Goal: Task Accomplishment & Management: Manage account settings

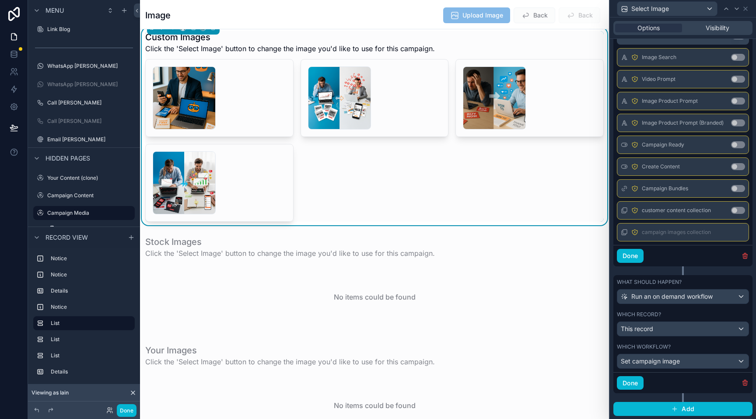
scroll to position [484, 0]
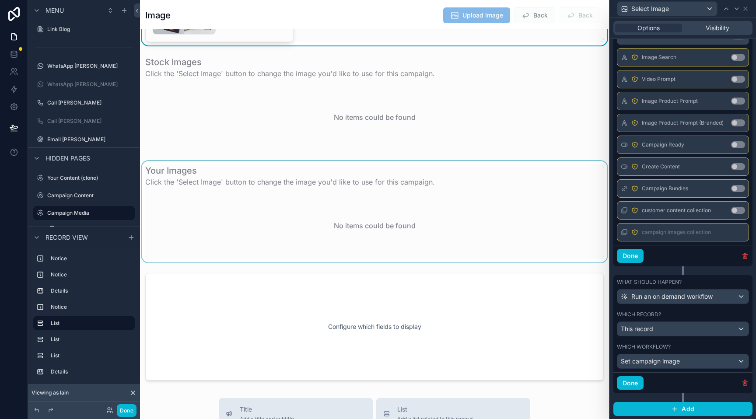
click at [183, 171] on div "scrollable content" at bounding box center [374, 211] width 469 height 101
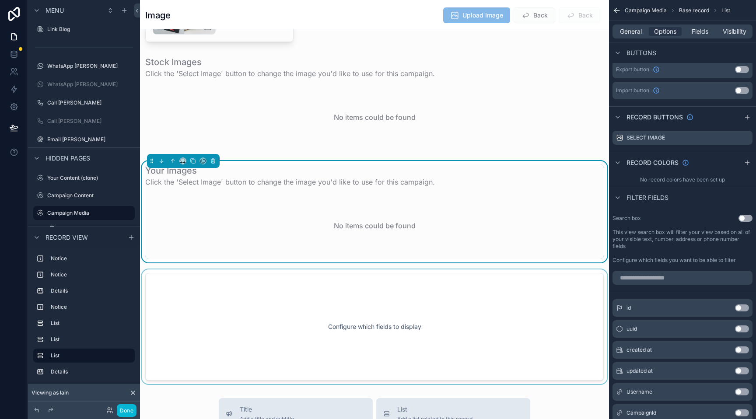
click at [285, 302] on div "scrollable content" at bounding box center [374, 326] width 469 height 115
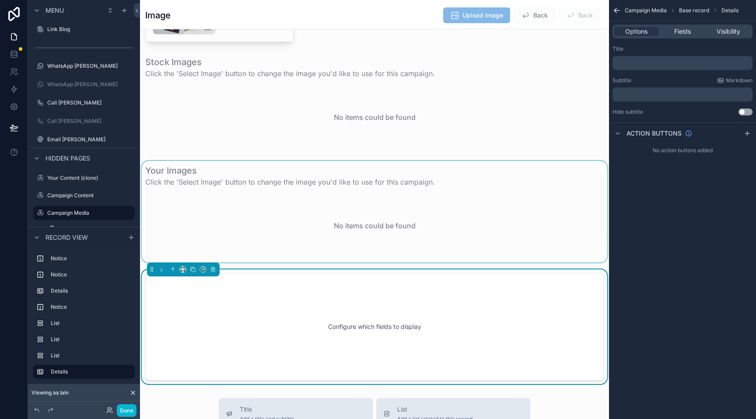
scroll to position [0, 0]
click at [691, 32] on div "Fields" at bounding box center [682, 31] width 44 height 9
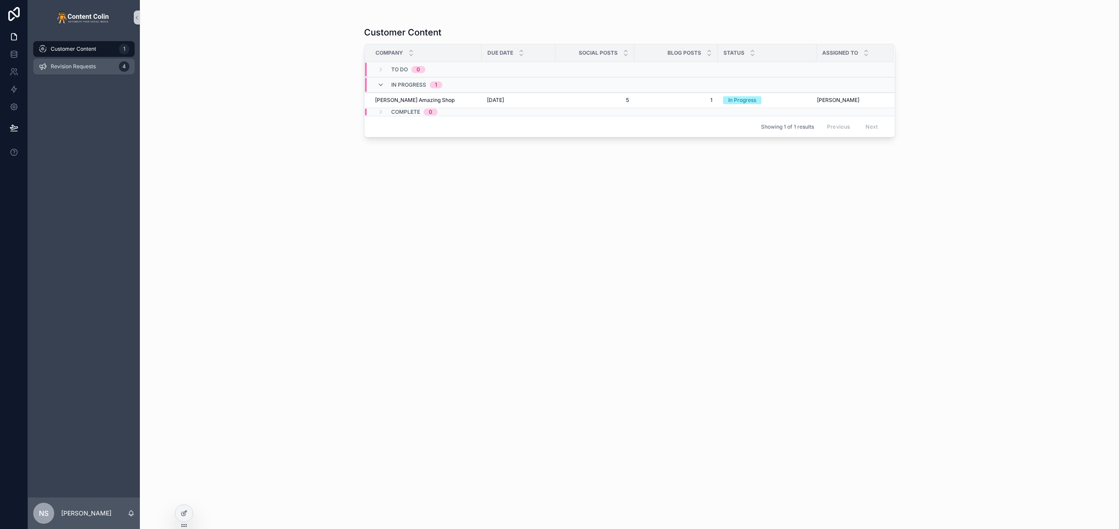
click at [71, 66] on span "Revision Requests" at bounding box center [73, 66] width 45 height 7
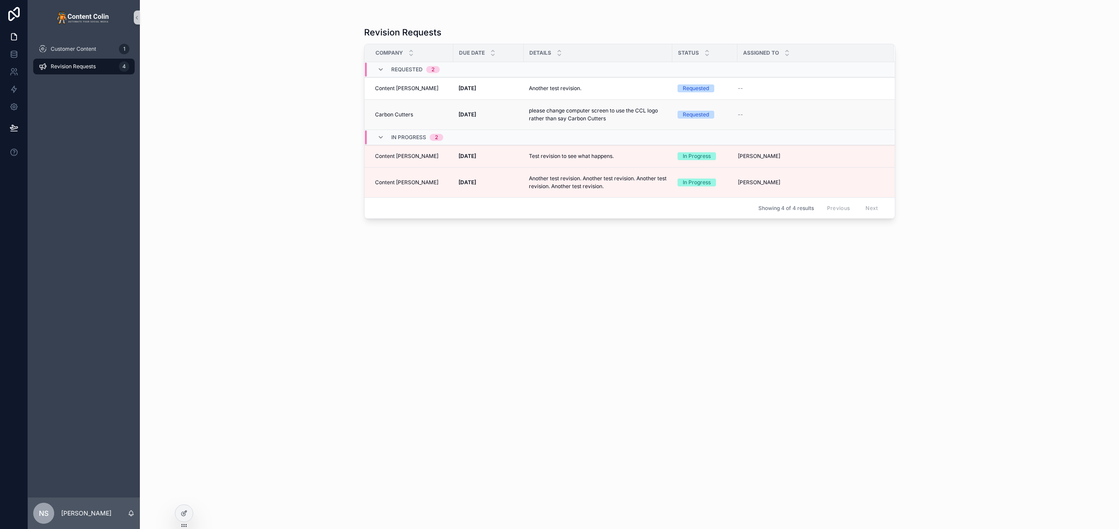
click at [547, 117] on p "please change computer screen to use the CCL logo rather than say Carbon Cutters" at bounding box center [598, 115] width 138 height 16
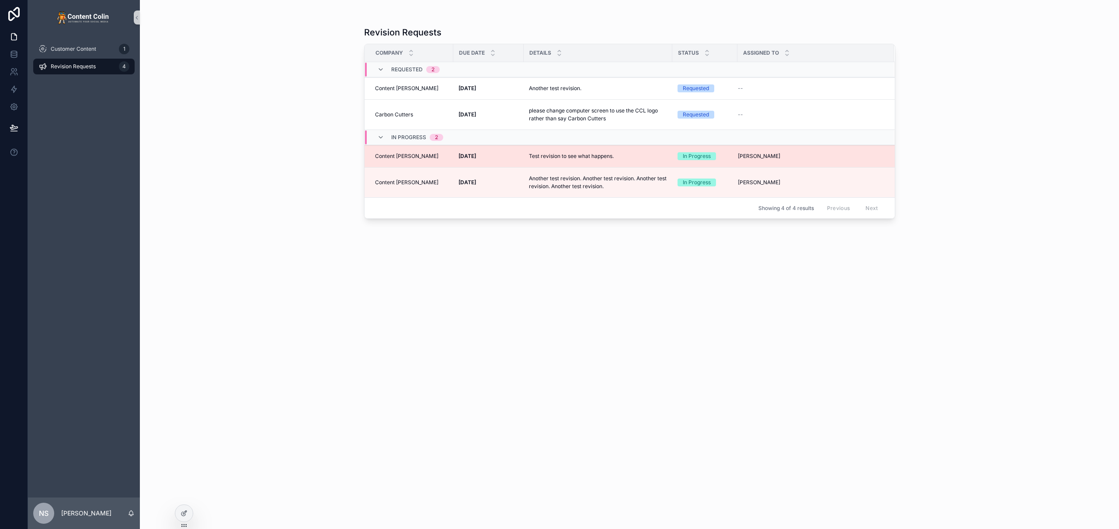
click at [544, 153] on p "Test revision to see what happens." at bounding box center [571, 156] width 85 height 8
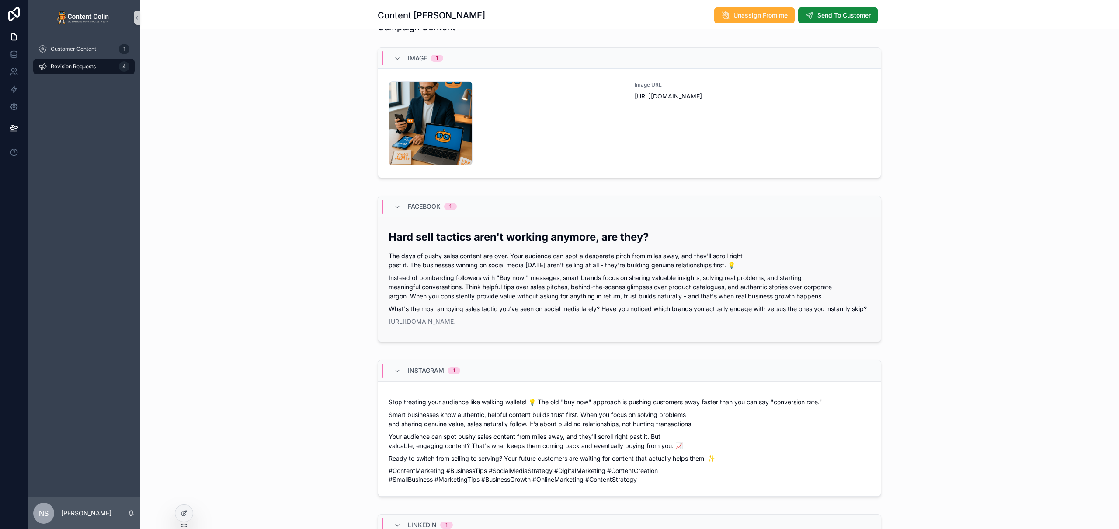
scroll to position [420, 0]
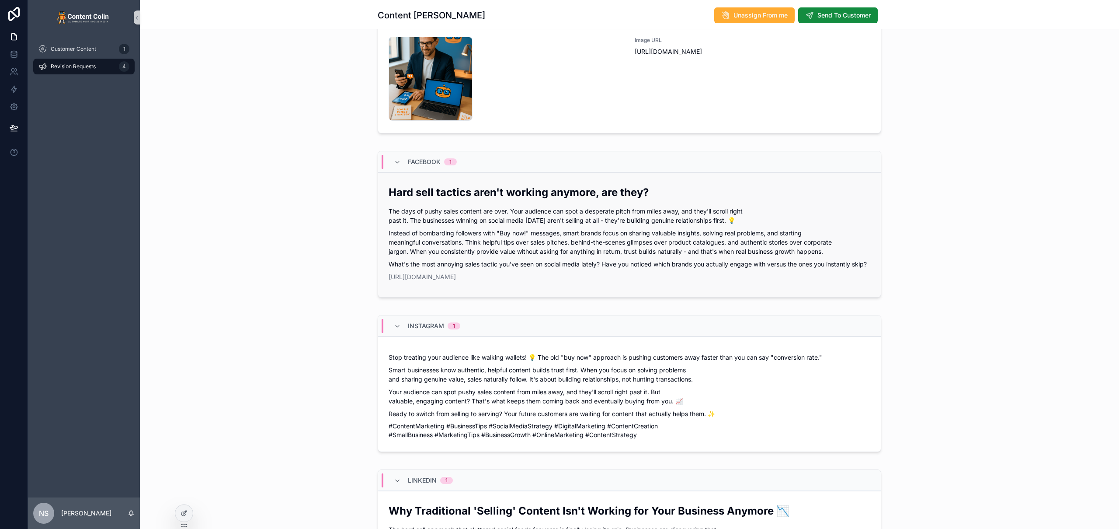
click at [505, 241] on p "Instead of bombarding followers with "Buy now!" messages, smart brands focus on…" at bounding box center [630, 242] width 482 height 28
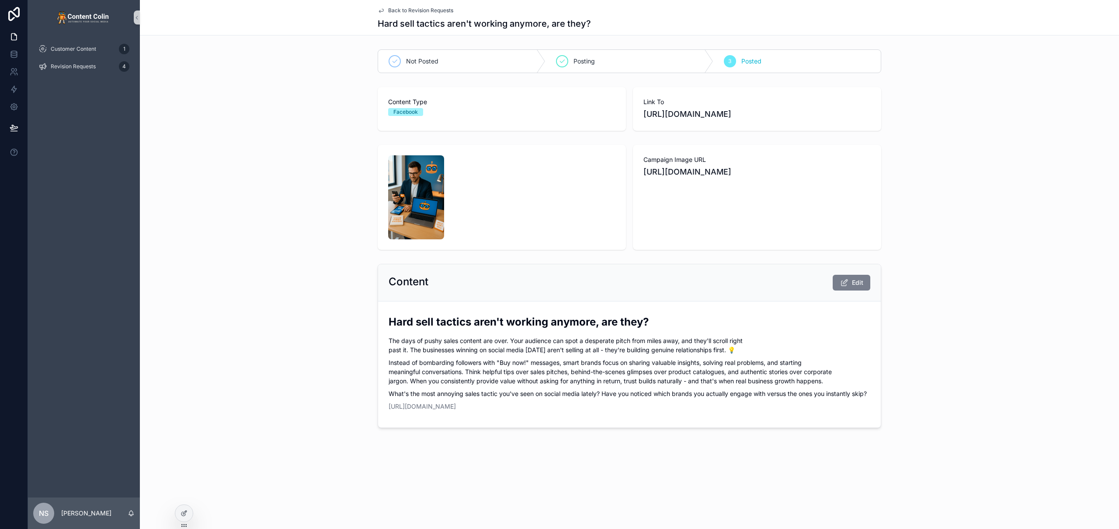
click at [856, 281] on span "Edit" at bounding box center [857, 282] width 11 height 9
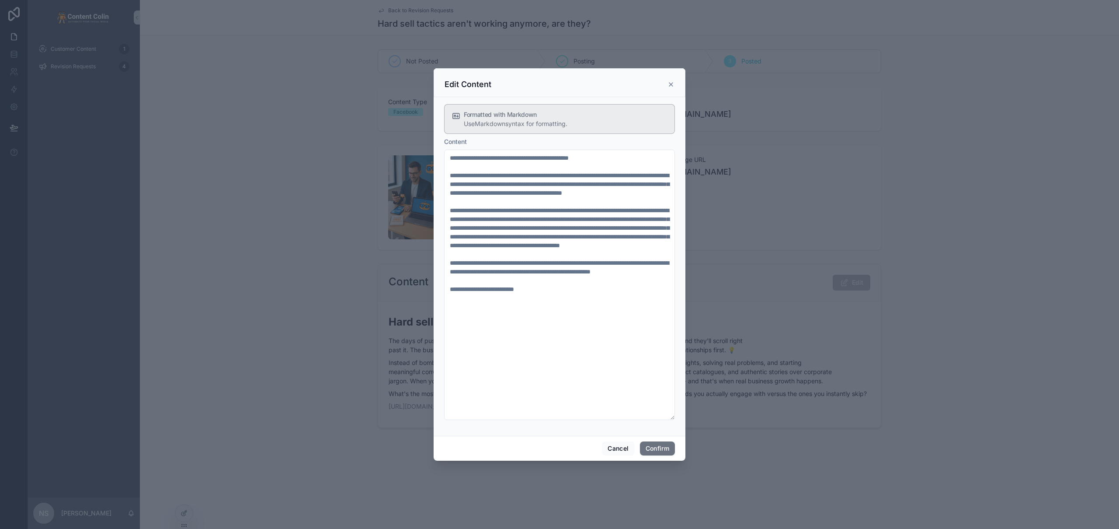
click at [673, 83] on icon at bounding box center [671, 84] width 7 height 7
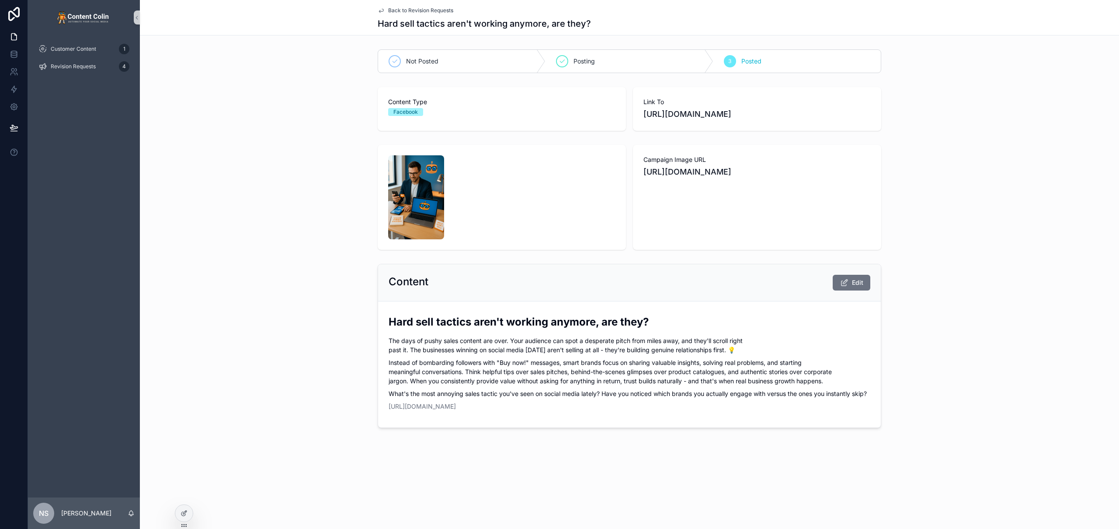
click at [425, 7] on span "Back to Revision Requests" at bounding box center [420, 10] width 65 height 7
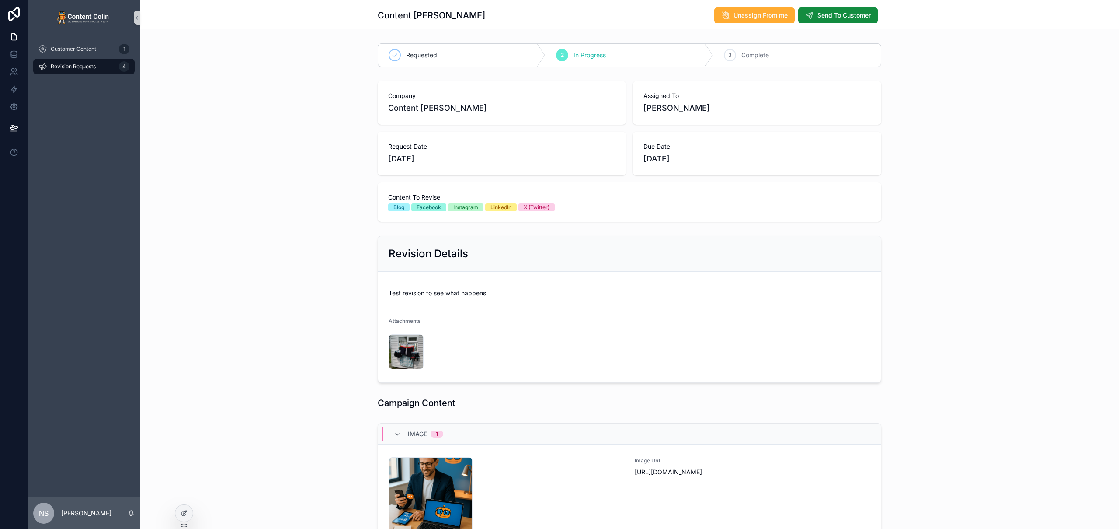
scroll to position [180, 0]
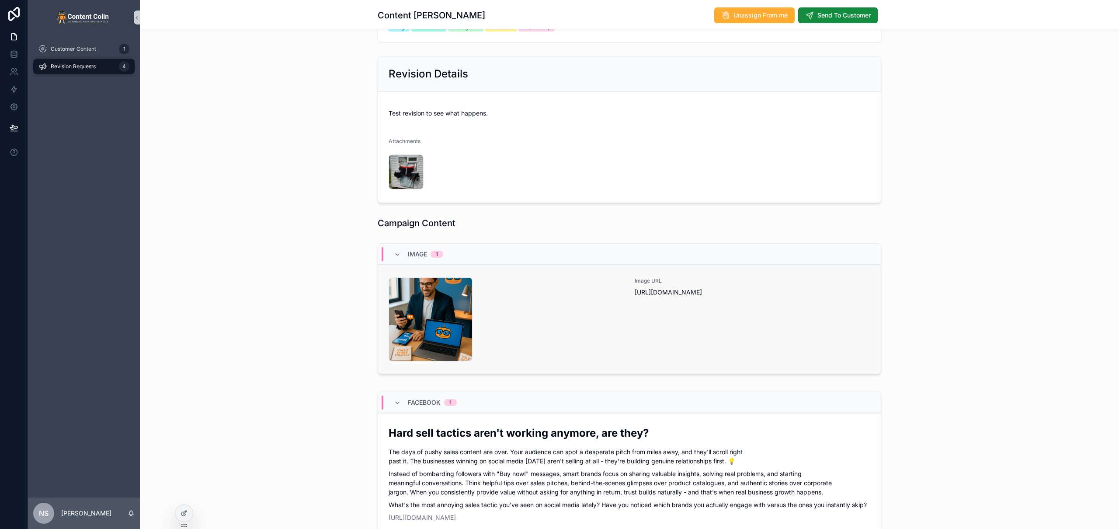
click at [587, 334] on div "contentcolin-1753803761 .png" at bounding box center [507, 319] width 236 height 84
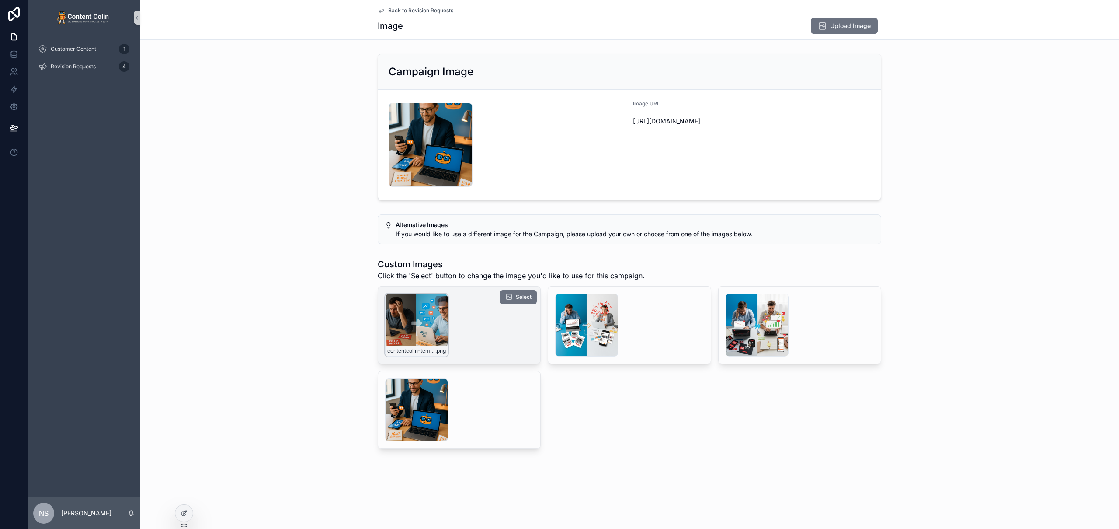
click at [400, 322] on div "contentcolin-temp-1-1753801700 .png" at bounding box center [416, 324] width 63 height 63
click at [607, 317] on div "sample_0 .png" at bounding box center [586, 324] width 63 height 63
click at [186, 510] on icon at bounding box center [184, 511] width 3 height 3
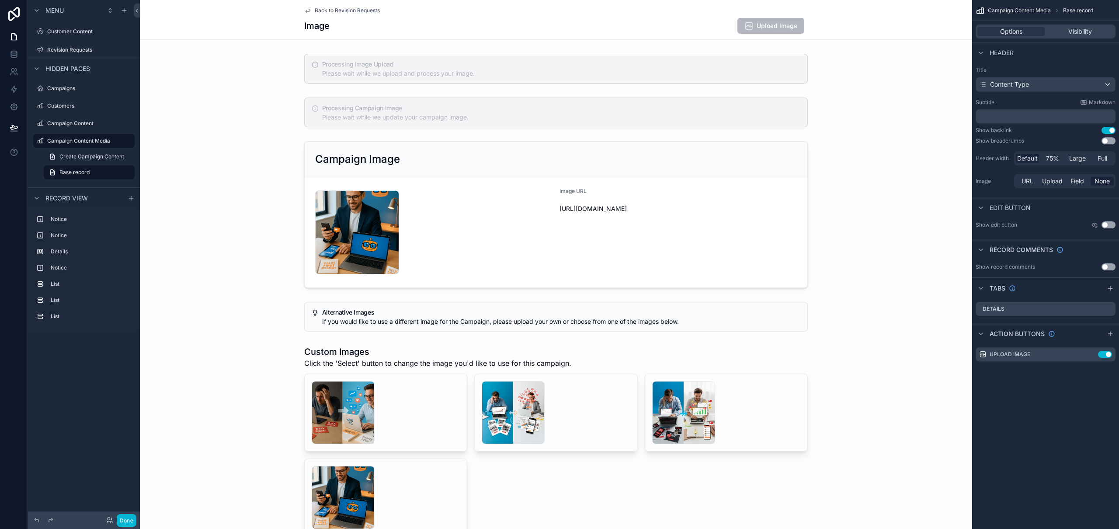
scroll to position [229, 0]
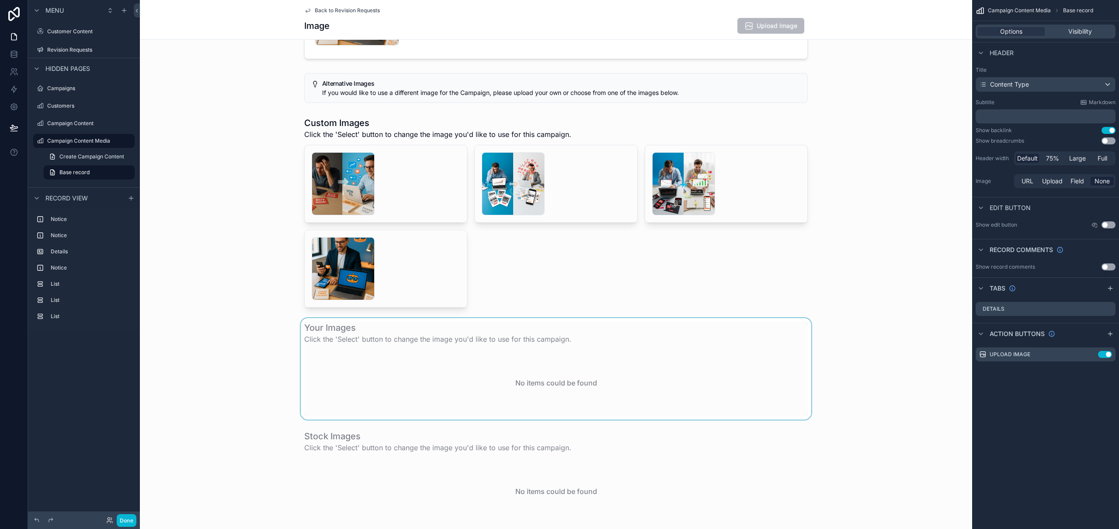
click at [490, 329] on div "scrollable content" at bounding box center [556, 368] width 833 height 101
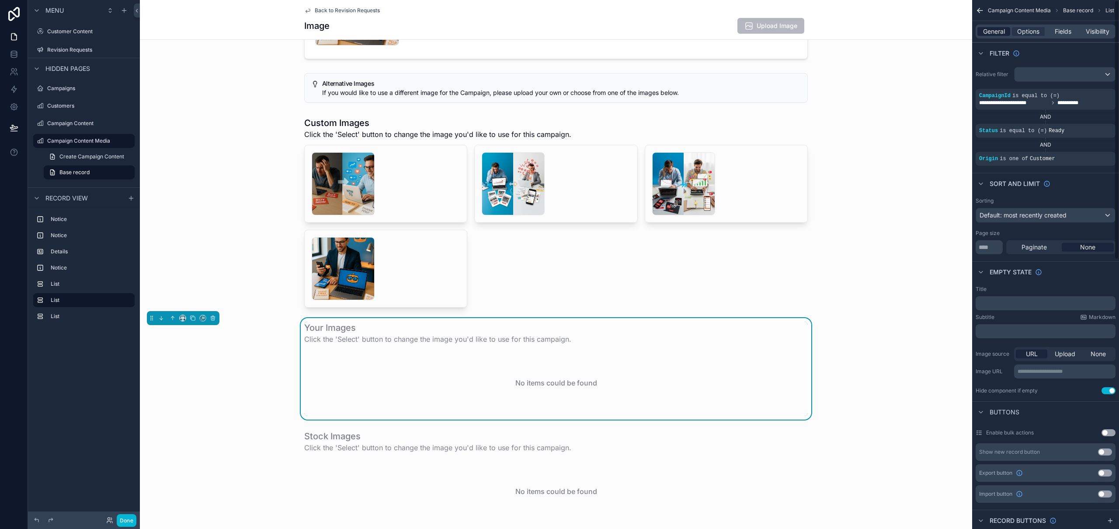
click at [988, 35] on span "General" at bounding box center [994, 31] width 22 height 9
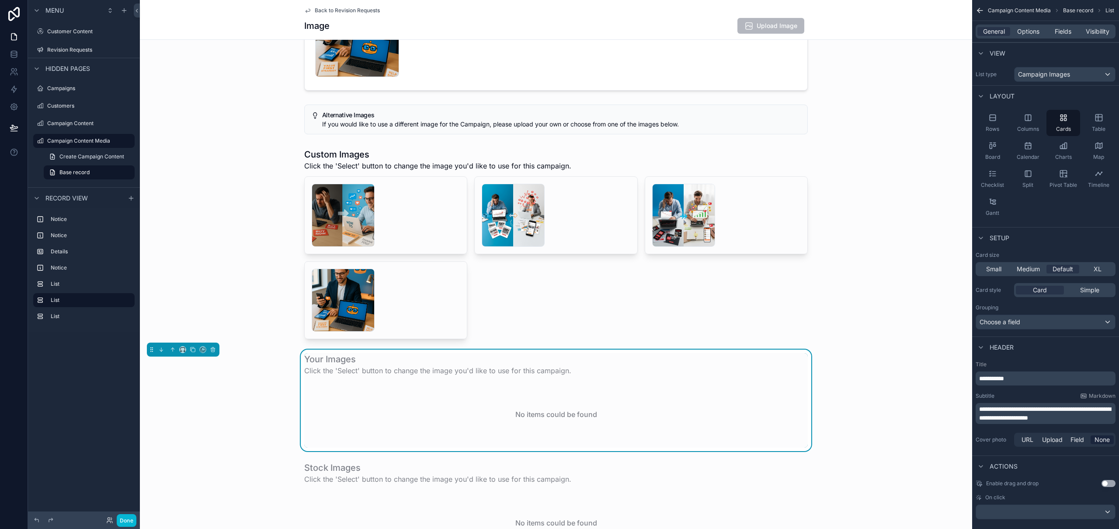
scroll to position [242, 0]
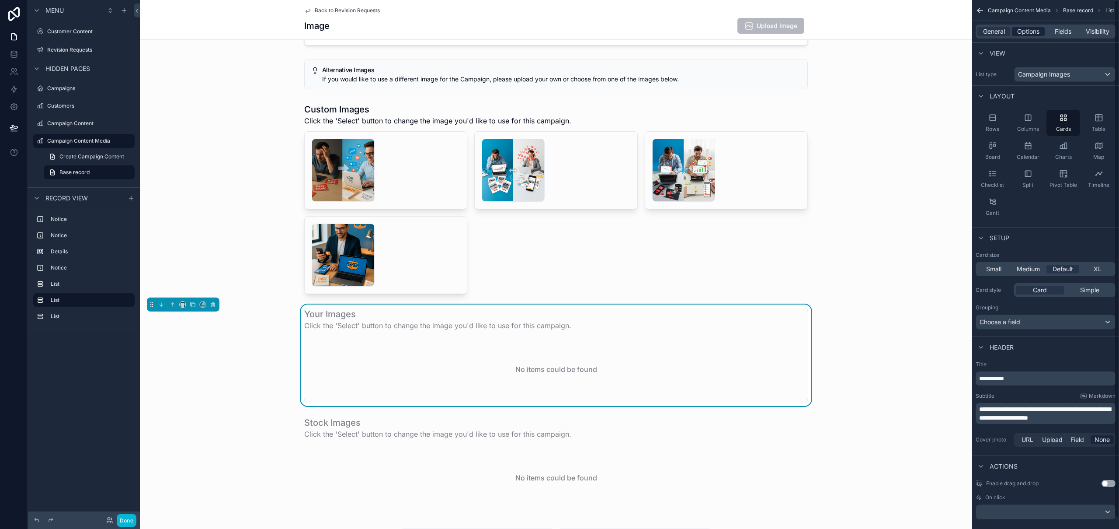
click at [1015, 29] on div "Options" at bounding box center [1028, 31] width 33 height 9
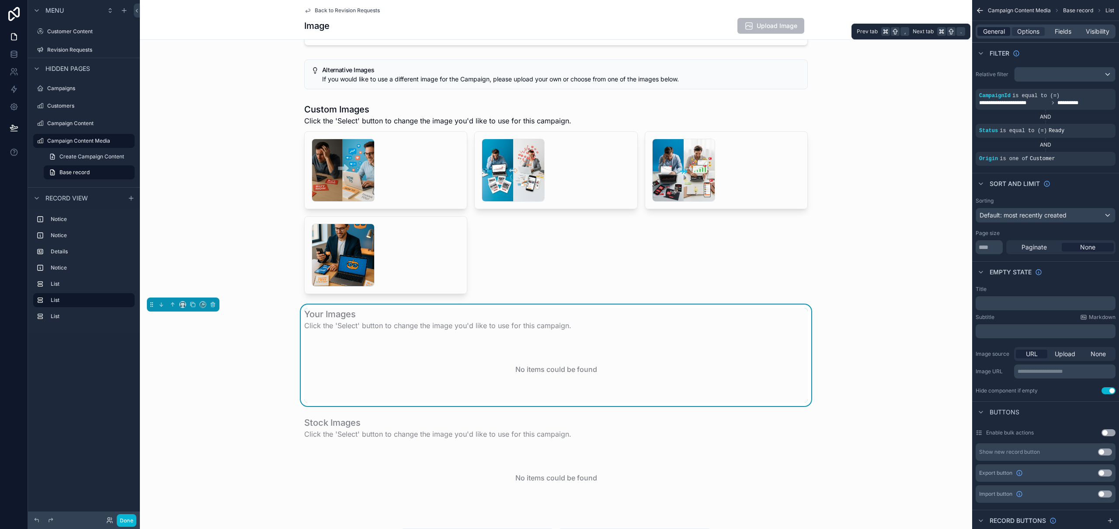
click at [991, 31] on span "General" at bounding box center [994, 31] width 22 height 9
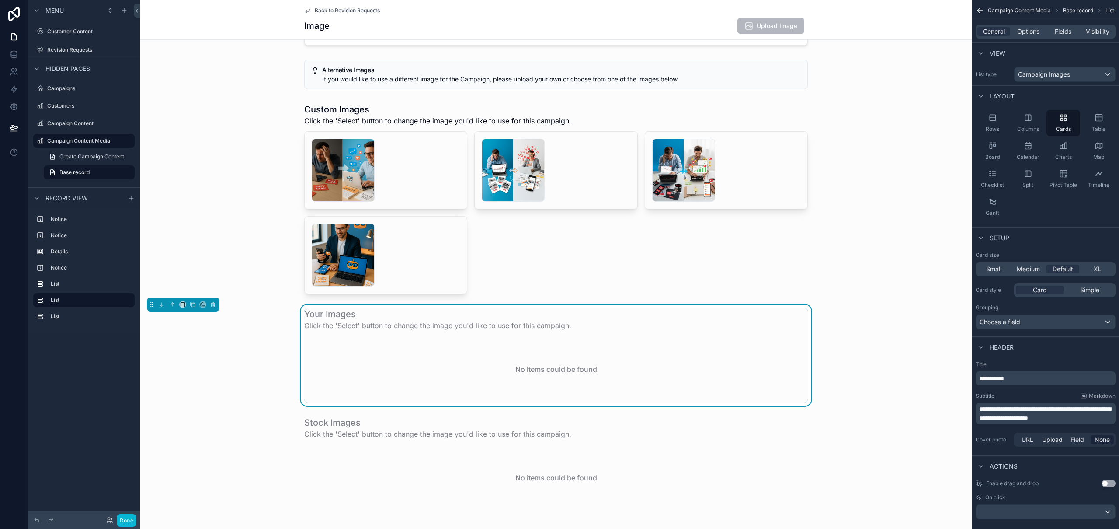
scroll to position [11, 0]
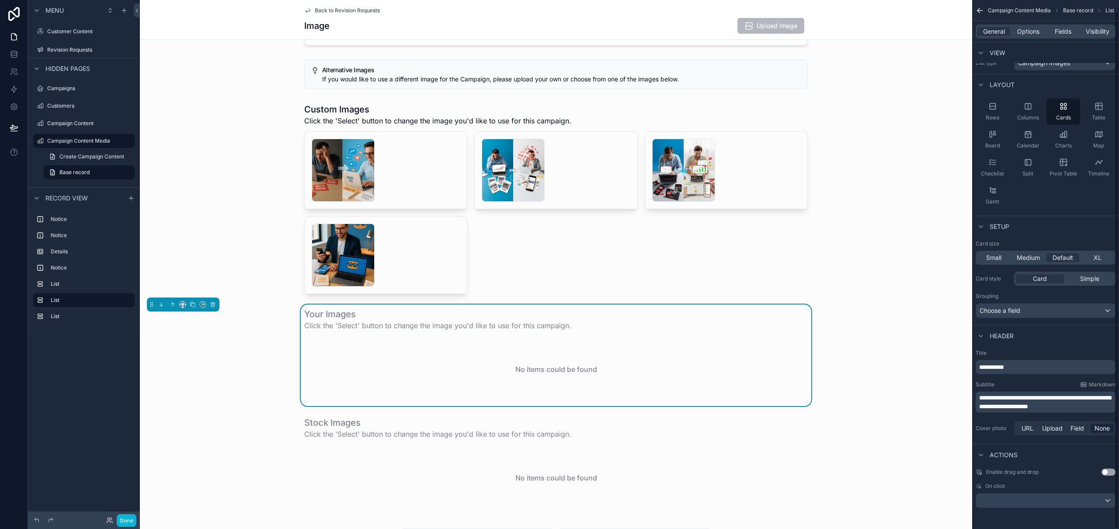
click at [985, 367] on span "**********" at bounding box center [992, 367] width 25 height 6
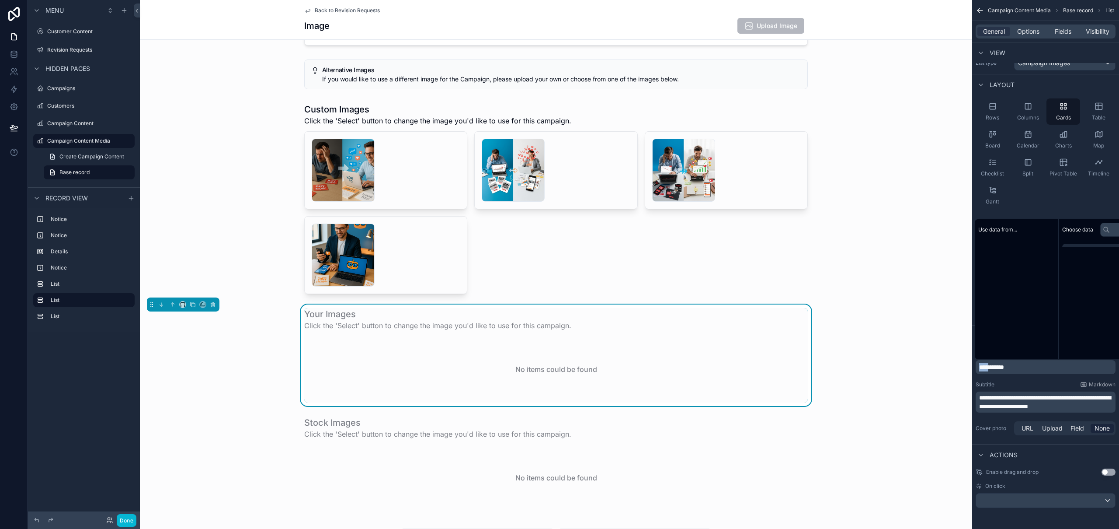
click at [985, 367] on span "**********" at bounding box center [992, 367] width 25 height 6
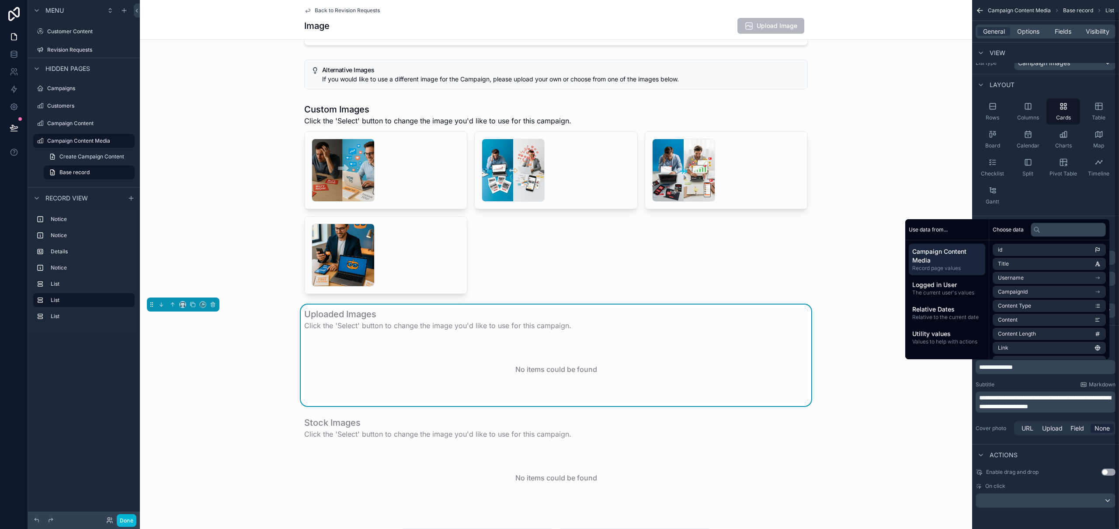
click at [1046, 364] on p "**********" at bounding box center [1047, 367] width 135 height 9
copy span "**********"
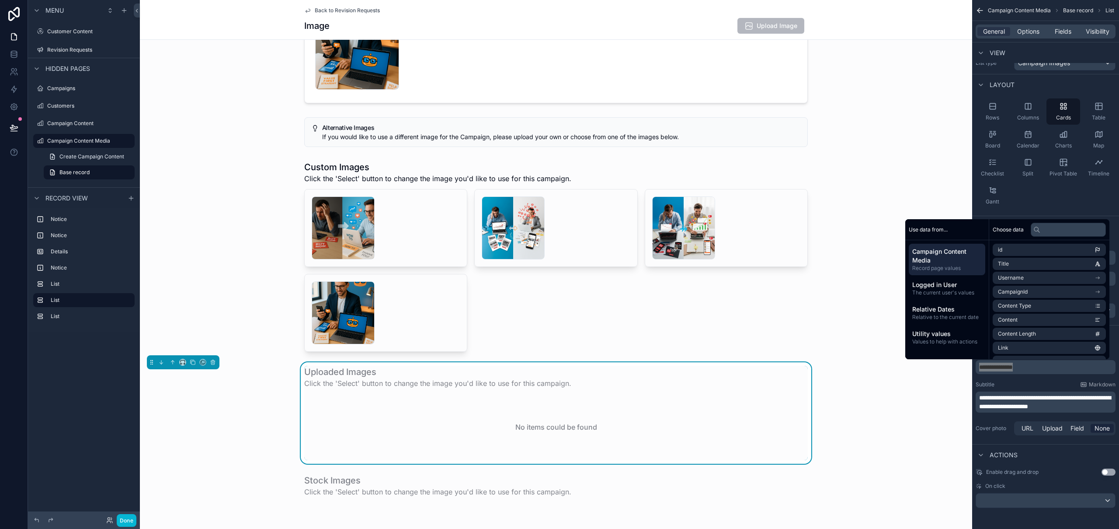
scroll to position [230, 0]
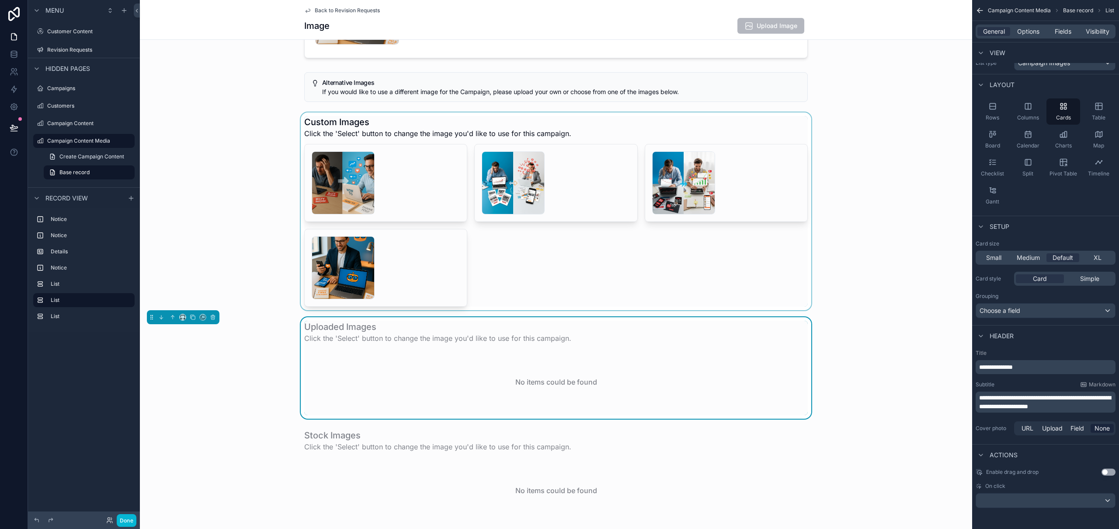
click at [563, 275] on div "scrollable content" at bounding box center [556, 211] width 833 height 198
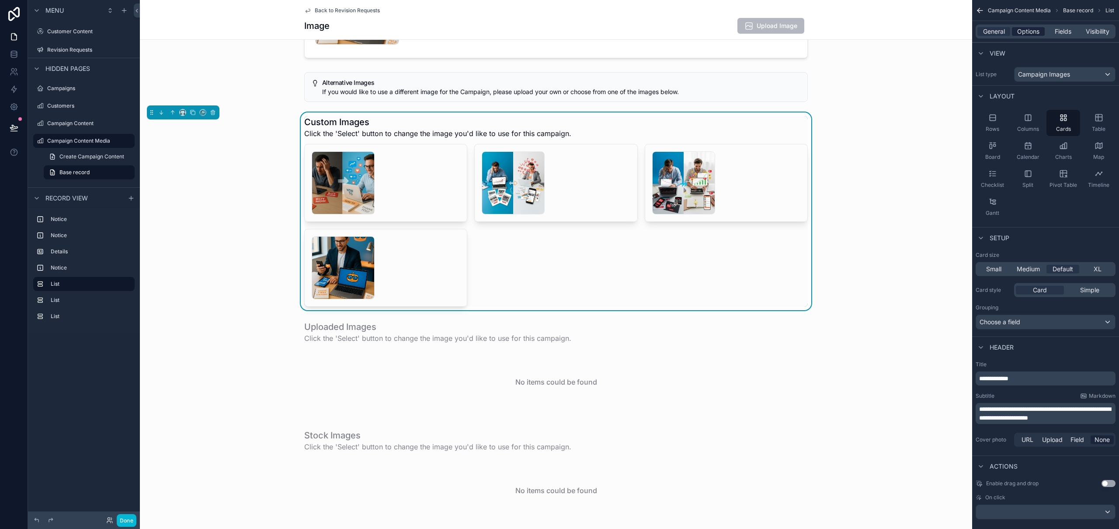
click at [1034, 29] on span "Options" at bounding box center [1029, 31] width 22 height 9
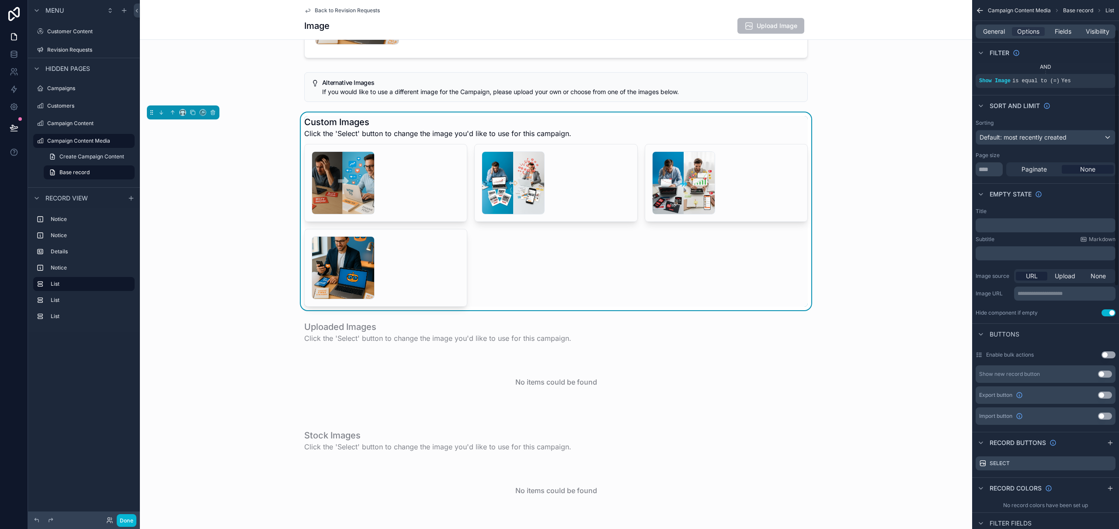
scroll to position [195, 0]
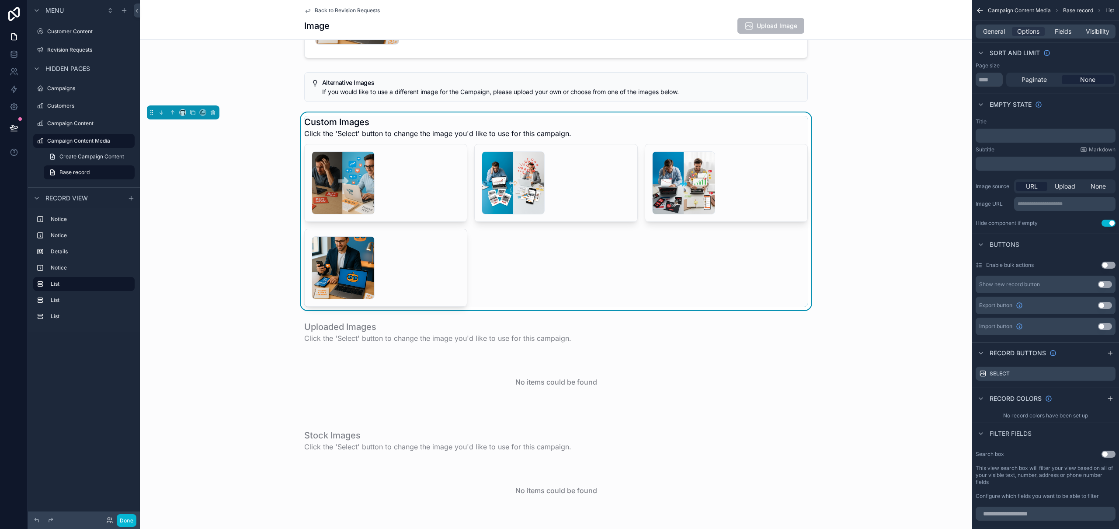
click at [1107, 286] on button "Use setting" at bounding box center [1105, 284] width 14 height 7
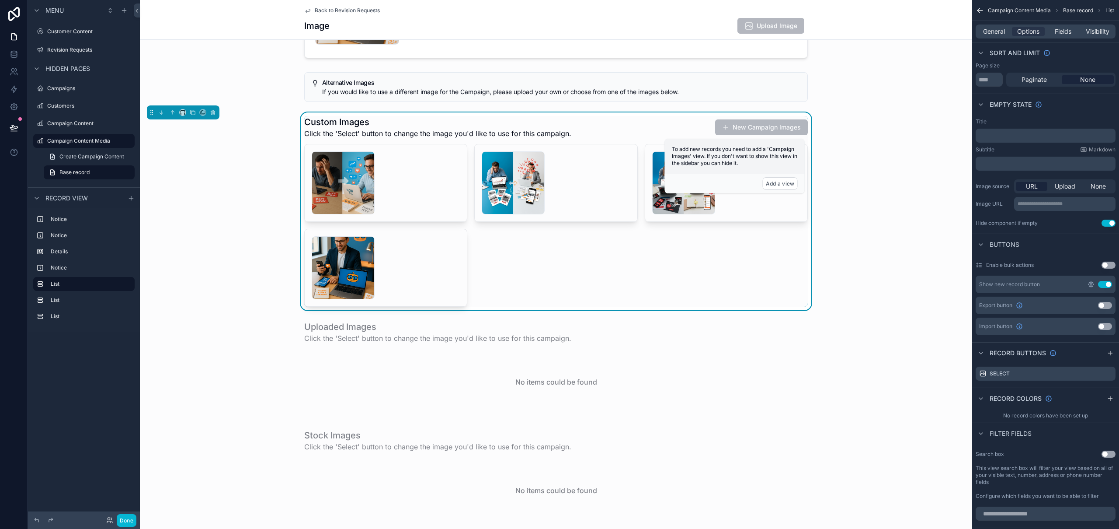
click at [1093, 284] on icon "scrollable content" at bounding box center [1091, 284] width 7 height 7
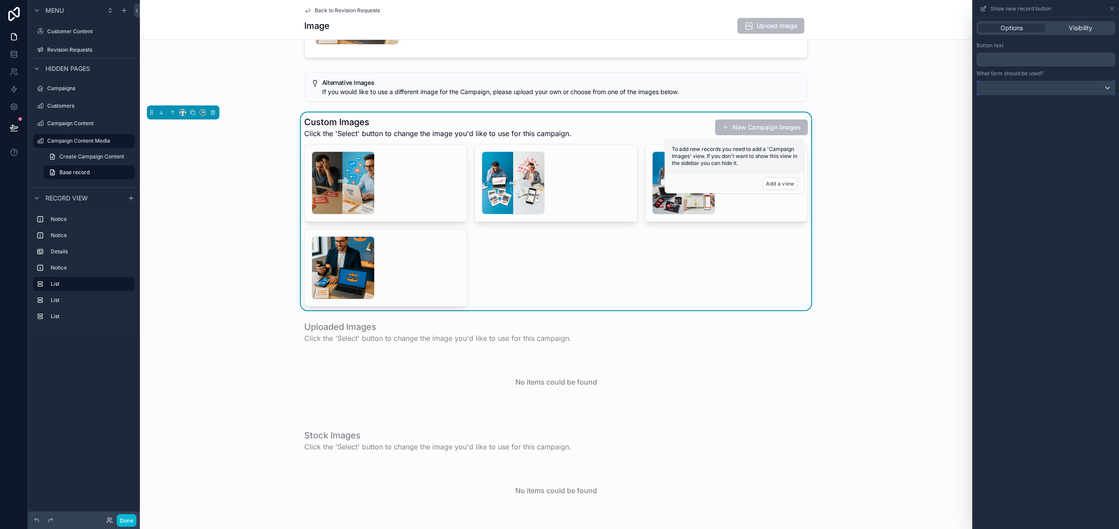
click at [1023, 86] on div at bounding box center [1046, 88] width 138 height 14
click at [1014, 226] on div at bounding box center [1046, 264] width 146 height 529
drag, startPoint x: 1113, startPoint y: 6, endPoint x: 1119, endPoint y: 195, distance: 189.0
click at [1119, 195] on div "Show new record button Options Visibility Button text ﻿ What form should be use…" at bounding box center [1046, 264] width 147 height 529
click at [1078, 193] on div "Options Visibility Button text ﻿ What form should be used?" at bounding box center [1046, 272] width 146 height 511
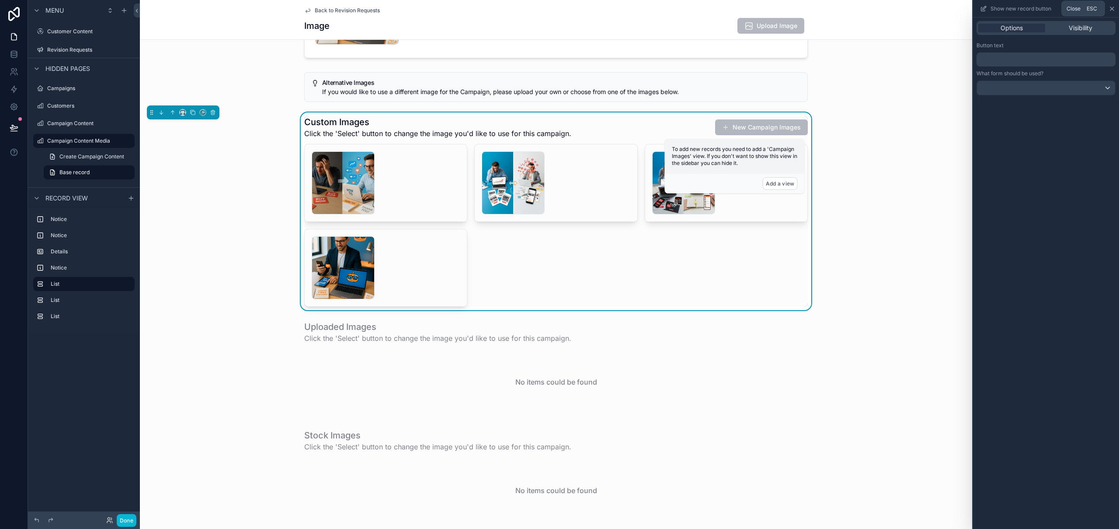
click at [1114, 9] on icon at bounding box center [1112, 8] width 7 height 7
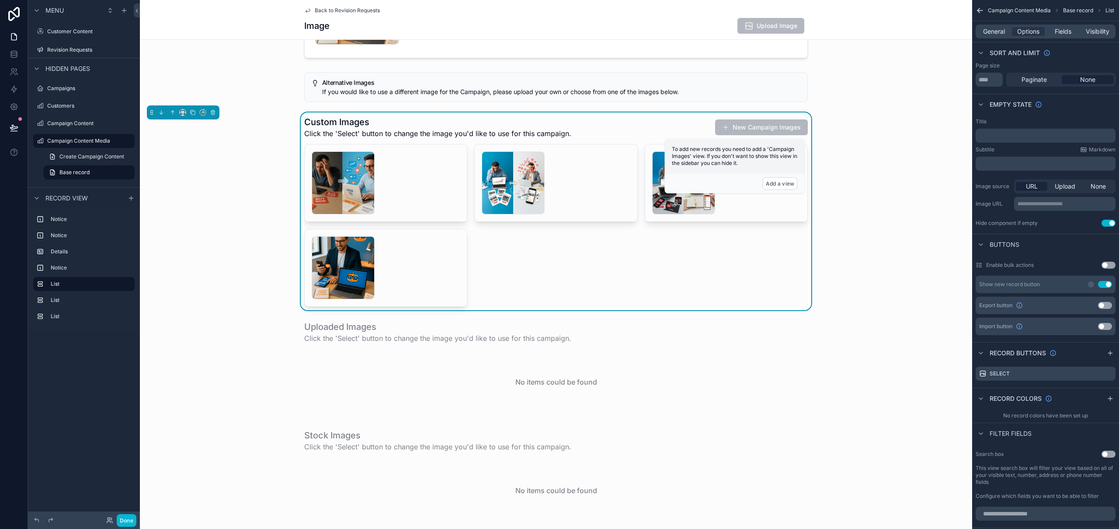
click at [1104, 283] on button "Use setting" at bounding box center [1105, 284] width 14 height 7
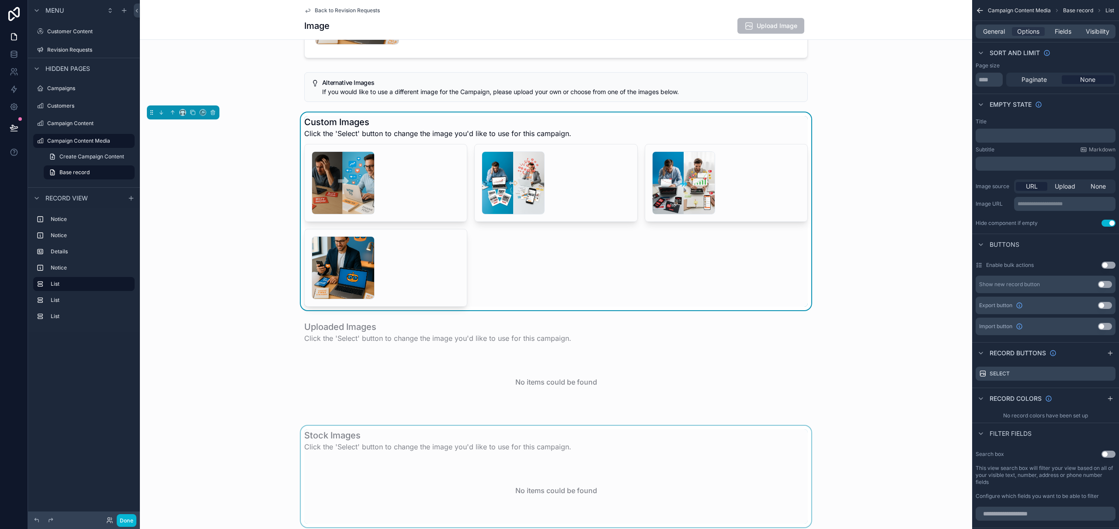
click at [508, 466] on div "scrollable content" at bounding box center [556, 475] width 833 height 101
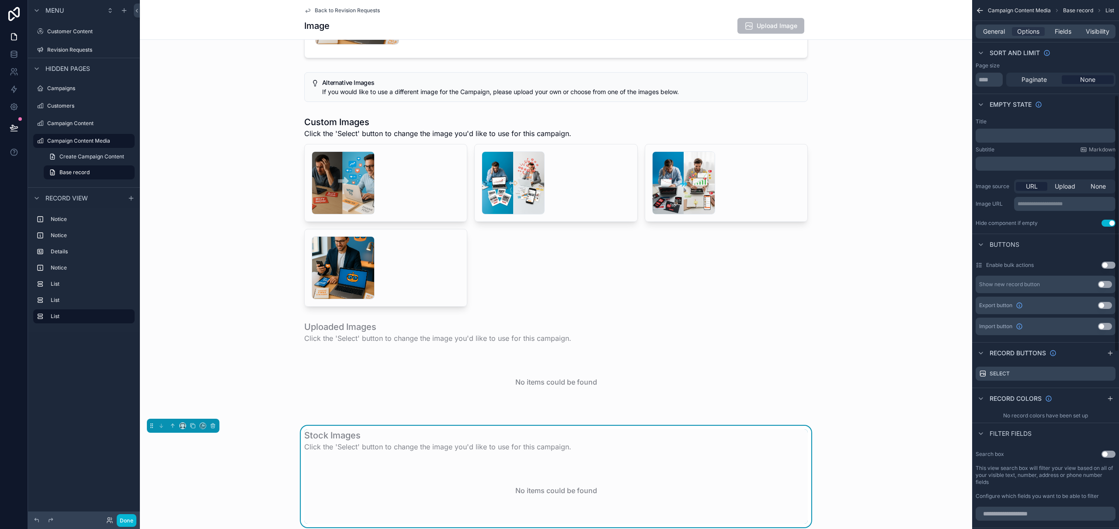
scroll to position [331, 0]
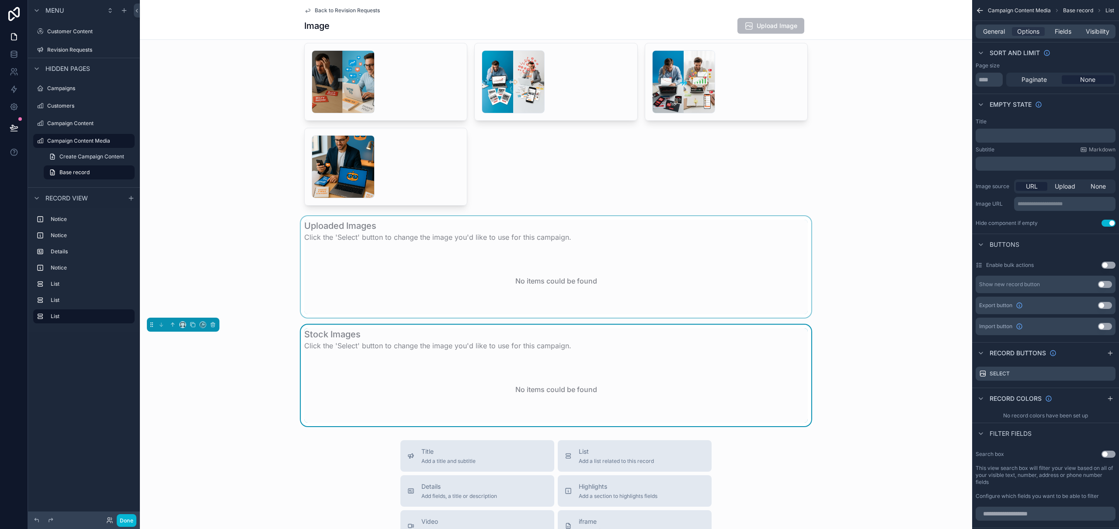
click at [728, 269] on div "scrollable content" at bounding box center [556, 266] width 833 height 101
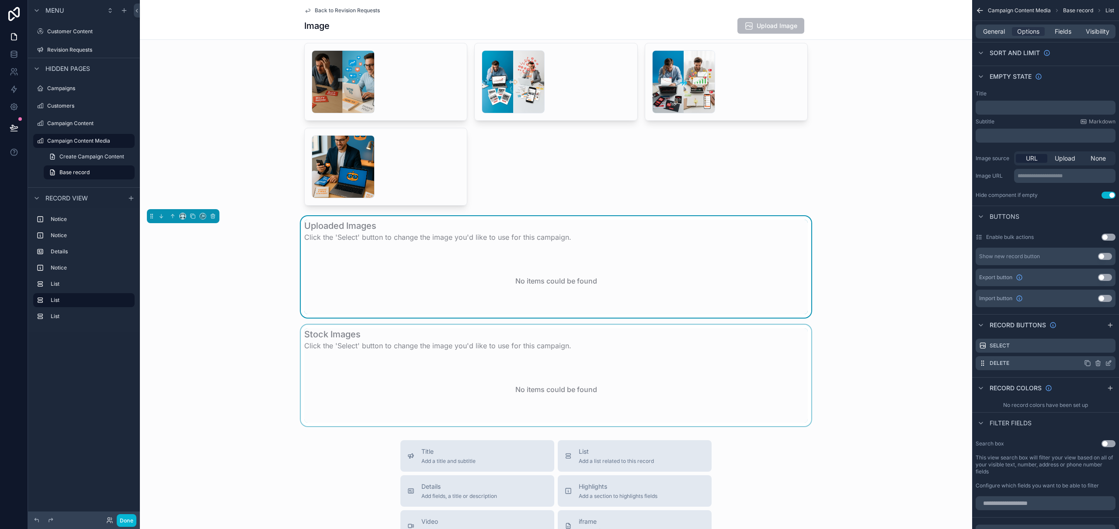
click at [1109, 363] on icon "scrollable content" at bounding box center [1109, 361] width 3 height 3
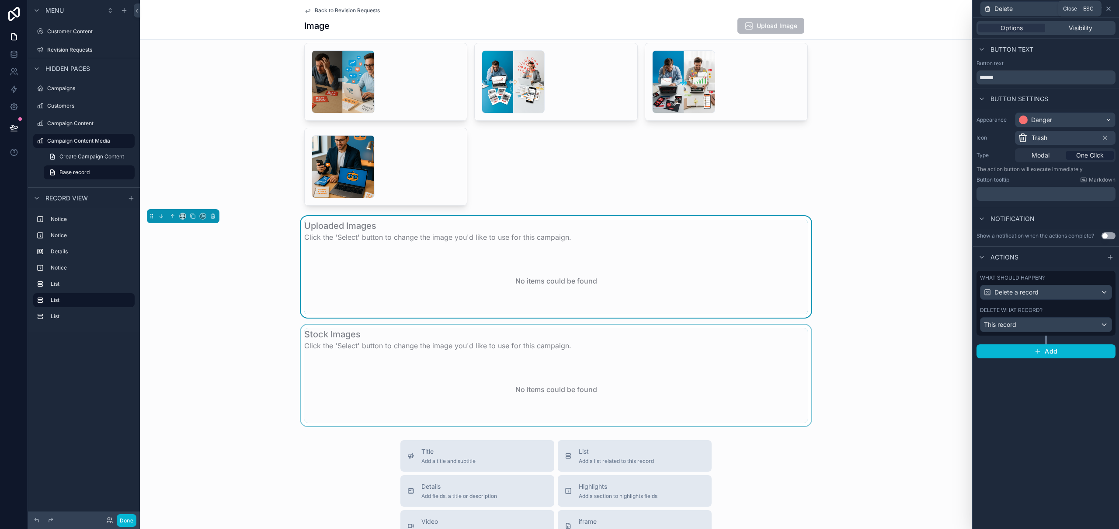
click at [1110, 9] on icon at bounding box center [1108, 8] width 7 height 7
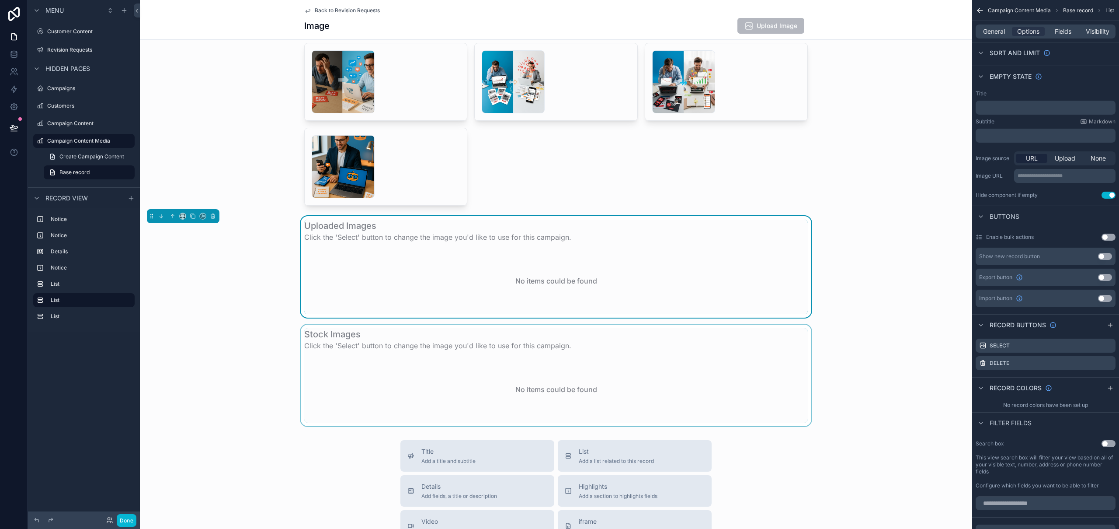
click at [646, 360] on div "scrollable content" at bounding box center [556, 374] width 833 height 101
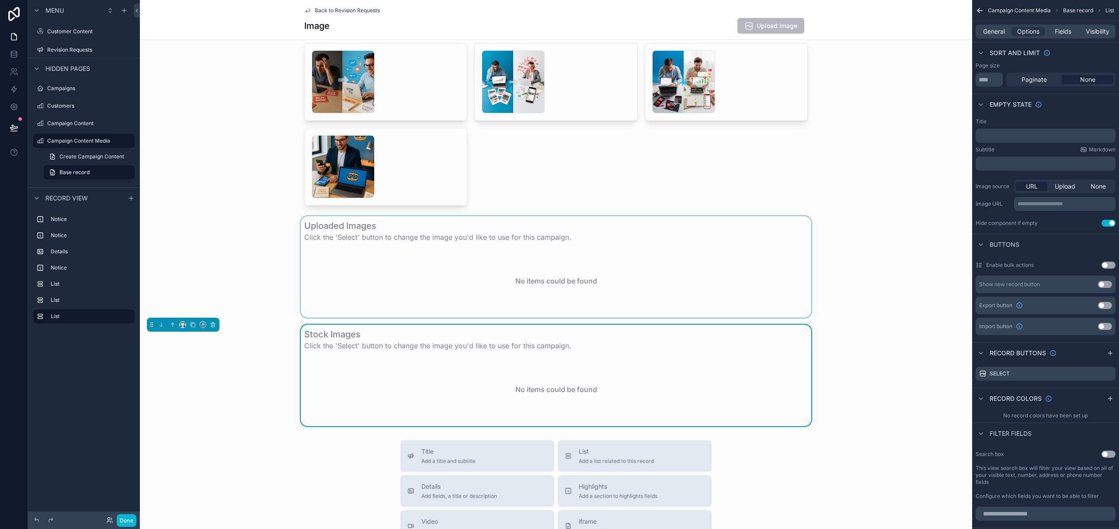
click at [659, 275] on div "scrollable content" at bounding box center [556, 266] width 833 height 101
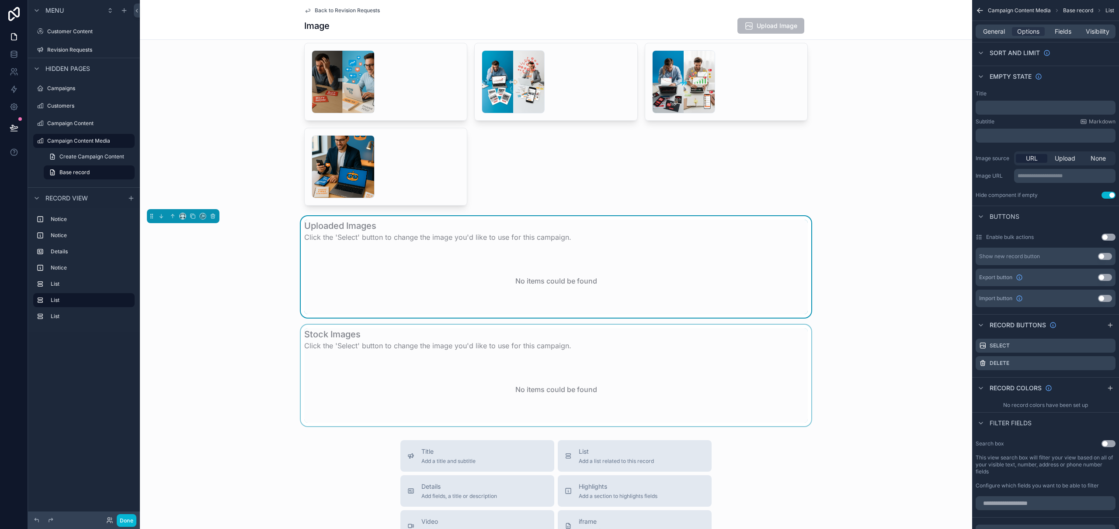
click at [722, 373] on div "scrollable content" at bounding box center [556, 374] width 833 height 101
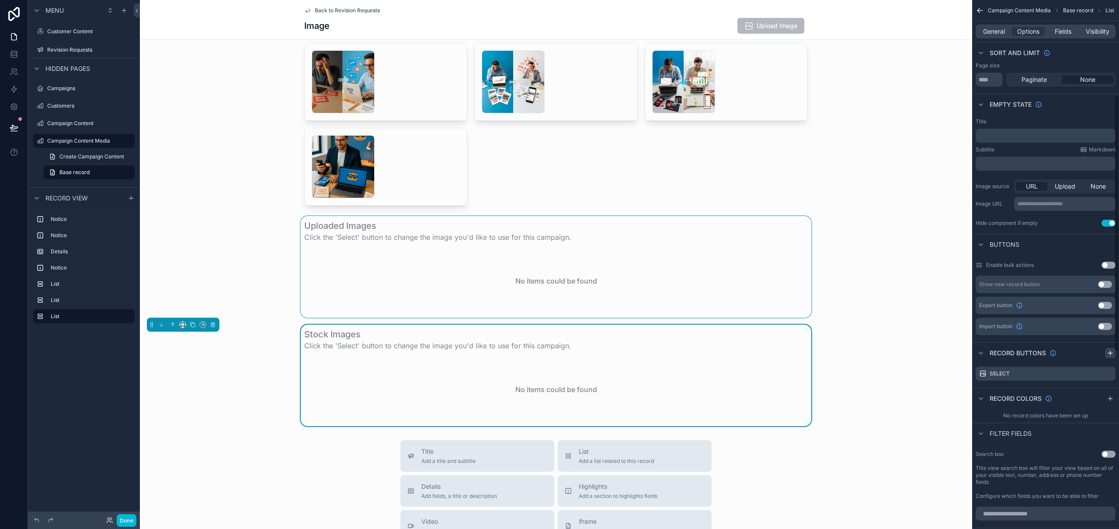
click at [1112, 350] on icon "scrollable content" at bounding box center [1110, 352] width 7 height 7
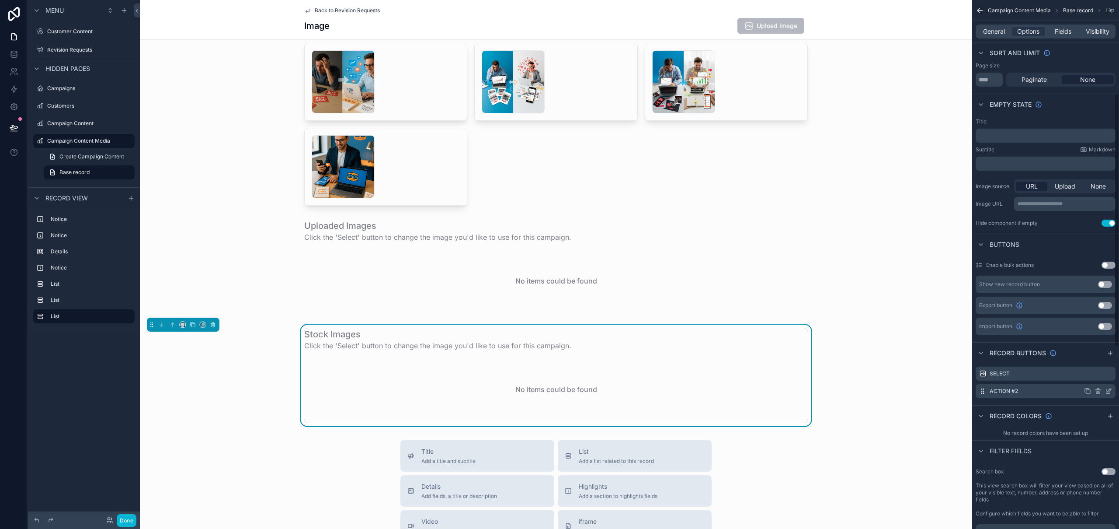
click at [1109, 390] on icon "scrollable content" at bounding box center [1108, 390] width 7 height 7
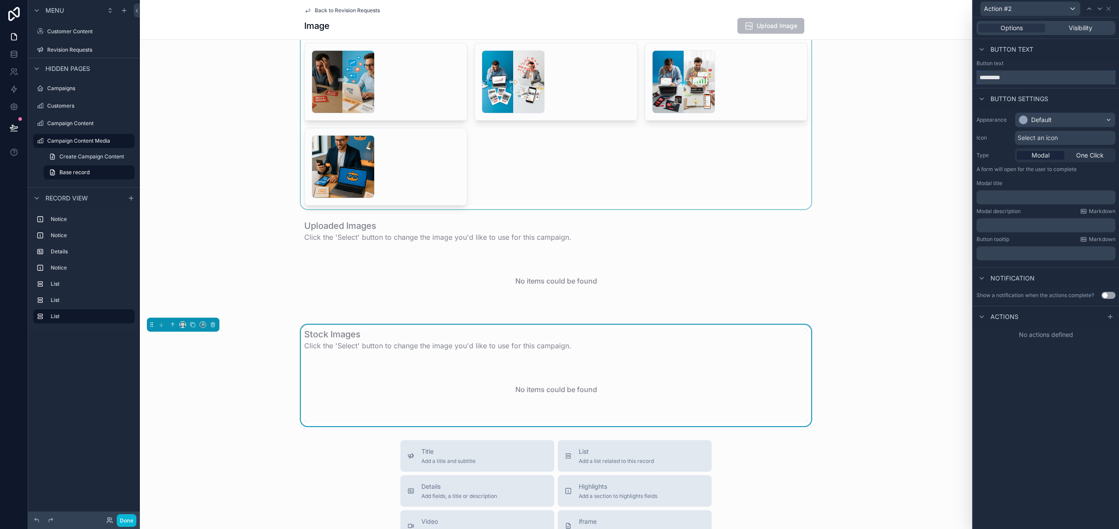
drag, startPoint x: 1022, startPoint y: 76, endPoint x: 963, endPoint y: 75, distance: 59.0
click at [963, 75] on div "Action #2 Options Visibility Button text Button text ********* Button settings …" at bounding box center [559, 264] width 1119 height 529
type input "******"
click at [1053, 115] on div "Default" at bounding box center [1066, 120] width 100 height 14
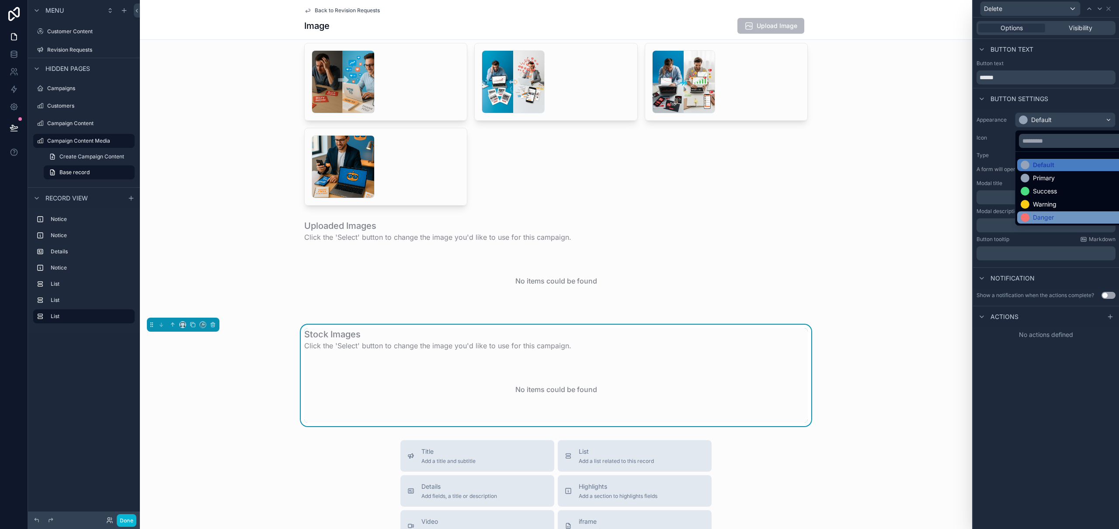
click at [1051, 215] on div "Danger" at bounding box center [1043, 217] width 21 height 9
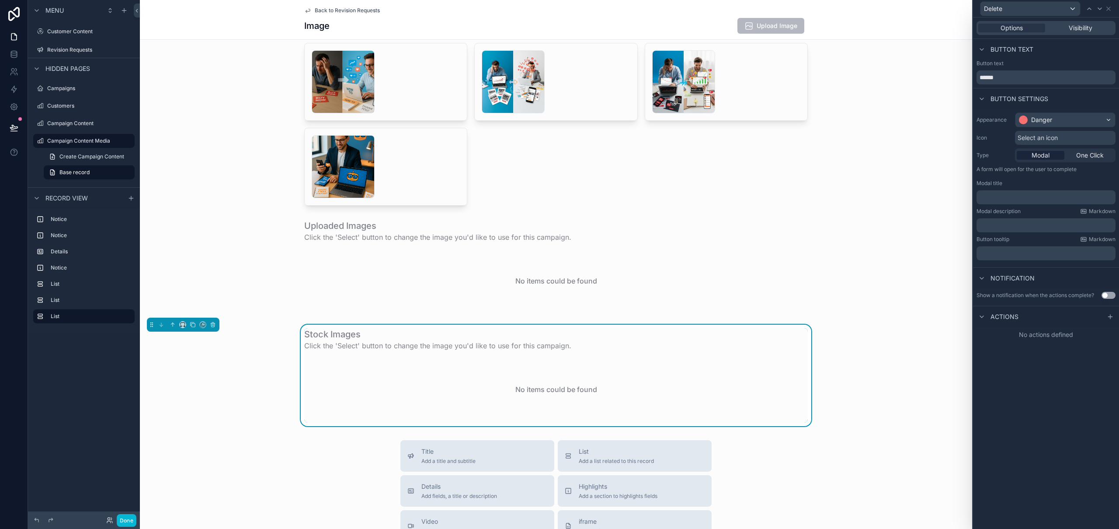
click at [1045, 137] on span "Select an icon" at bounding box center [1038, 137] width 40 height 9
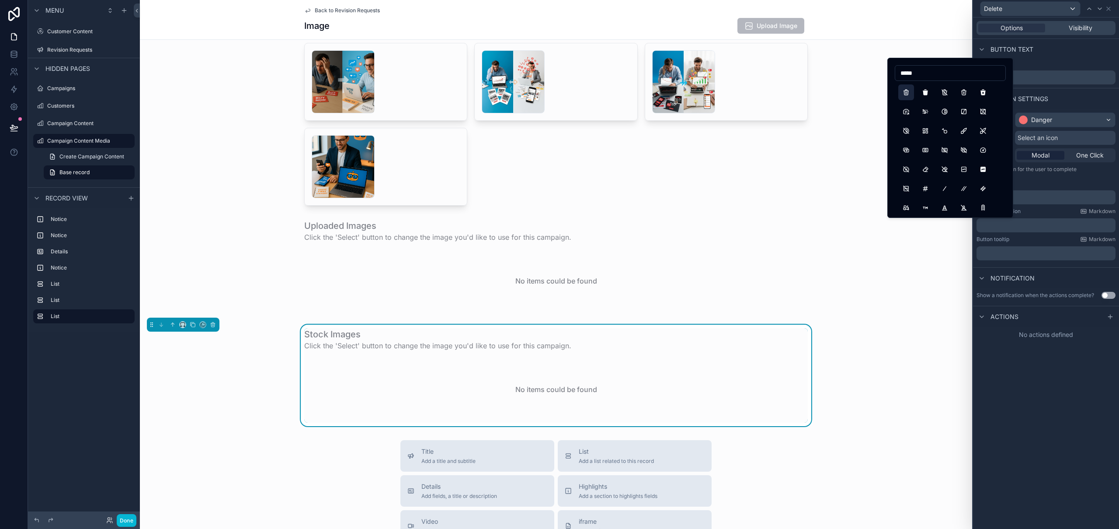
type input "*****"
click at [907, 90] on button "Trash" at bounding box center [907, 92] width 16 height 16
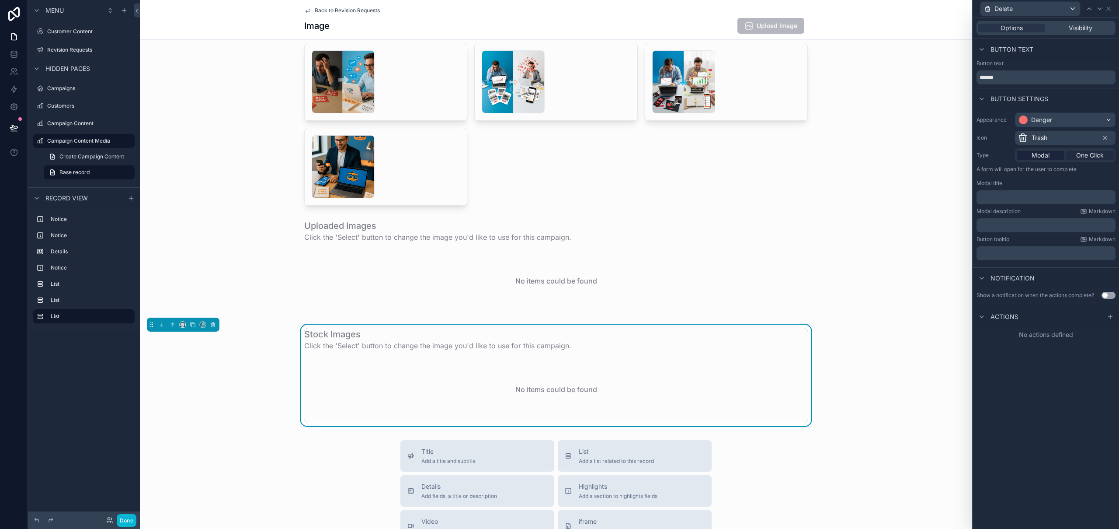
click at [1098, 155] on span "One Click" at bounding box center [1091, 155] width 28 height 9
click at [1109, 257] on icon at bounding box center [1110, 257] width 7 height 7
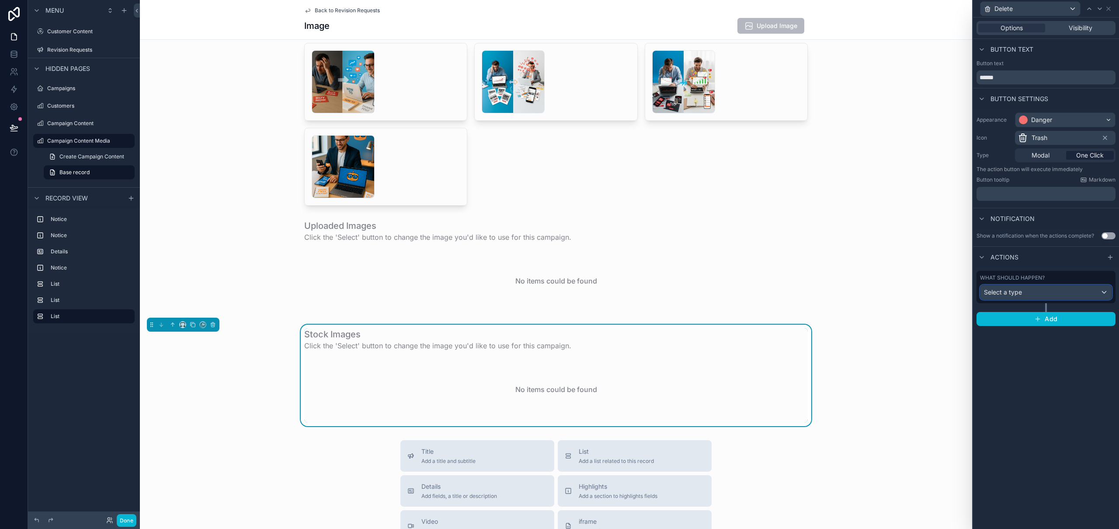
click at [1036, 293] on div "Select a type" at bounding box center [1046, 292] width 131 height 14
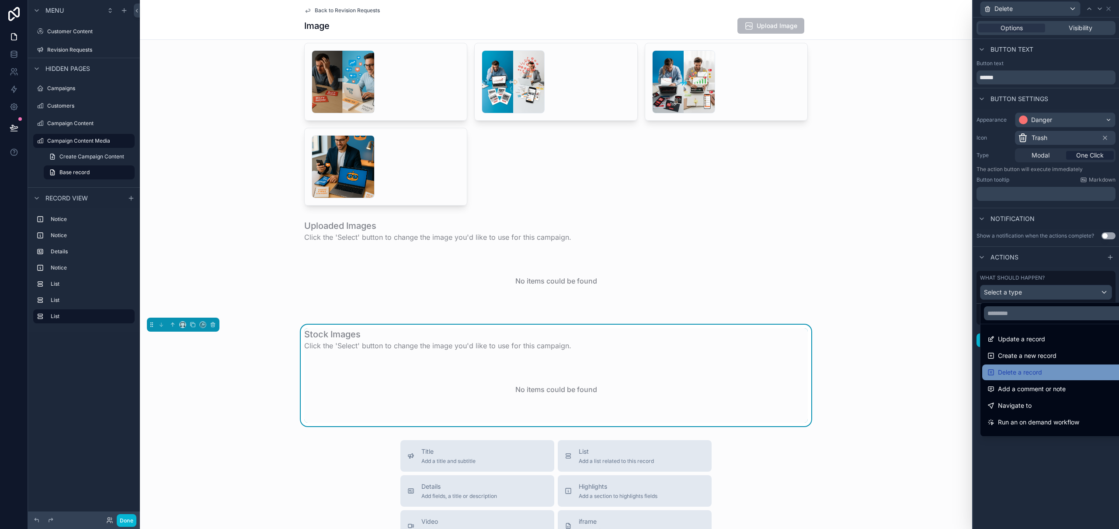
click at [1036, 372] on span "Delete a record" at bounding box center [1020, 372] width 44 height 10
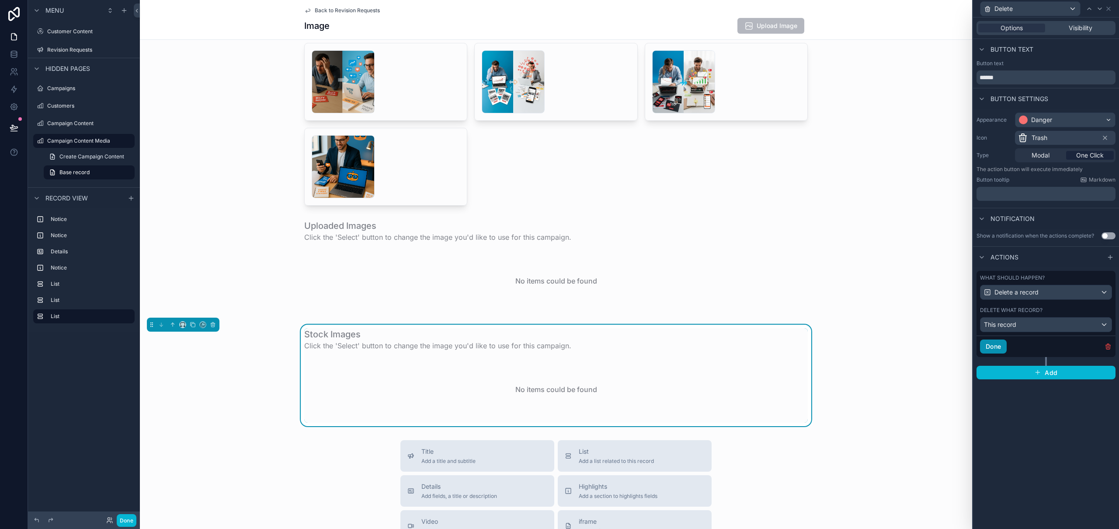
click at [993, 347] on button "Done" at bounding box center [993, 346] width 27 height 14
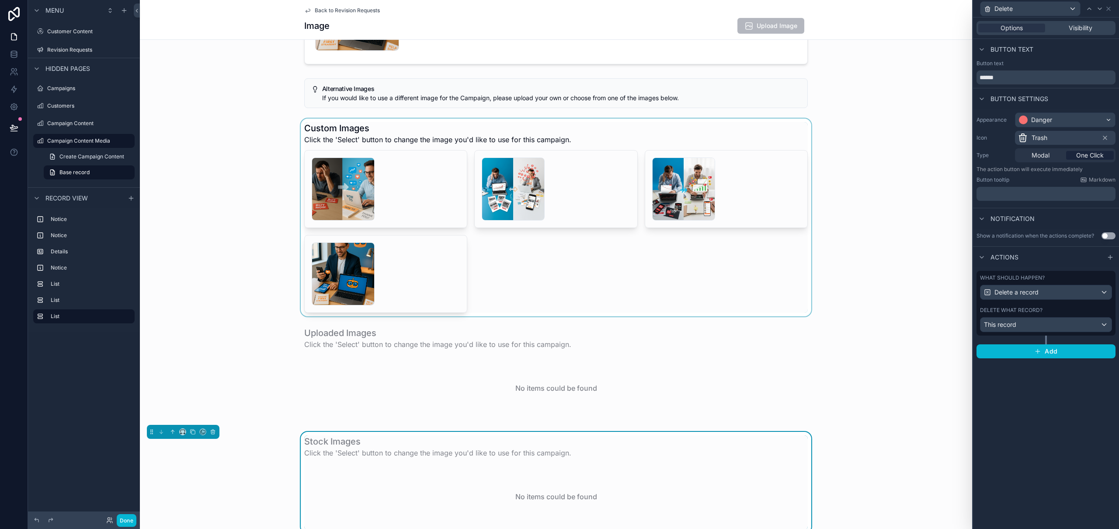
scroll to position [178, 0]
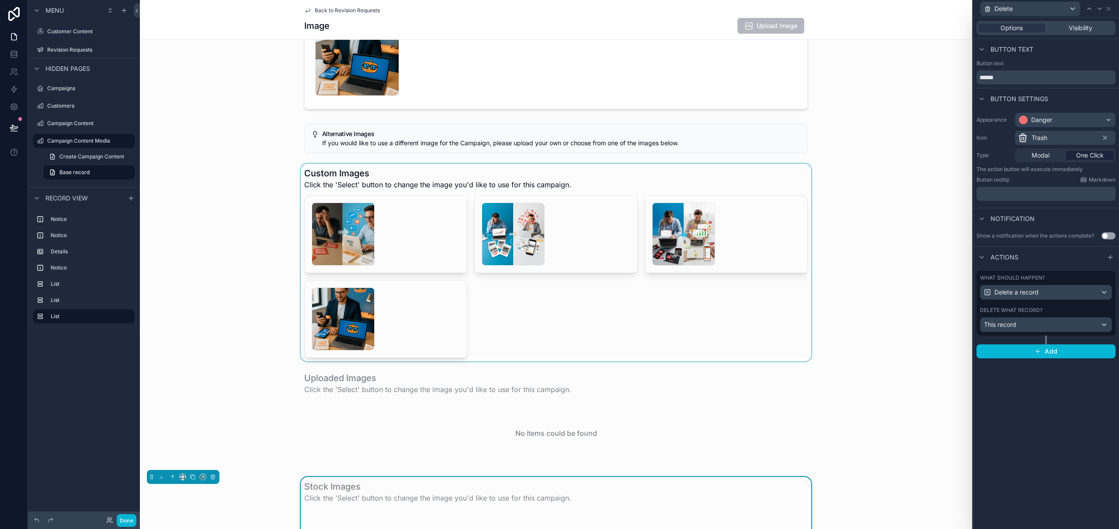
click at [723, 305] on div "scrollable content" at bounding box center [556, 263] width 833 height 198
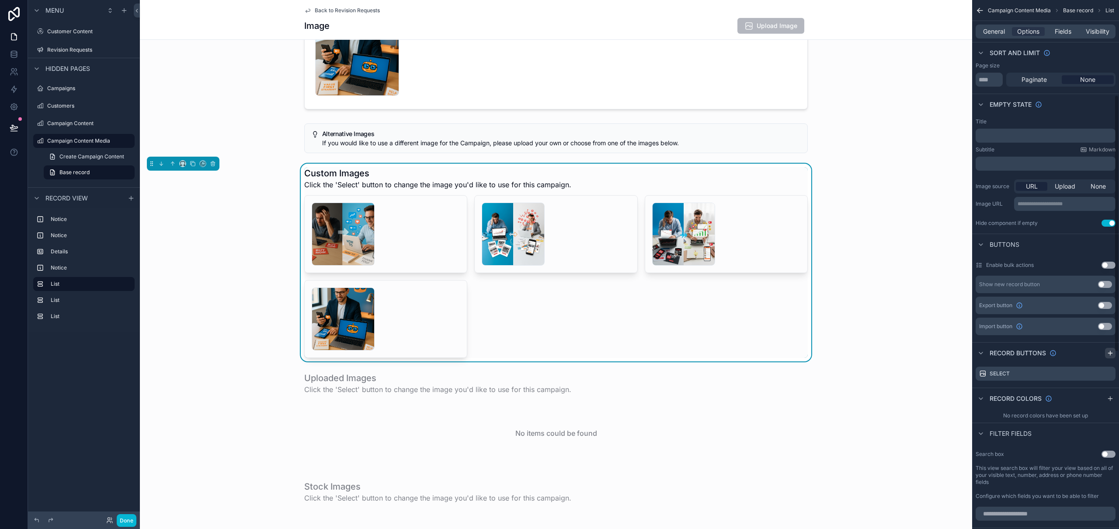
click at [1109, 352] on icon "scrollable content" at bounding box center [1110, 352] width 7 height 7
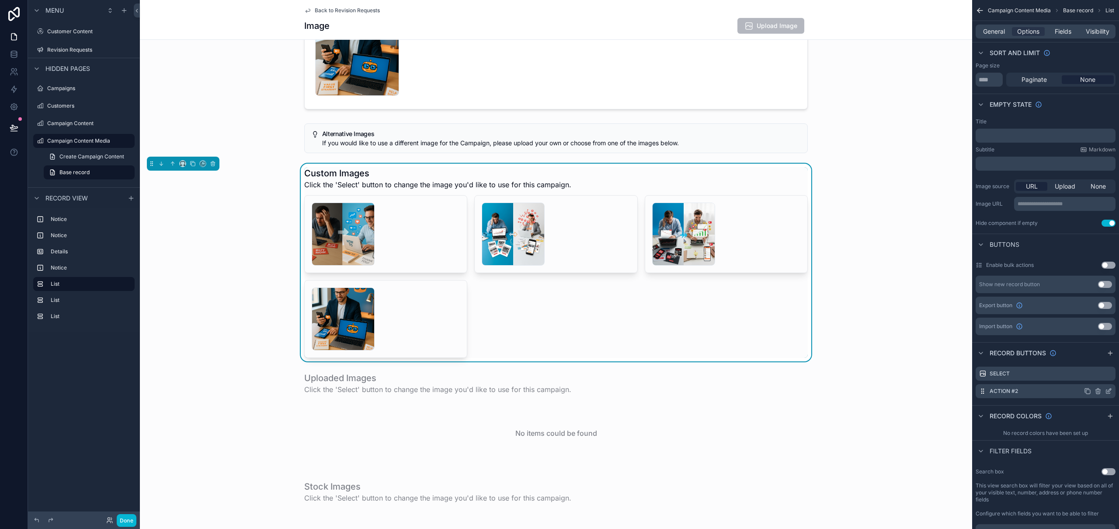
click at [1112, 392] on div "Action #2" at bounding box center [1046, 391] width 140 height 14
click at [1108, 391] on icon "scrollable content" at bounding box center [1109, 389] width 3 height 3
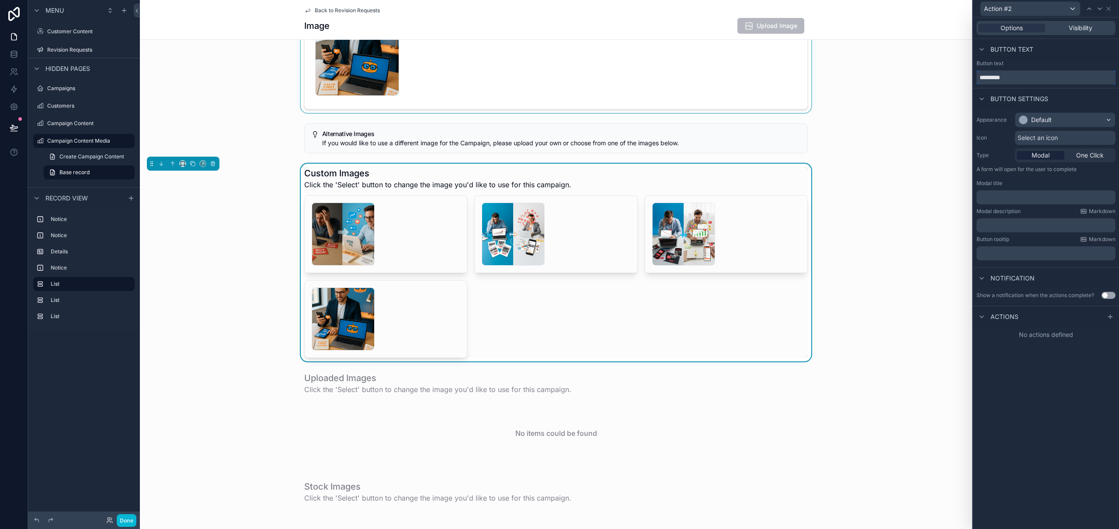
drag, startPoint x: 1006, startPoint y: 78, endPoint x: 966, endPoint y: 77, distance: 40.3
click at [966, 77] on div "Action #2 Options Visibility Button text Button text ********* Button settings …" at bounding box center [559, 264] width 1119 height 529
type input "******"
click at [1049, 119] on div "Default" at bounding box center [1042, 119] width 21 height 9
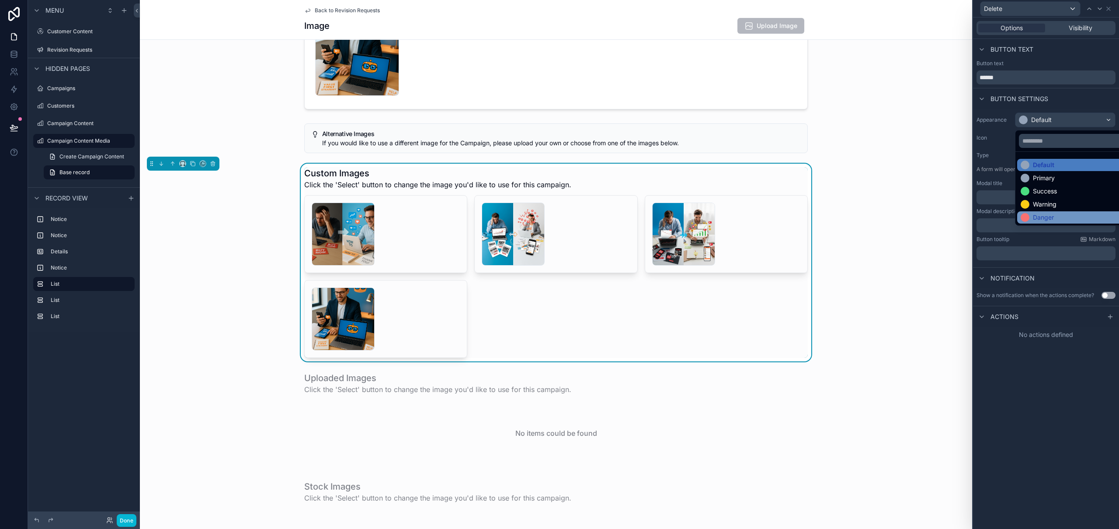
click at [1046, 215] on div "Danger" at bounding box center [1043, 217] width 21 height 9
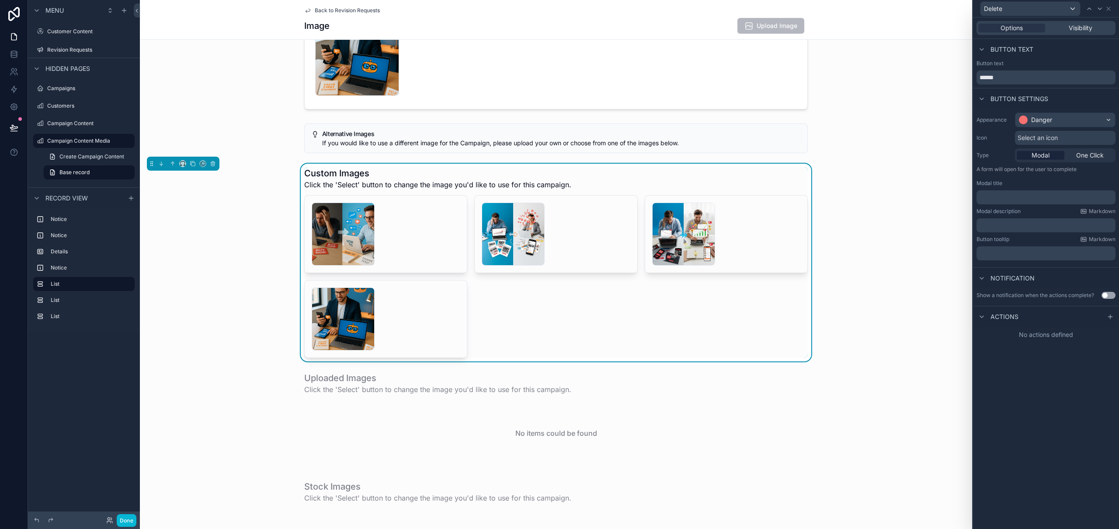
click at [1040, 135] on span "Select an icon" at bounding box center [1038, 137] width 40 height 9
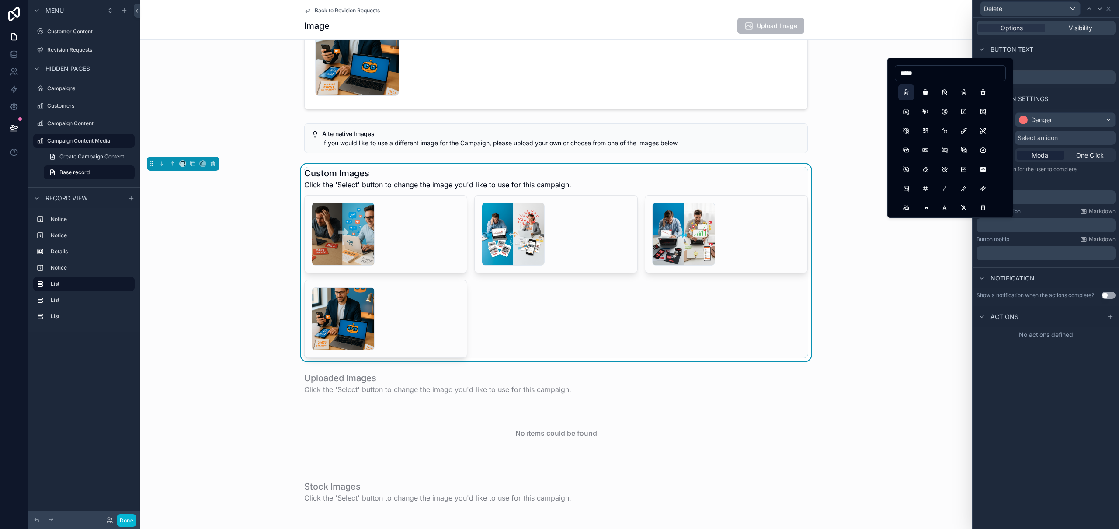
type input "*****"
click at [909, 91] on button "Trash" at bounding box center [907, 92] width 16 height 16
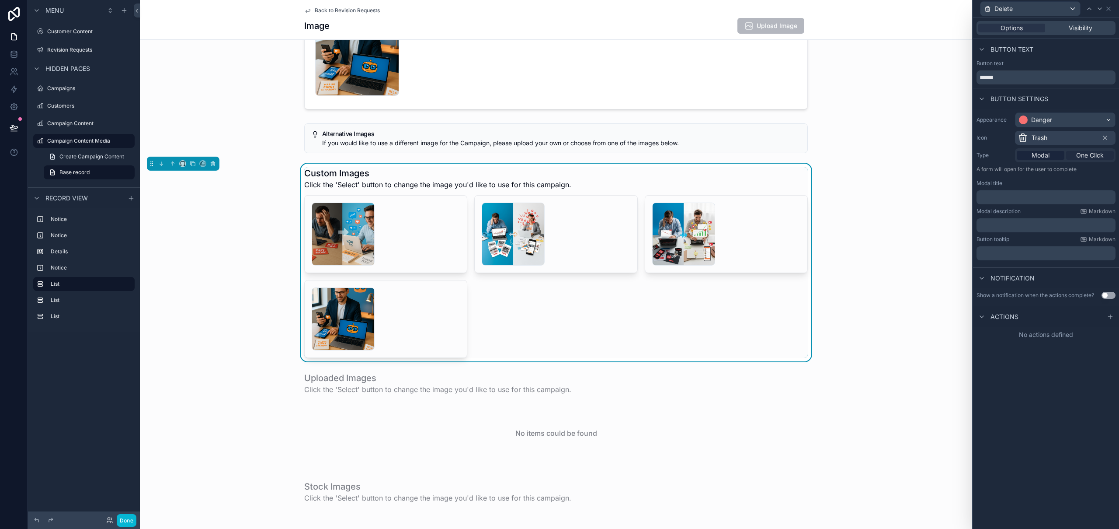
click at [1091, 153] on span "One Click" at bounding box center [1091, 155] width 28 height 9
click at [1111, 255] on icon at bounding box center [1111, 257] width 0 height 4
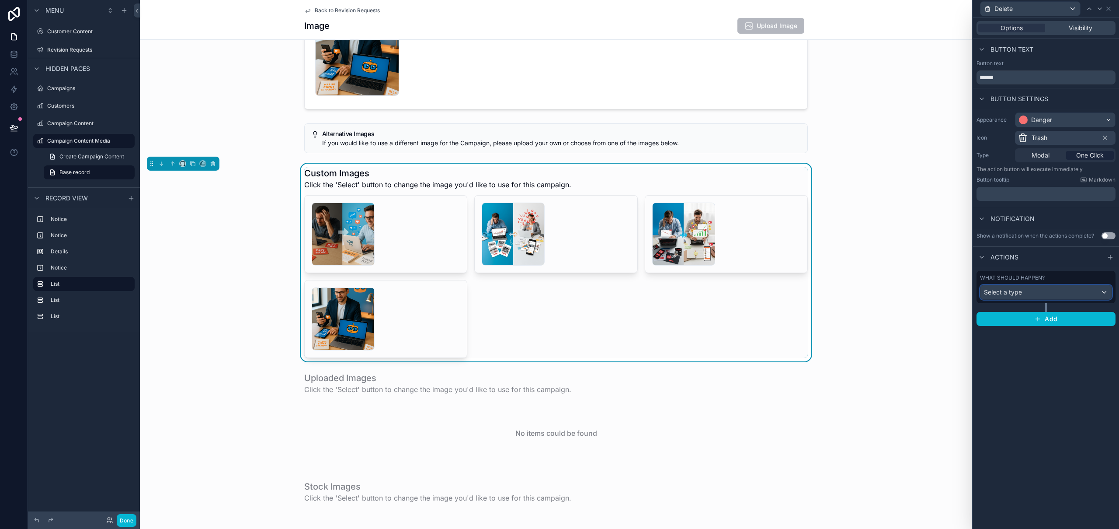
click at [1035, 291] on div "Select a type" at bounding box center [1046, 292] width 131 height 14
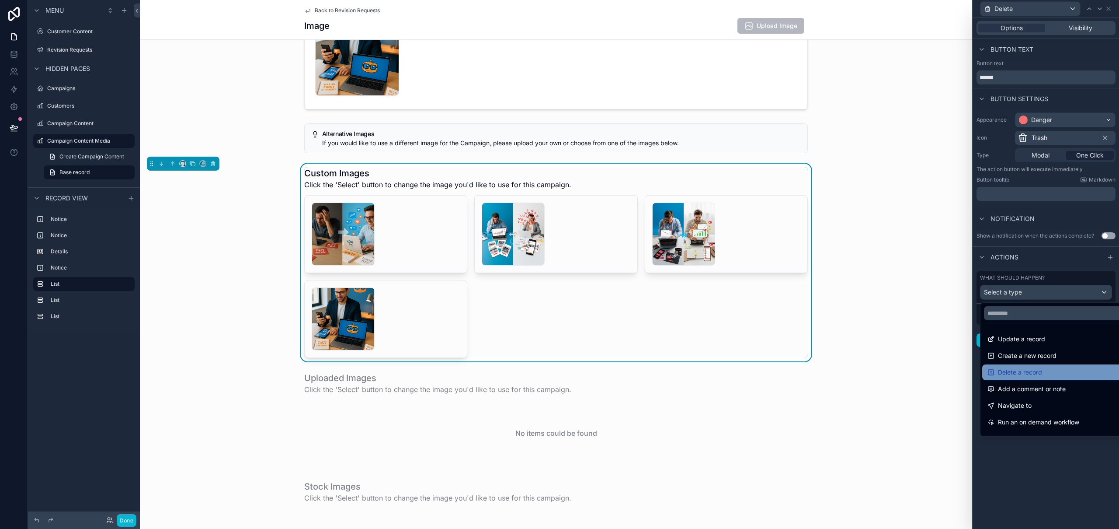
click at [1025, 367] on span "Delete a record" at bounding box center [1020, 372] width 44 height 10
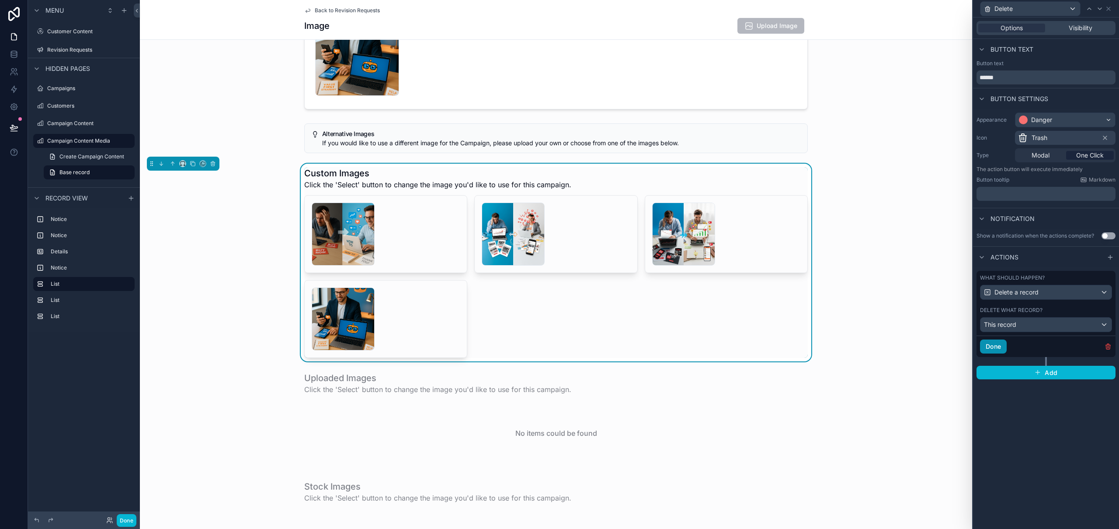
click at [997, 349] on button "Done" at bounding box center [993, 346] width 27 height 14
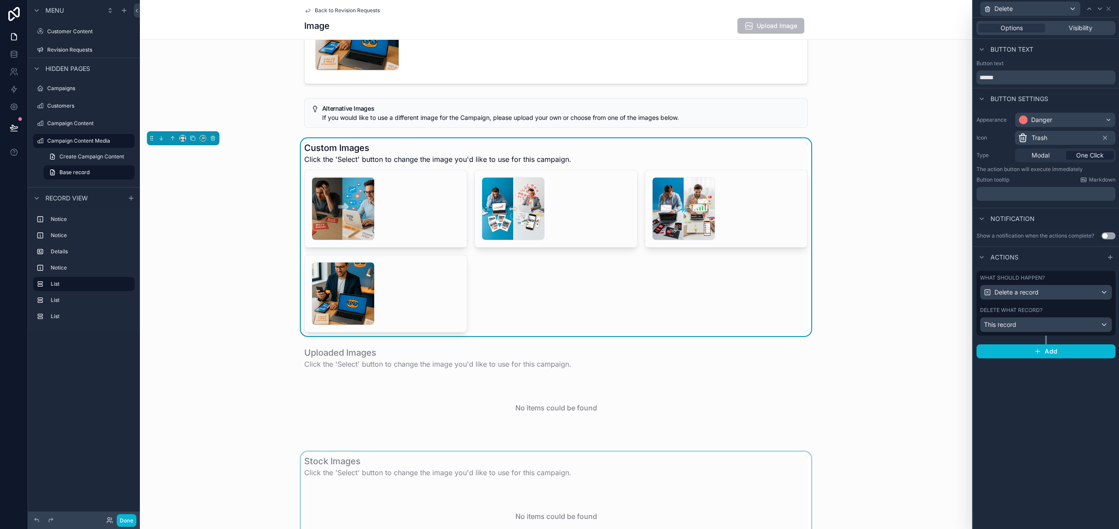
scroll to position [235, 0]
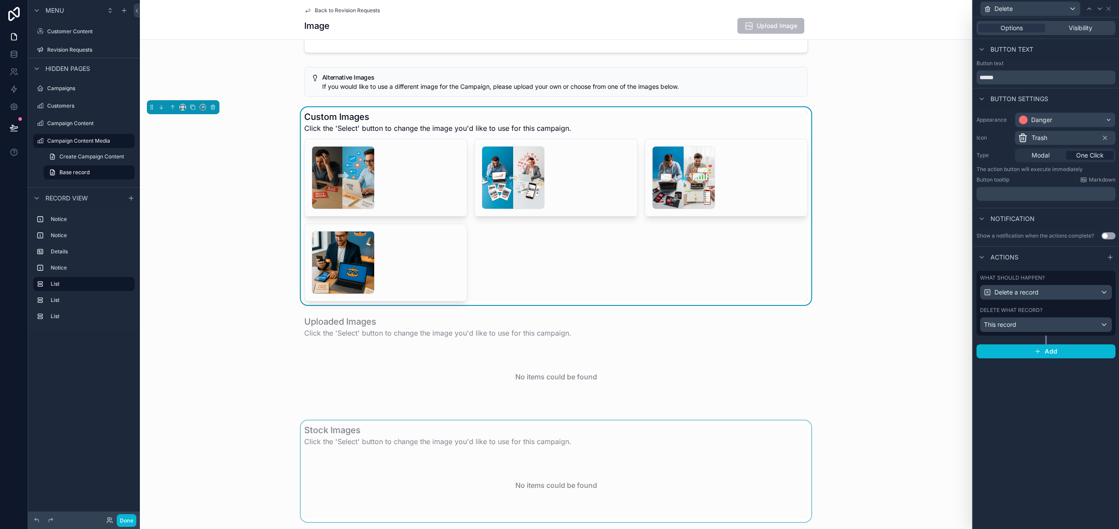
click at [769, 463] on div "scrollable content" at bounding box center [556, 470] width 833 height 101
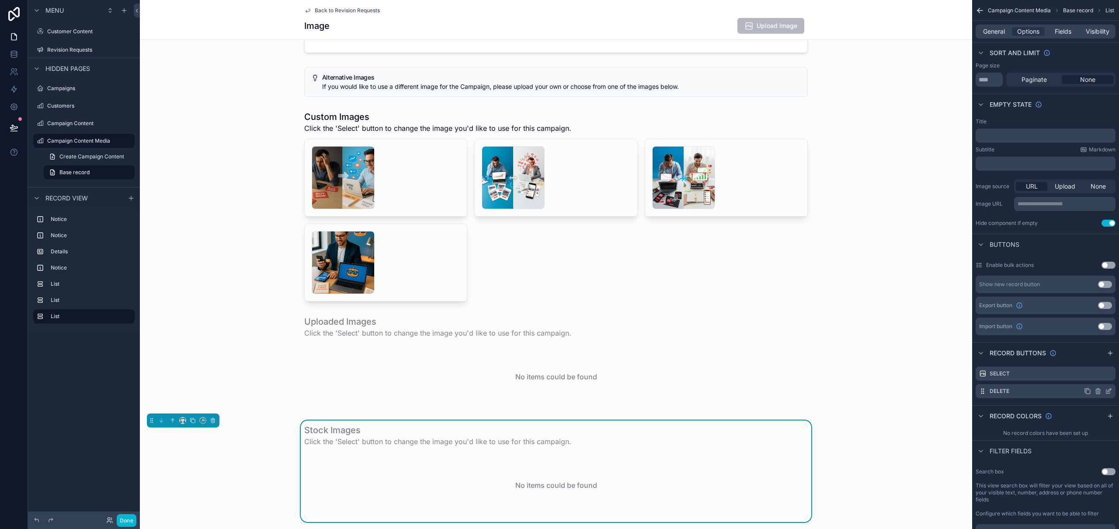
click at [1109, 393] on icon "scrollable content" at bounding box center [1108, 390] width 7 height 7
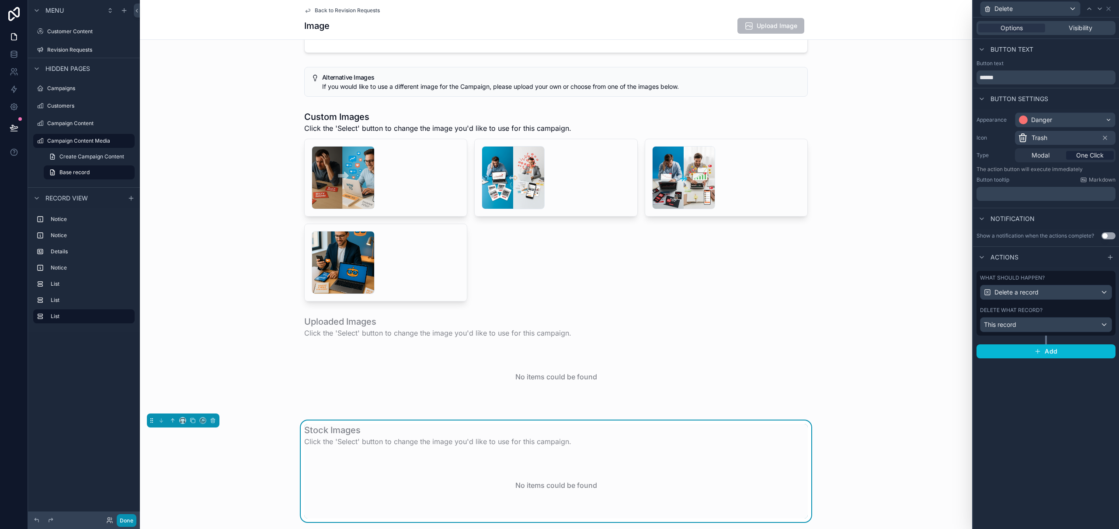
click at [129, 519] on button "Done" at bounding box center [127, 520] width 20 height 13
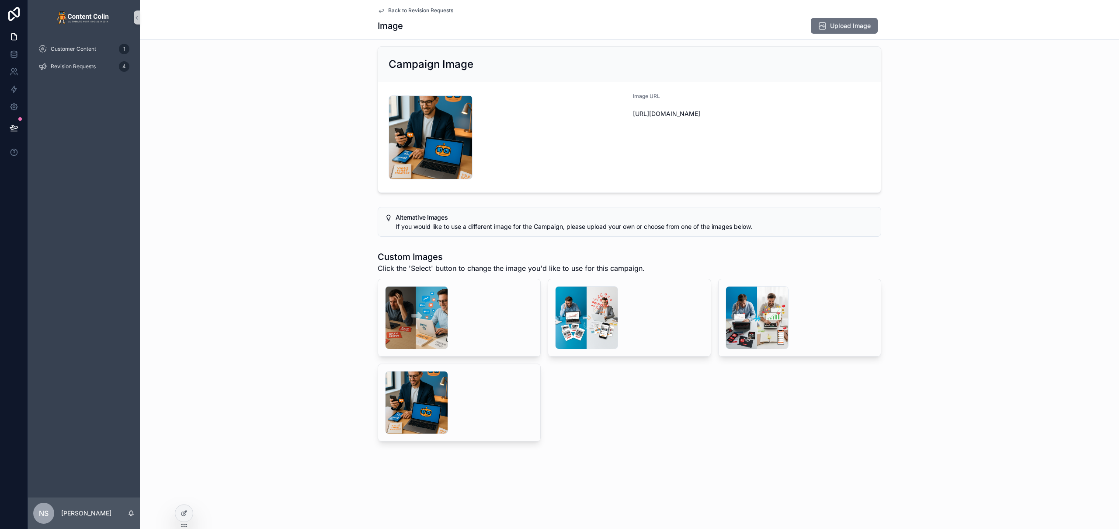
scroll to position [7, 0]
click at [19, 124] on button at bounding box center [13, 127] width 19 height 24
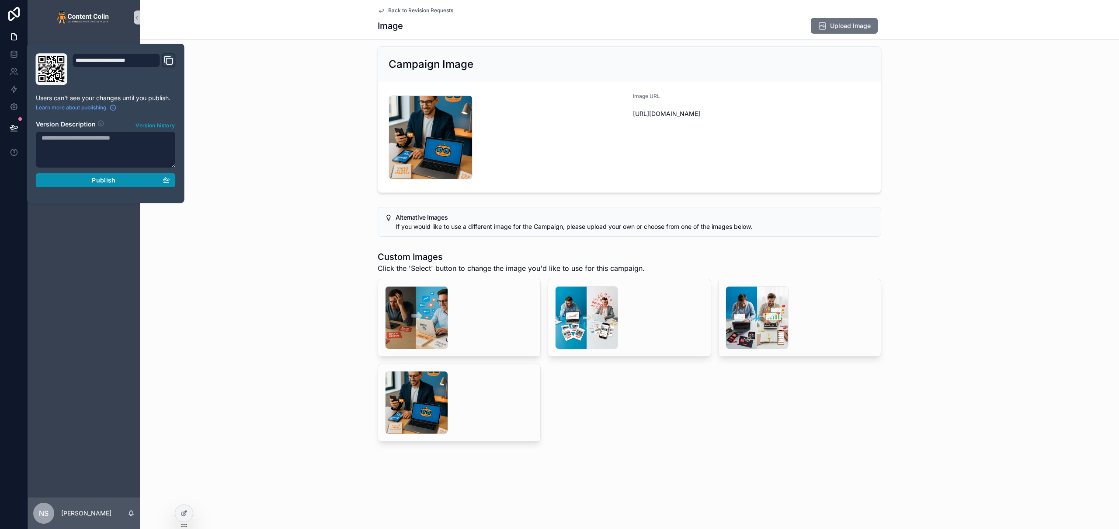
click at [106, 181] on span "Publish" at bounding box center [104, 180] width 24 height 8
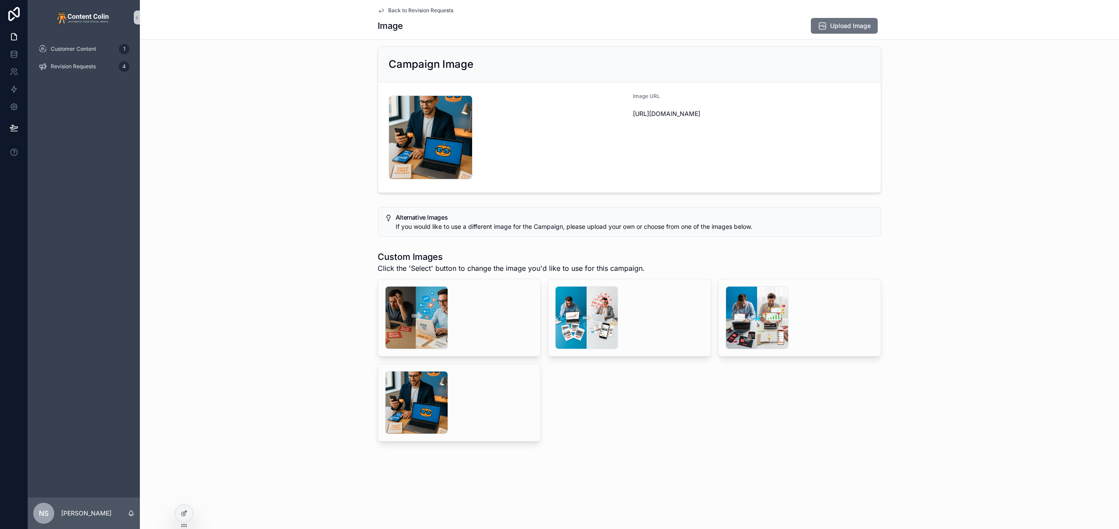
click at [941, 180] on div "Campaign Image contentcolin-1753803761 .png Image URL https://cdn.contentcolin.…" at bounding box center [630, 119] width 980 height 153
click at [661, 408] on div "contentcolin-temp-1-1753801700 .png Select Delete sample_0 .png Select Delete s…" at bounding box center [630, 360] width 504 height 163
click at [855, 26] on span "Upload Image" at bounding box center [850, 25] width 41 height 9
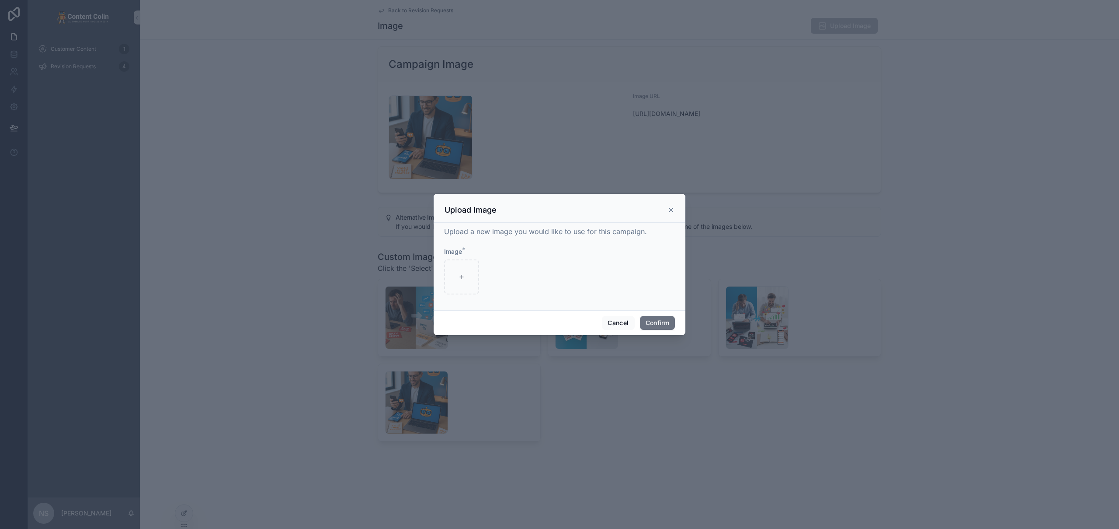
click at [673, 212] on icon at bounding box center [670, 209] width 3 height 3
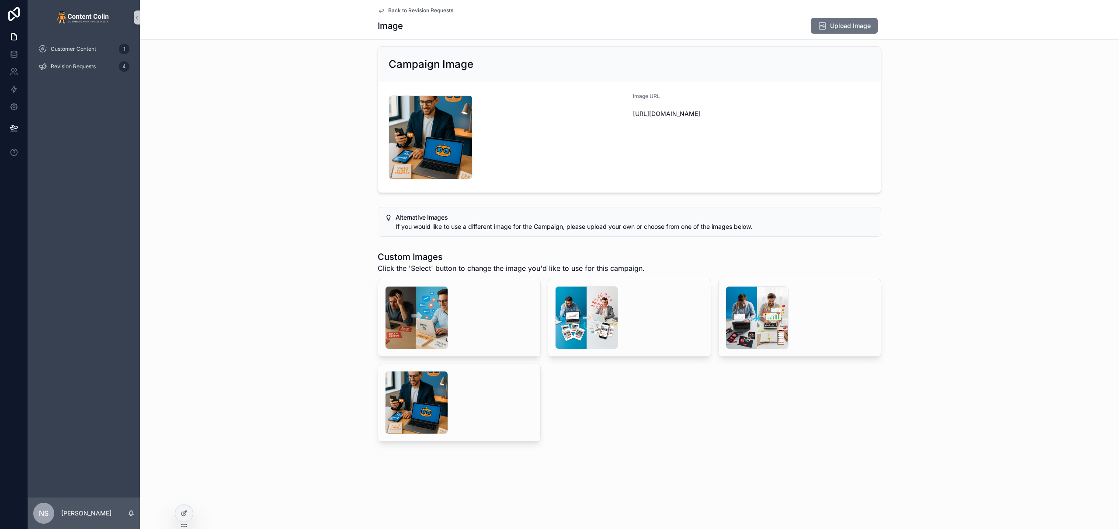
click at [411, 10] on span "Back to Revision Requests" at bounding box center [420, 10] width 65 height 7
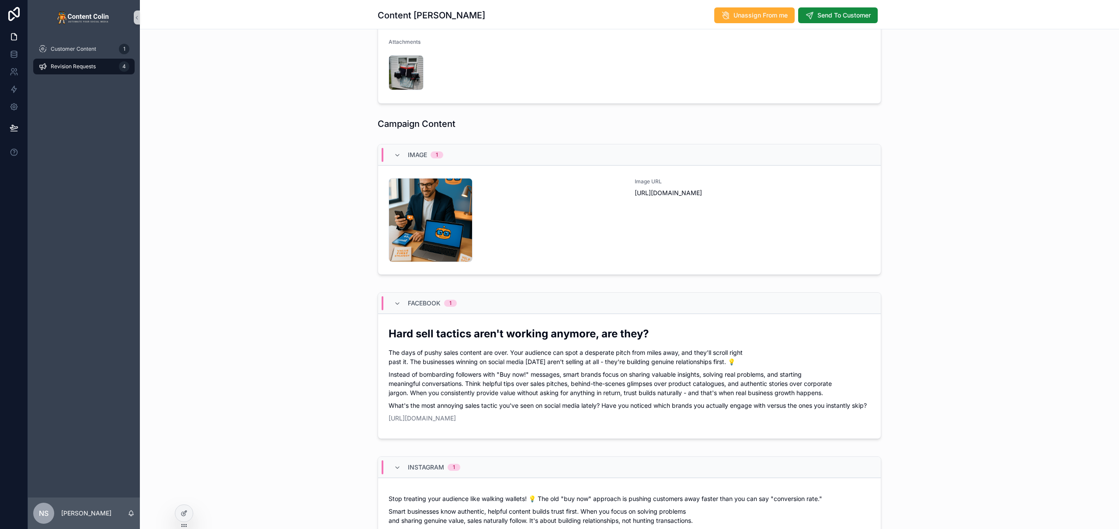
scroll to position [324, 0]
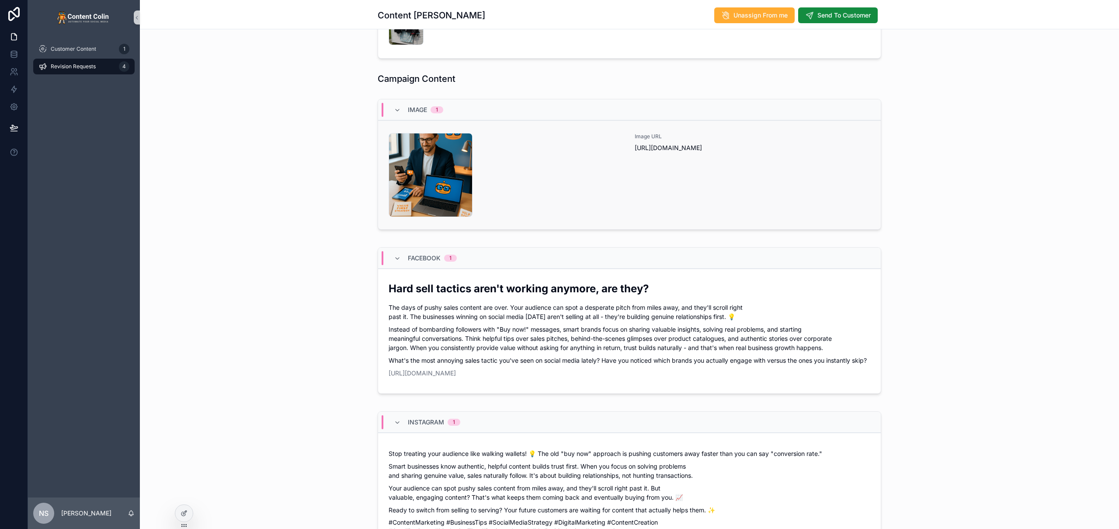
click at [780, 163] on div "Image URL https://cdn.contentcolin.com/contentcolin/contentcolin-1753803761.png" at bounding box center [753, 175] width 236 height 84
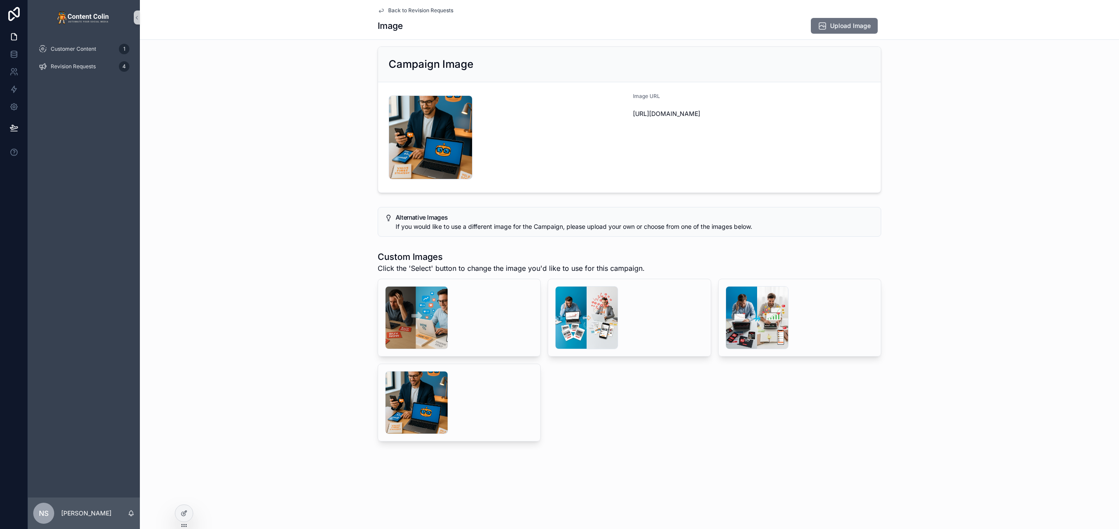
scroll to position [7, 0]
click at [185, 514] on icon at bounding box center [184, 512] width 7 height 7
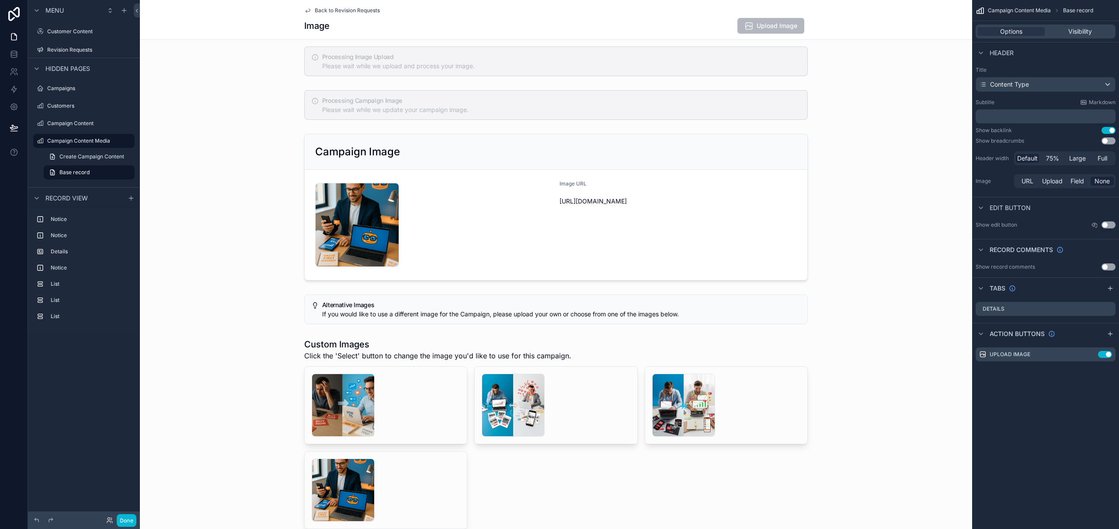
scroll to position [324, 0]
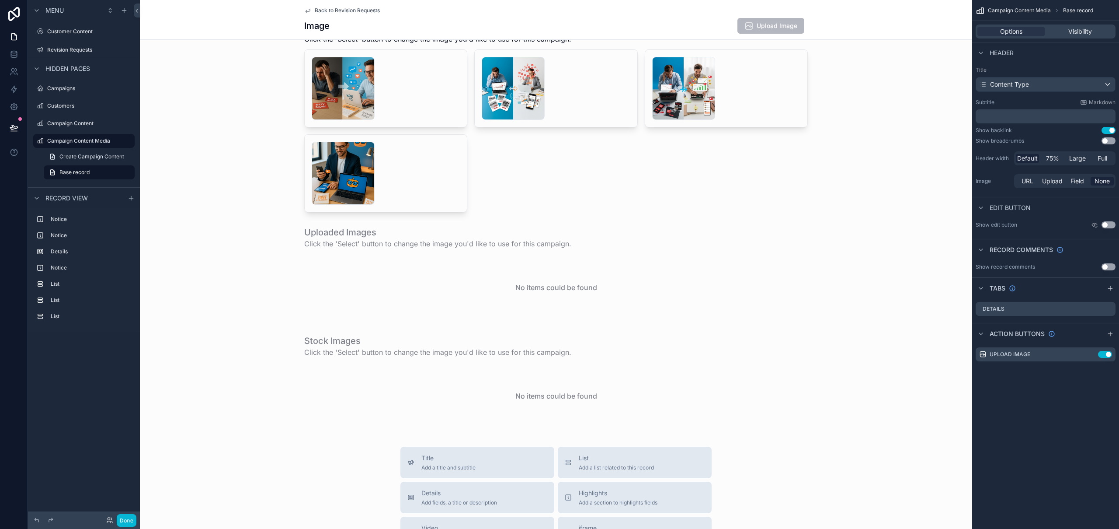
click at [891, 21] on div "Back to Revision Requests Image Upload Image" at bounding box center [556, 20] width 833 height 40
click at [1112, 332] on icon "scrollable content" at bounding box center [1110, 333] width 7 height 7
click at [1092, 373] on icon "scrollable content" at bounding box center [1091, 371] width 7 height 7
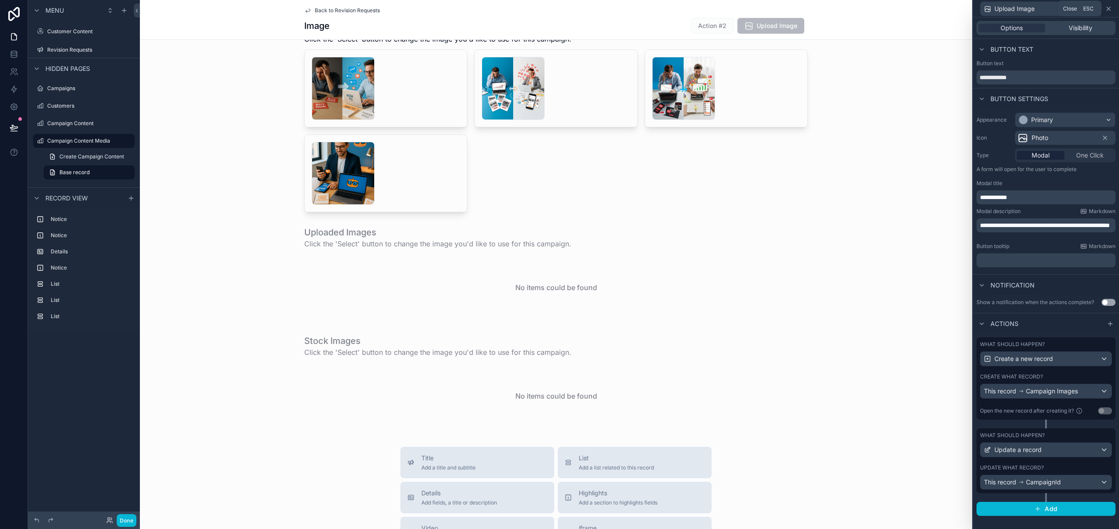
click at [1110, 8] on icon at bounding box center [1108, 8] width 7 height 7
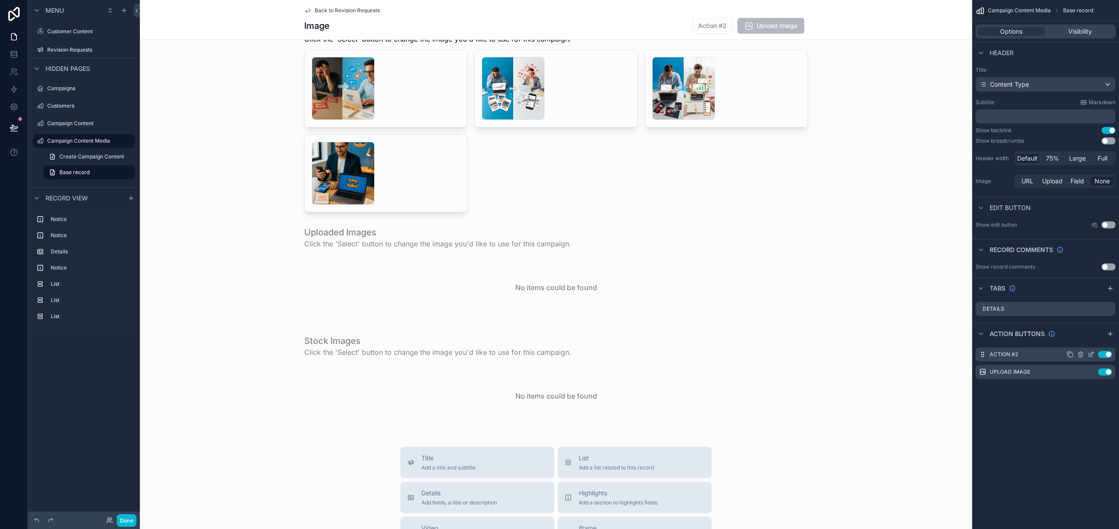
click at [1091, 354] on icon "scrollable content" at bounding box center [1091, 354] width 7 height 7
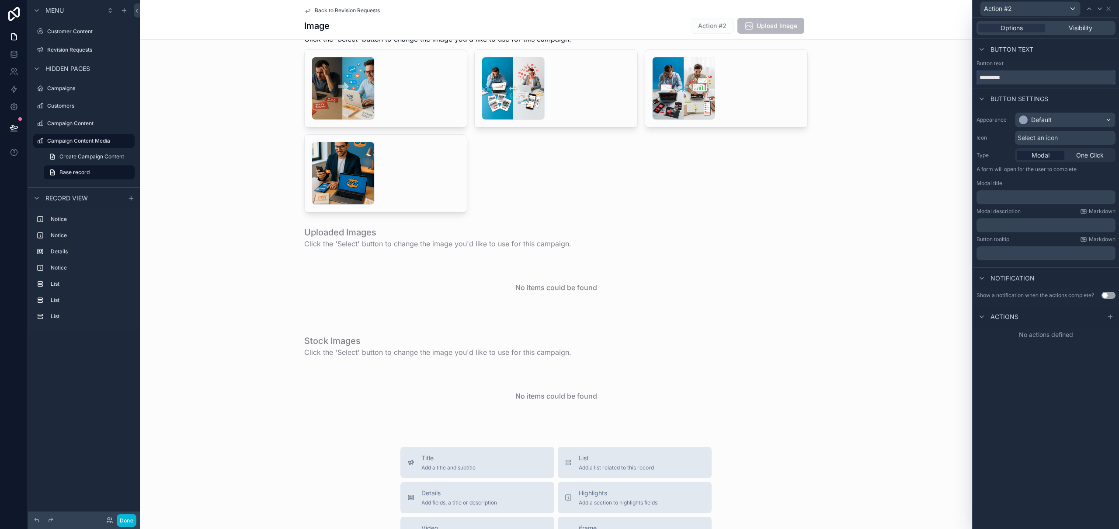
drag, startPoint x: 1034, startPoint y: 76, endPoint x: 979, endPoint y: 78, distance: 55.1
click at [979, 78] on input "*********" at bounding box center [1046, 77] width 139 height 14
type input "**********"
click at [1054, 137] on span "Select an icon" at bounding box center [1038, 137] width 40 height 9
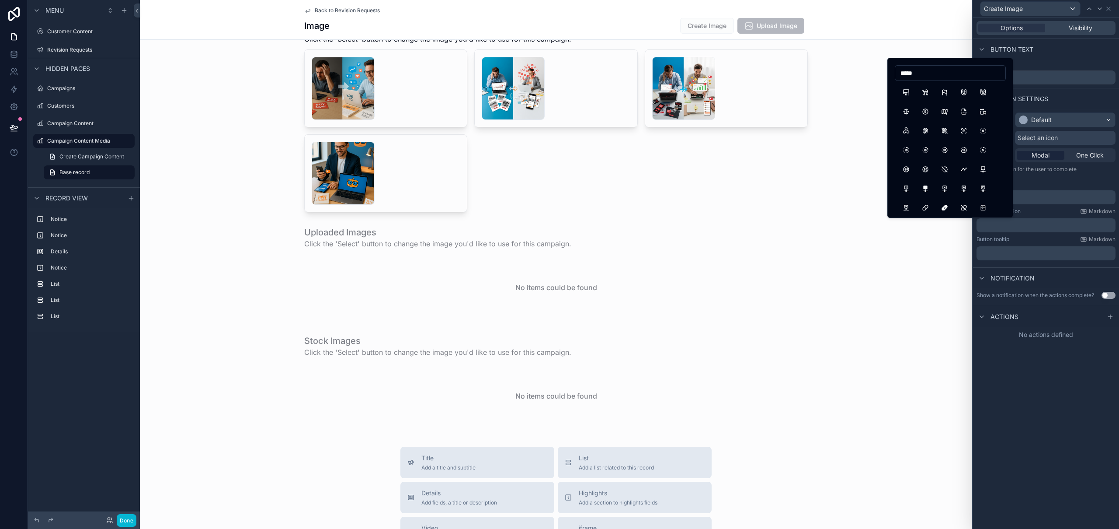
click at [906, 71] on input "*****" at bounding box center [951, 73] width 110 height 12
type input "*****"
click at [924, 89] on button "PhotoAi" at bounding box center [926, 92] width 16 height 16
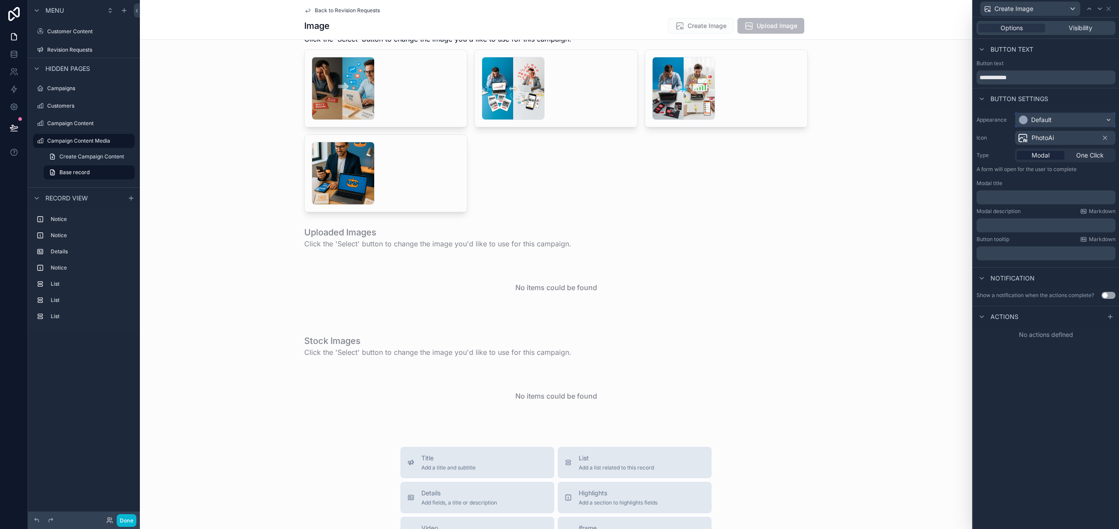
click at [1064, 123] on div "Default" at bounding box center [1066, 120] width 100 height 14
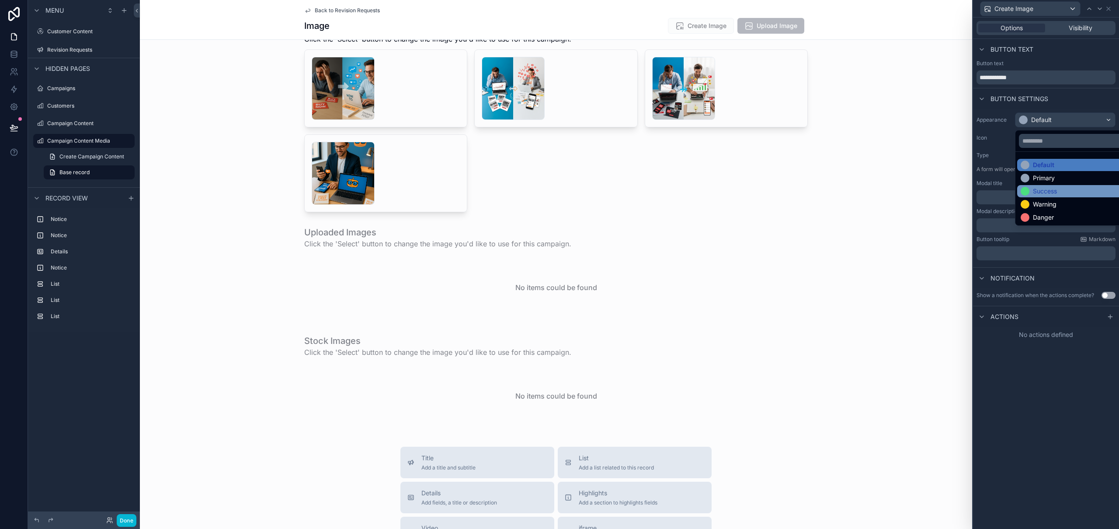
click at [1064, 189] on div "Success" at bounding box center [1075, 191] width 109 height 9
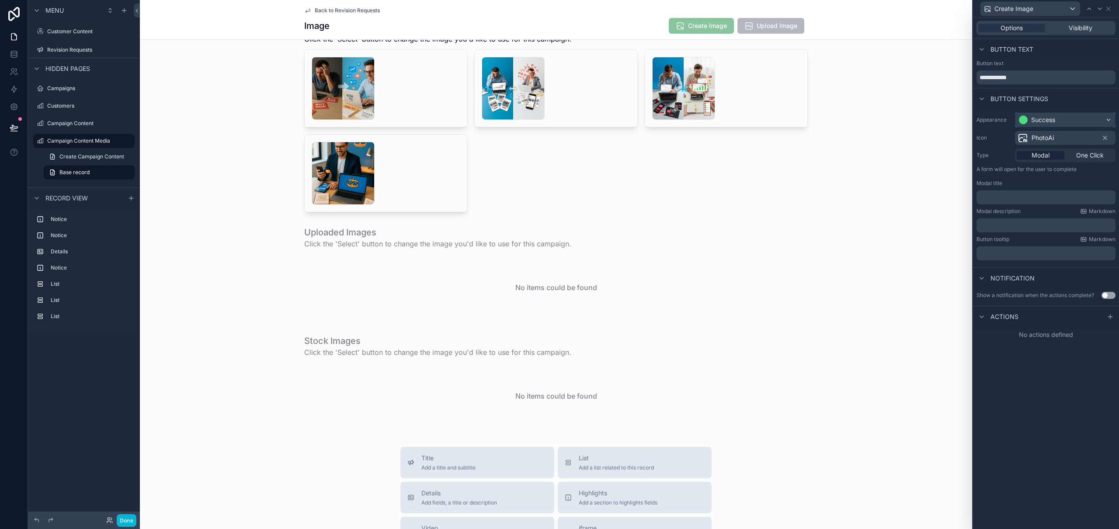
click at [1047, 119] on div "Success" at bounding box center [1044, 119] width 24 height 9
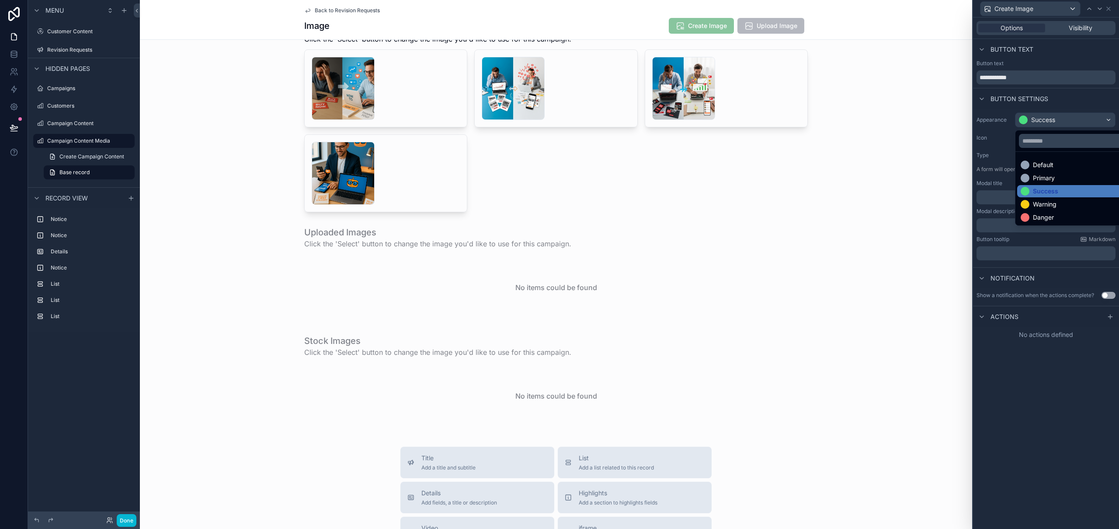
click at [1053, 174] on div "Primary" at bounding box center [1044, 178] width 22 height 9
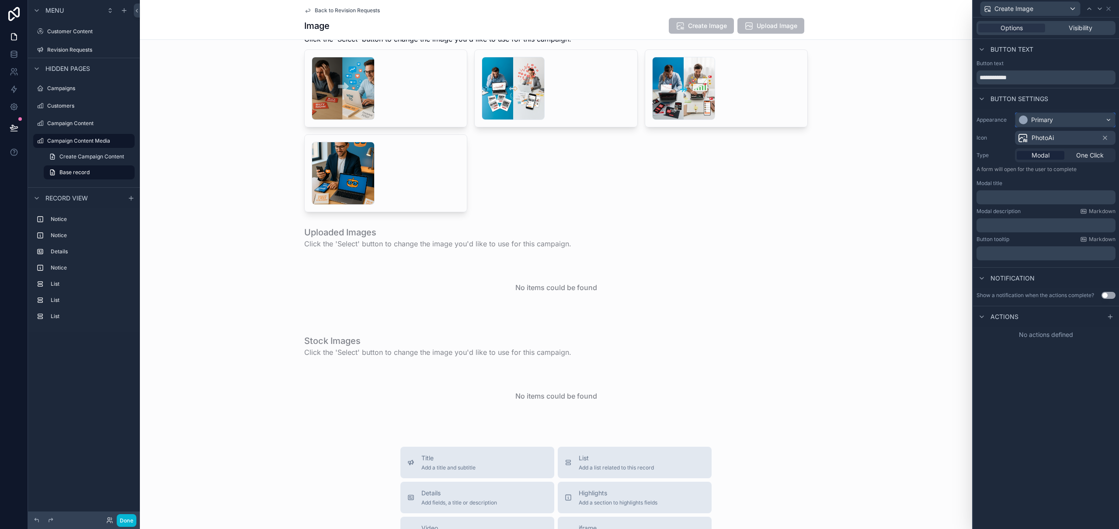
click at [1060, 114] on div "Primary" at bounding box center [1066, 120] width 100 height 14
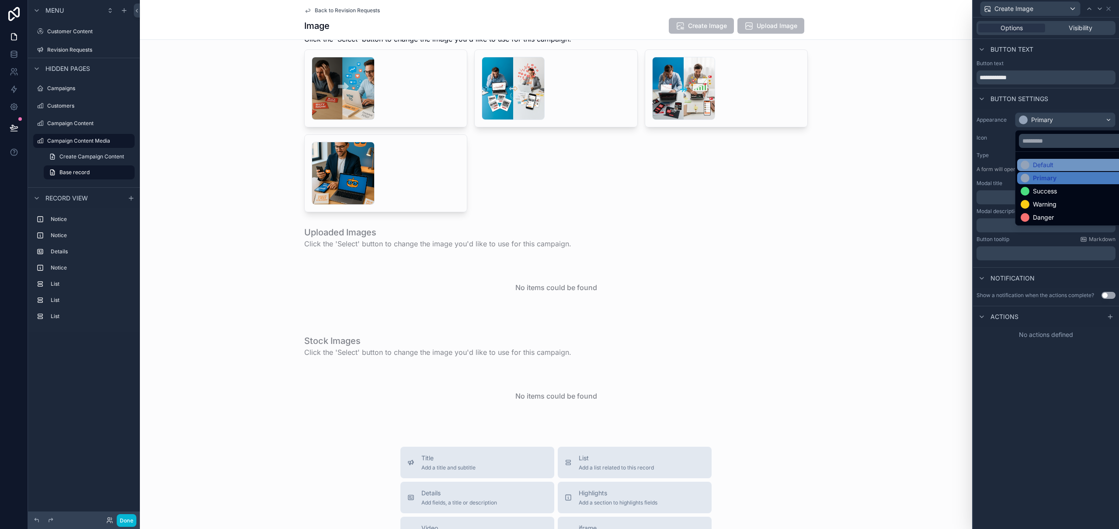
click at [1051, 164] on div "Default" at bounding box center [1043, 164] width 21 height 9
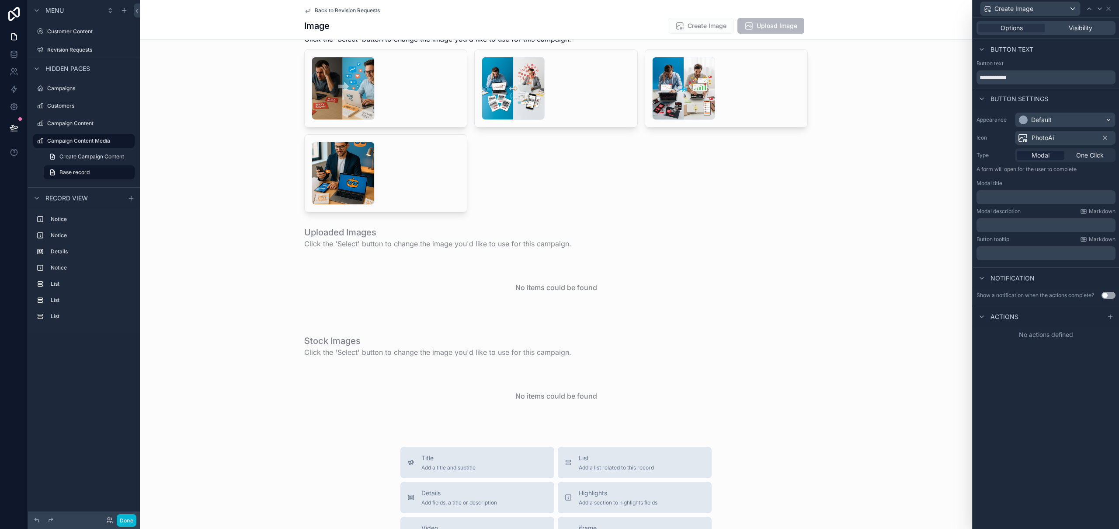
click at [1085, 402] on div "**********" at bounding box center [1046, 272] width 146 height 511
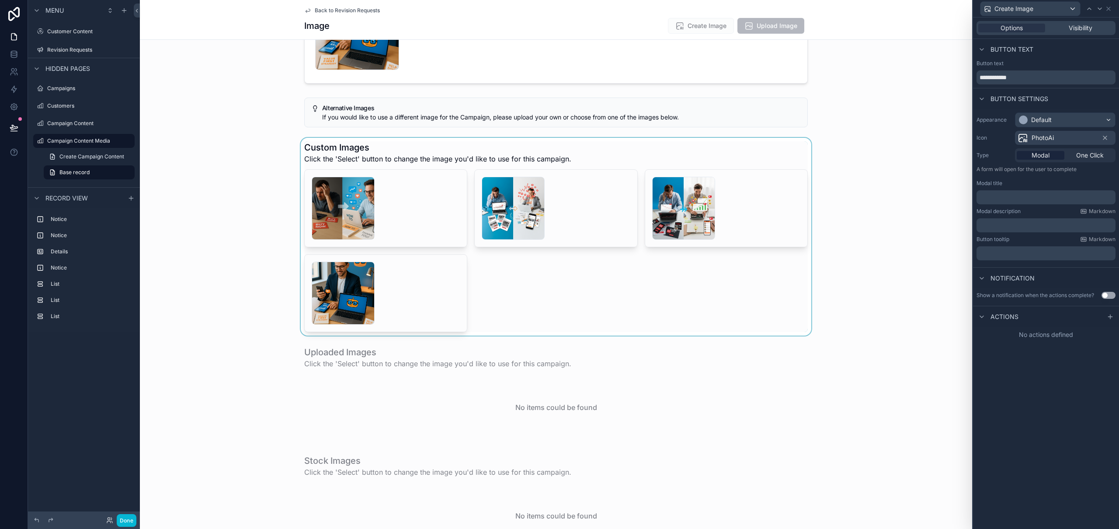
scroll to position [159, 0]
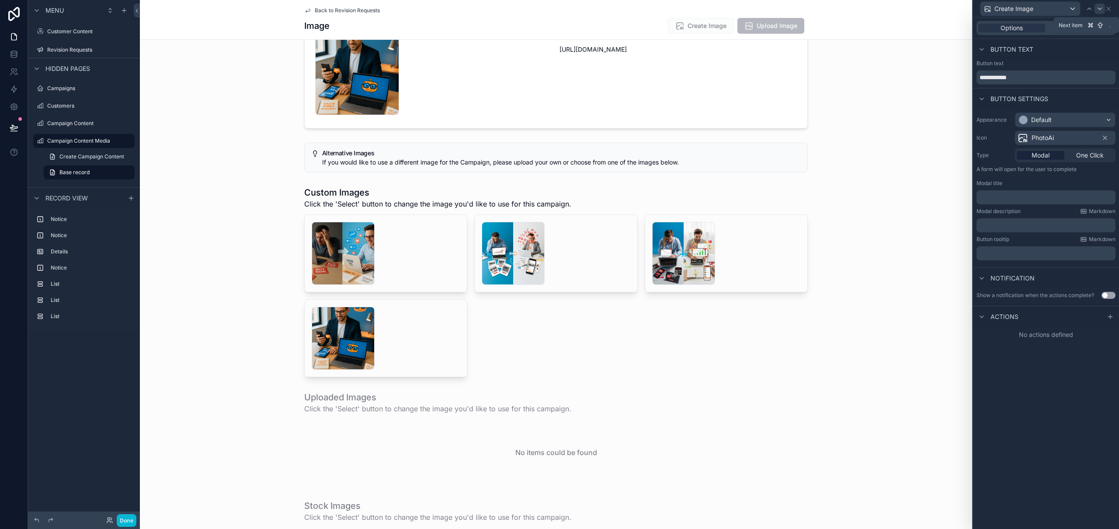
click at [1101, 8] on icon at bounding box center [1100, 8] width 7 height 7
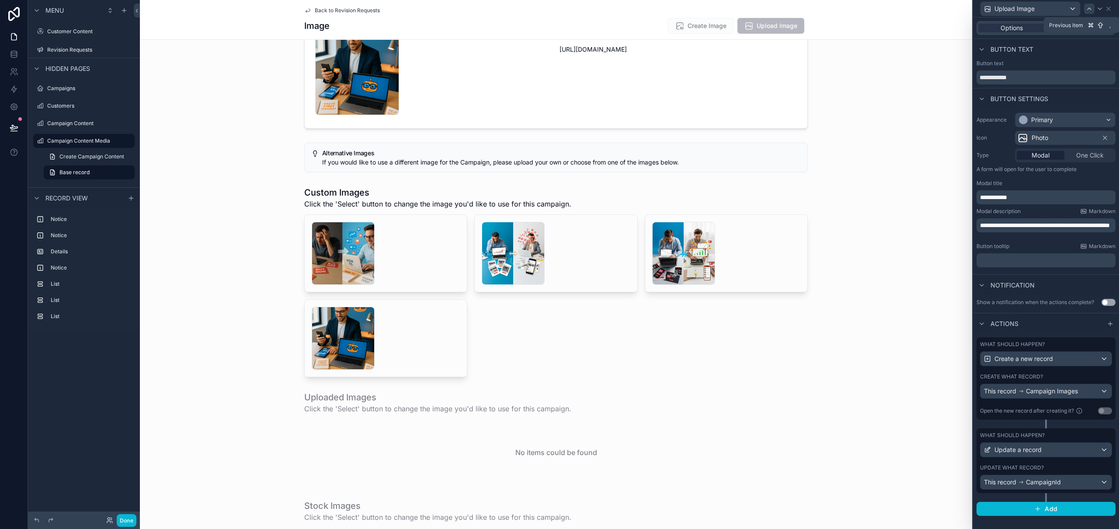
click at [1090, 8] on icon at bounding box center [1089, 8] width 7 height 7
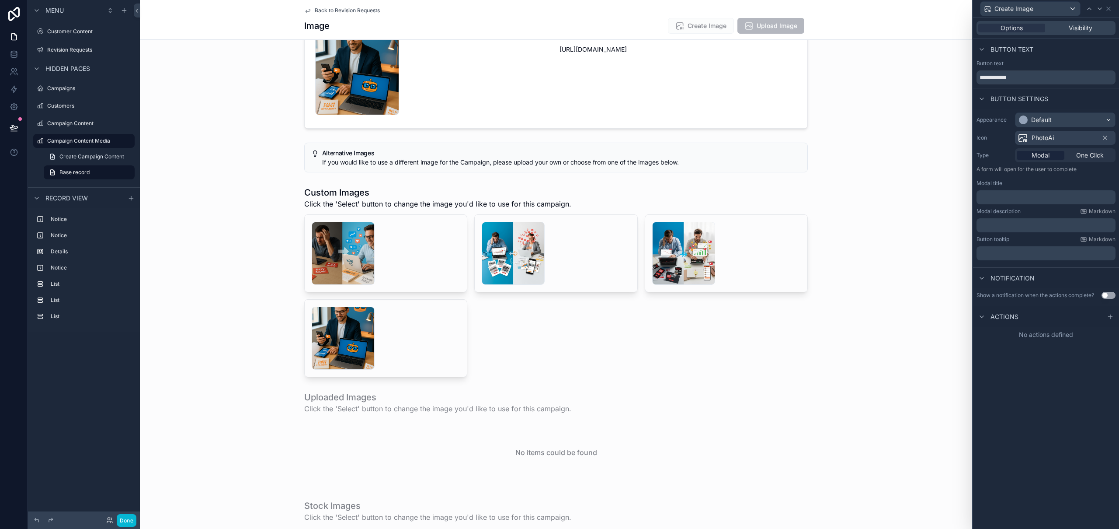
click at [1001, 194] on p "﻿" at bounding box center [1047, 197] width 134 height 9
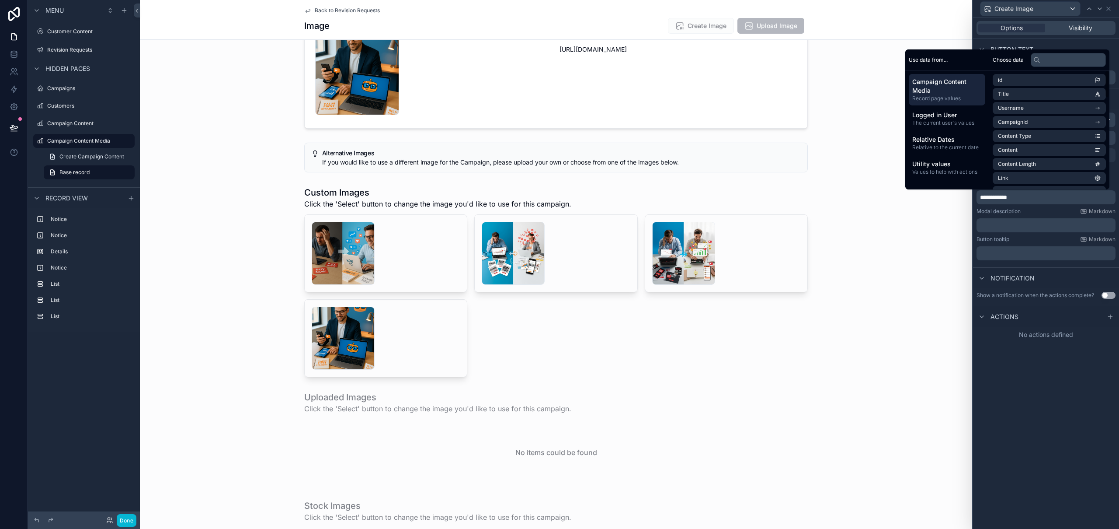
click at [1062, 457] on div "**********" at bounding box center [1046, 272] width 146 height 511
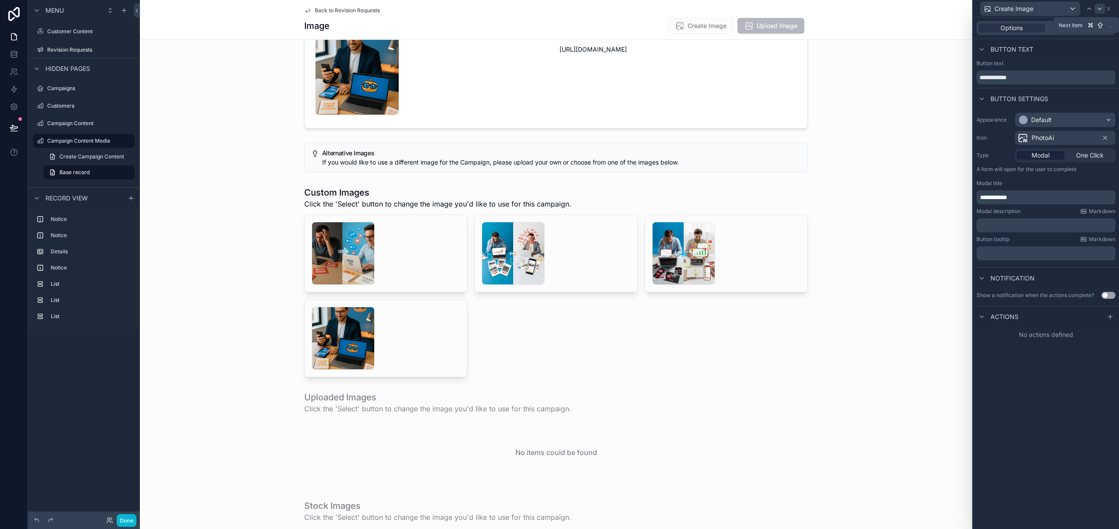
click at [1102, 7] on icon at bounding box center [1100, 8] width 7 height 7
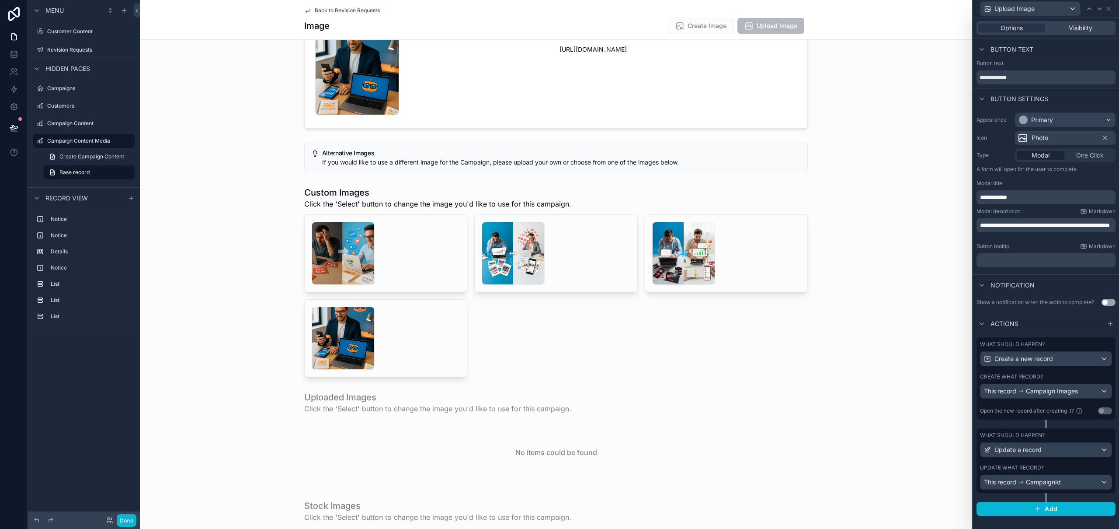
click at [1037, 230] on p "**********" at bounding box center [1047, 225] width 134 height 9
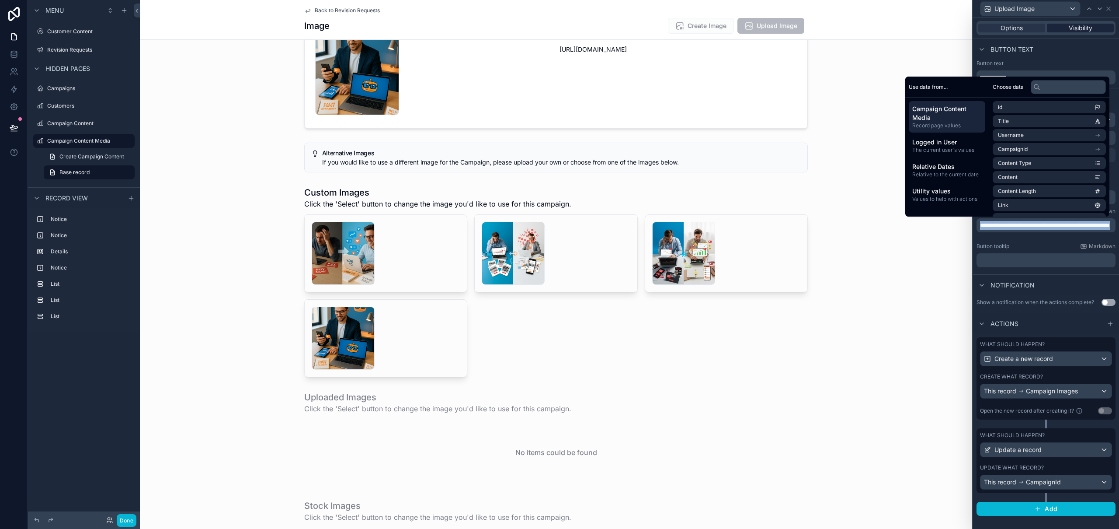
copy span "**********"
click at [1093, 8] on icon at bounding box center [1089, 8] width 7 height 7
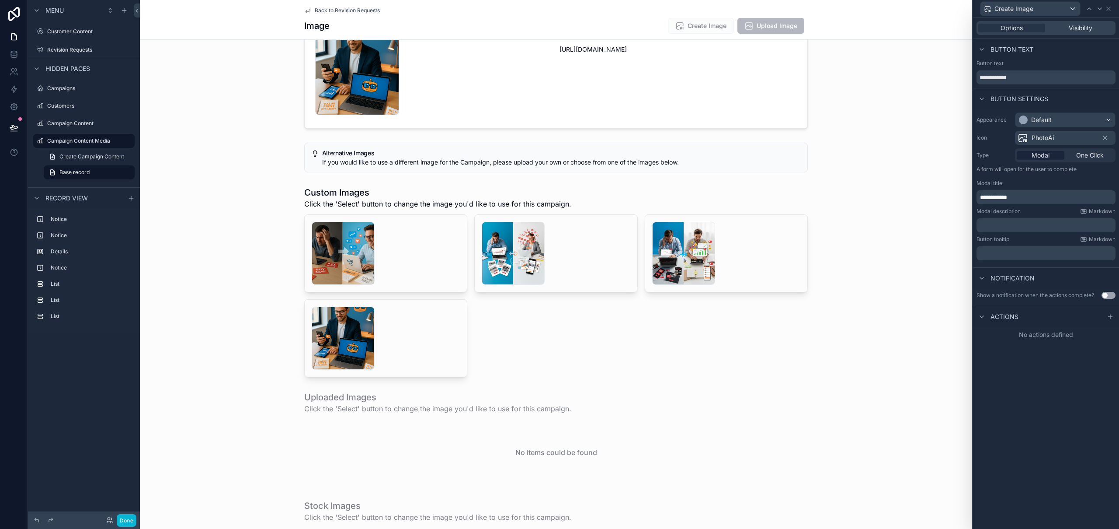
click at [1012, 225] on p "﻿" at bounding box center [1047, 225] width 134 height 9
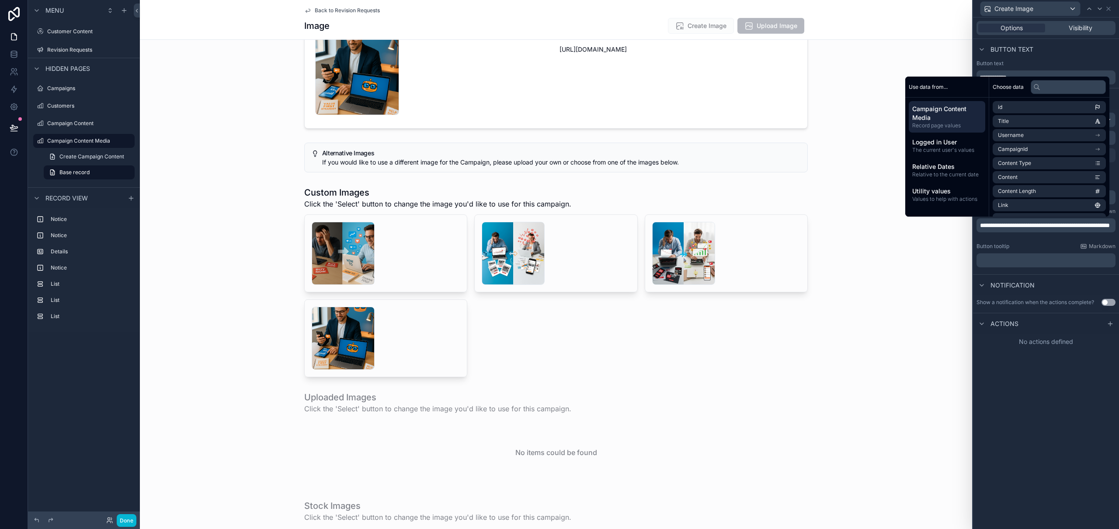
scroll to position [0, 0]
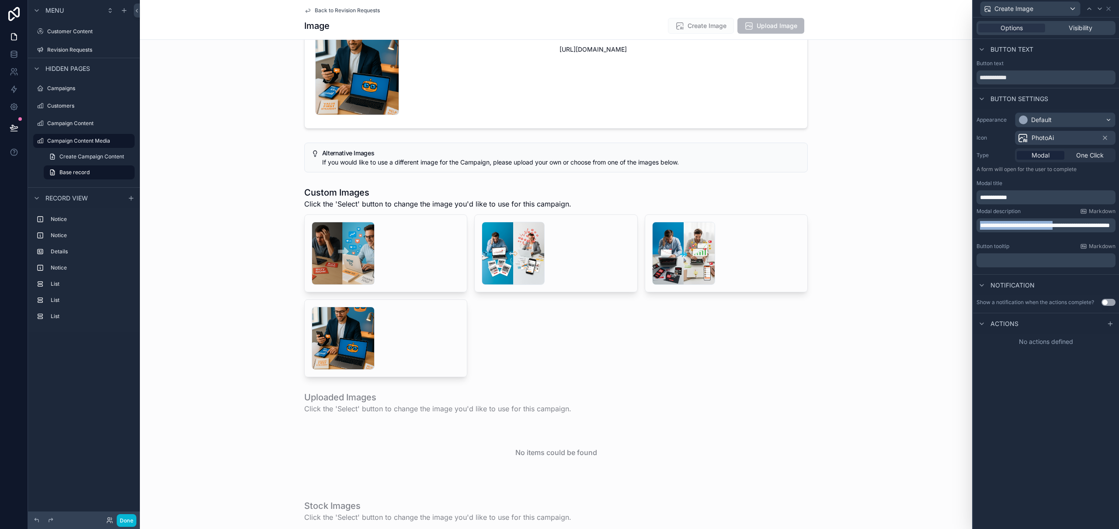
drag, startPoint x: 1083, startPoint y: 225, endPoint x: 976, endPoint y: 227, distance: 106.7
click at [976, 227] on div "**********" at bounding box center [1046, 190] width 146 height 162
click at [1034, 416] on div "**********" at bounding box center [1046, 272] width 146 height 511
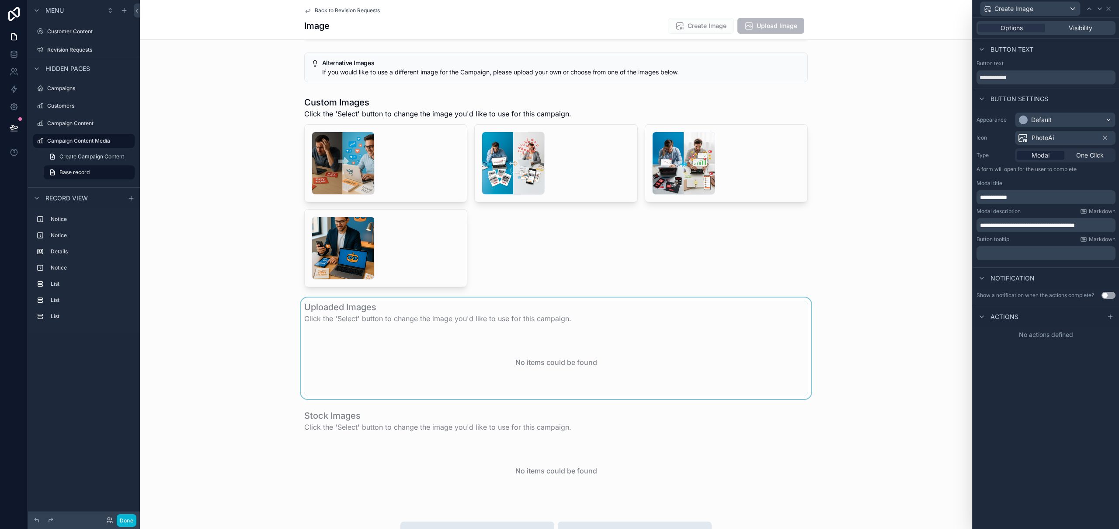
scroll to position [204, 0]
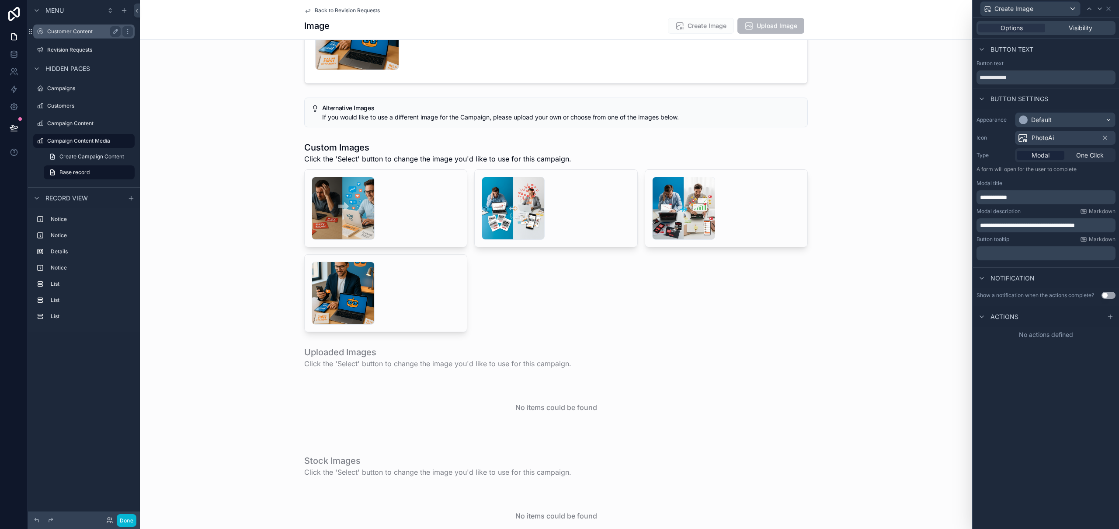
click at [56, 28] on div "Customer Content" at bounding box center [83, 31] width 73 height 10
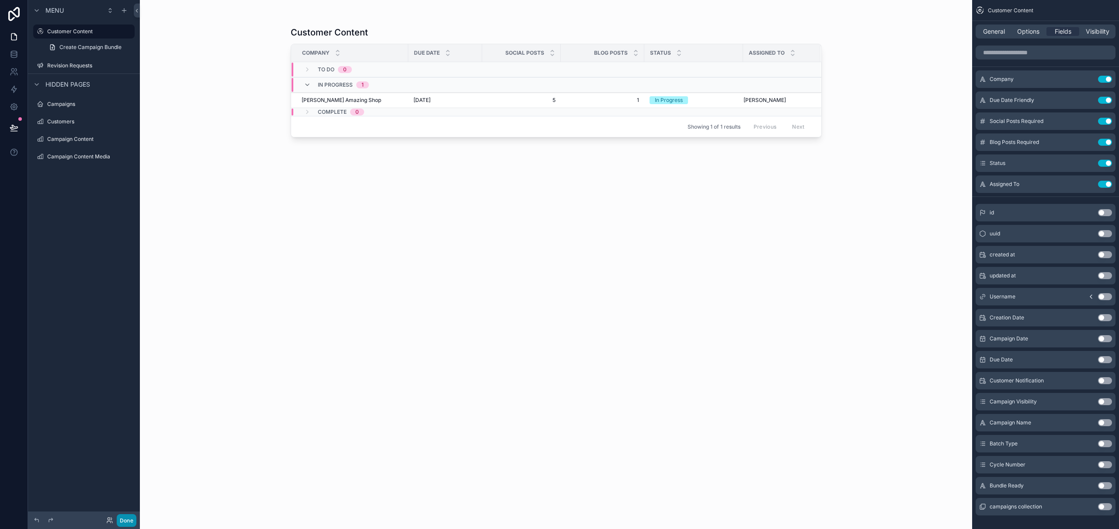
click at [123, 517] on button "Done" at bounding box center [127, 520] width 20 height 13
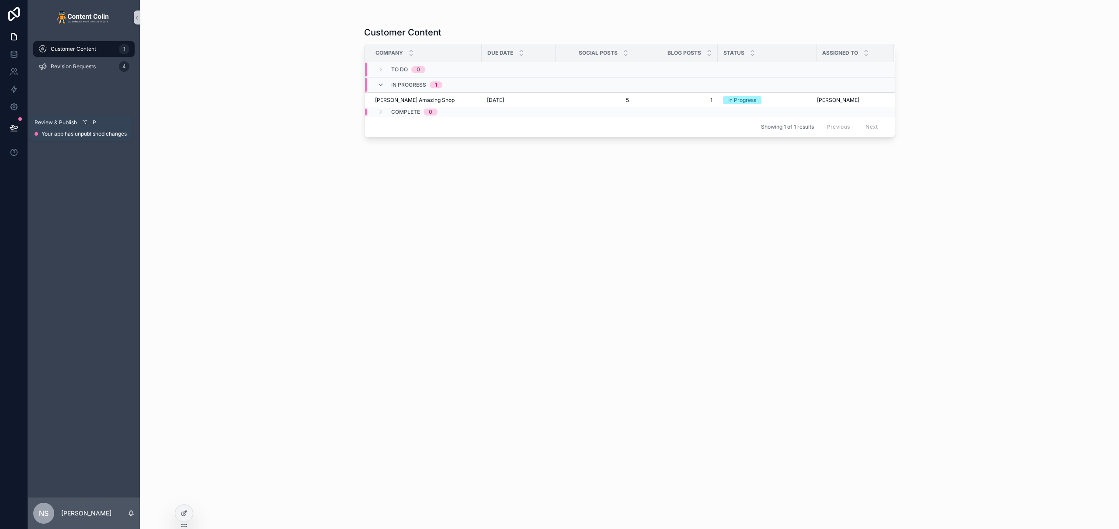
click at [16, 128] on icon at bounding box center [13, 127] width 7 height 4
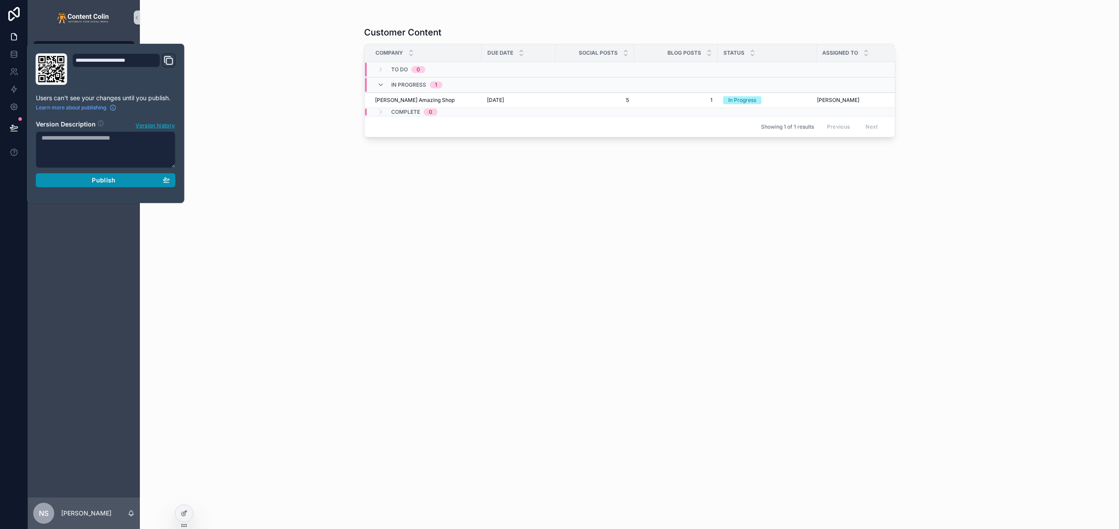
click at [136, 181] on div "Publish" at bounding box center [106, 180] width 129 height 8
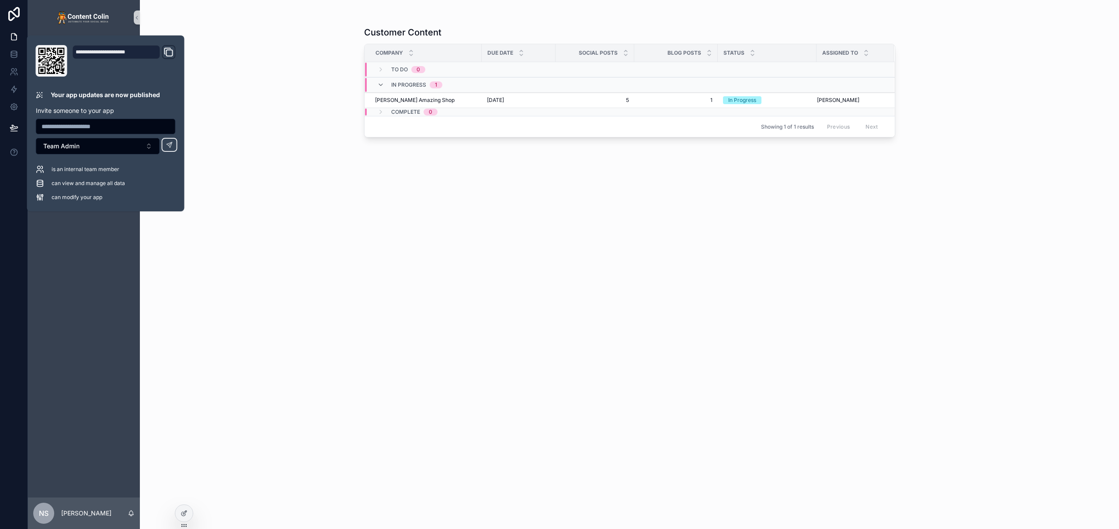
click at [314, 311] on div "Customer Content Company Due Date Social Posts Blog Posts Status Assigned To To…" at bounding box center [630, 264] width 980 height 529
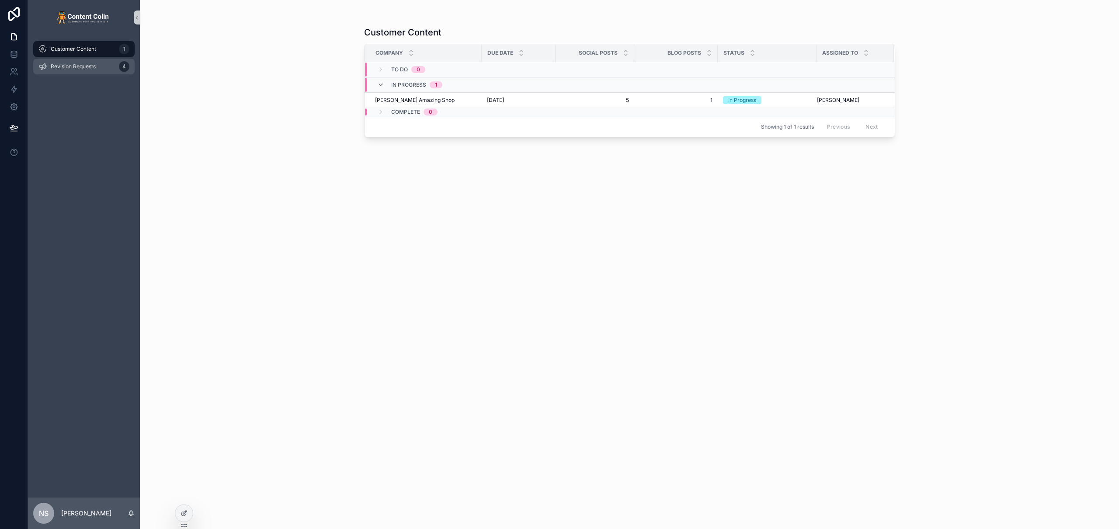
click at [85, 66] on span "Revision Requests" at bounding box center [73, 66] width 45 height 7
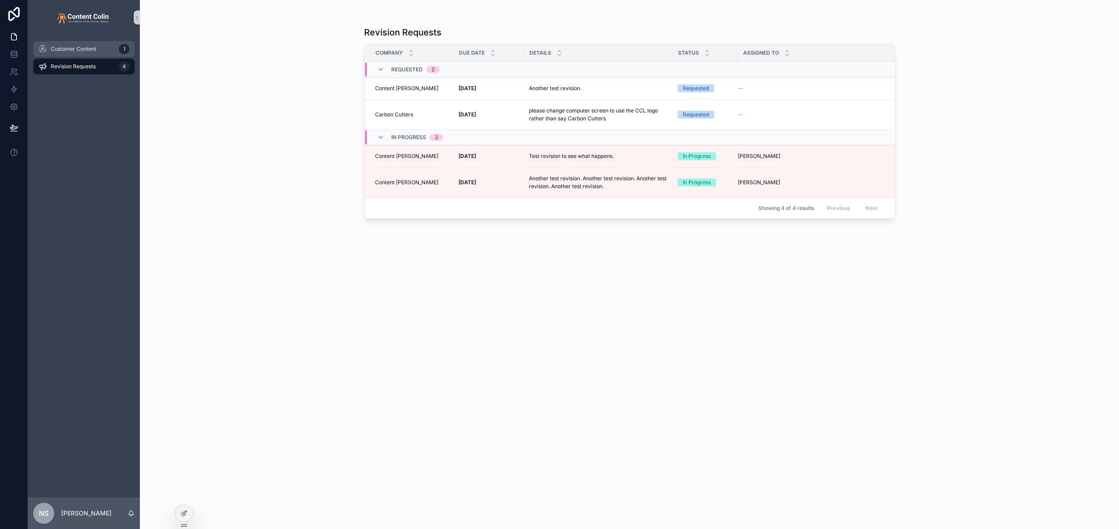
click at [101, 50] on div "Customer Content 1" at bounding box center [83, 49] width 91 height 14
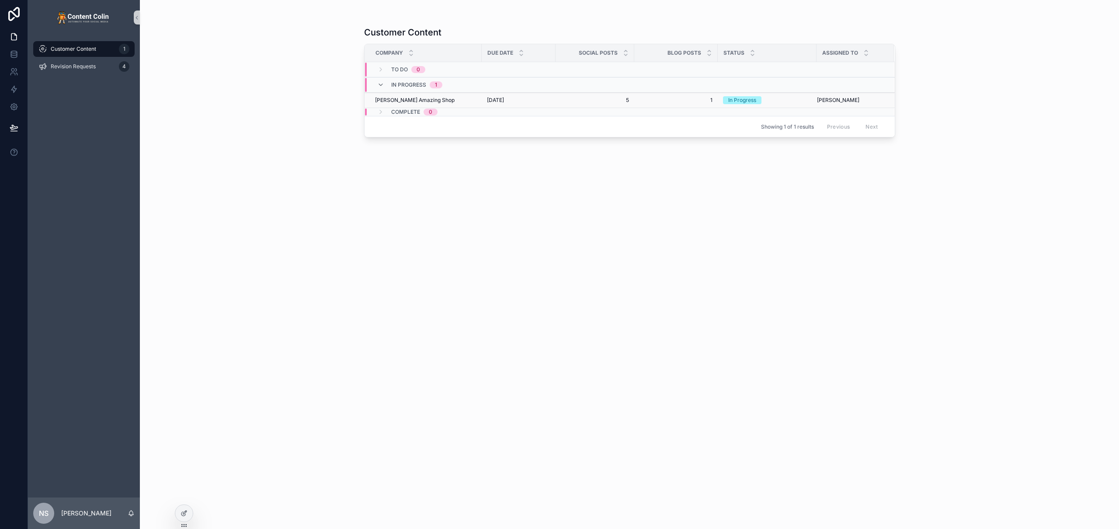
click at [554, 103] on td "6th August 2025 6th August 2025" at bounding box center [519, 100] width 74 height 15
click at [529, 99] on div "6th August 2025 6th August 2025" at bounding box center [518, 100] width 63 height 7
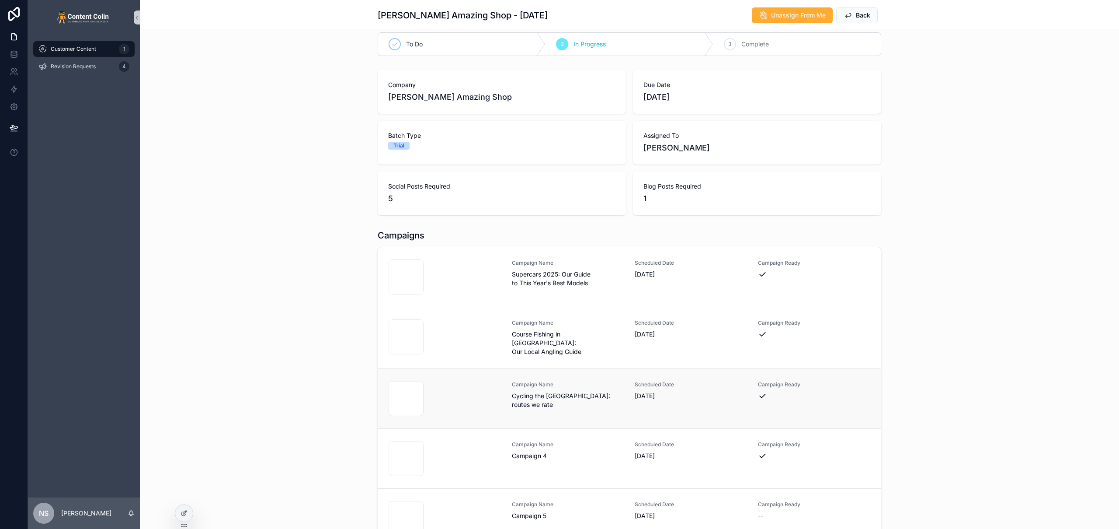
scroll to position [88, 0]
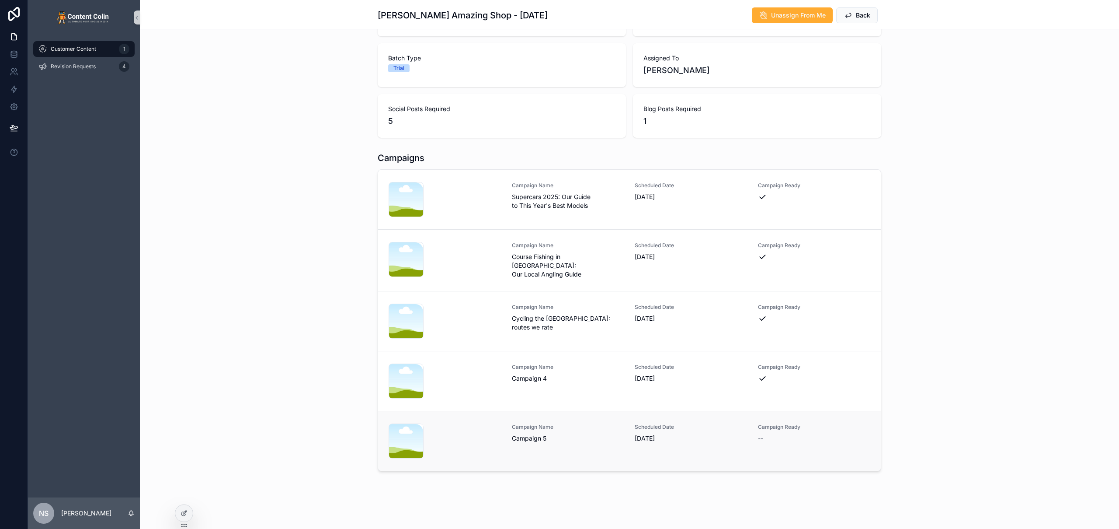
click at [635, 438] on span "21st August 2025" at bounding box center [691, 438] width 113 height 9
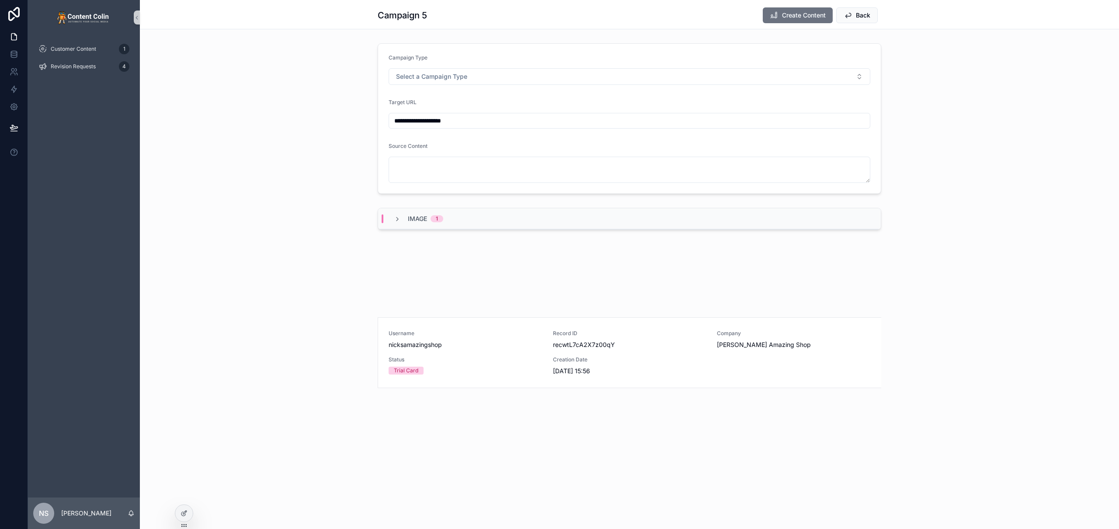
click at [463, 218] on div "Image 1" at bounding box center [629, 218] width 503 height 21
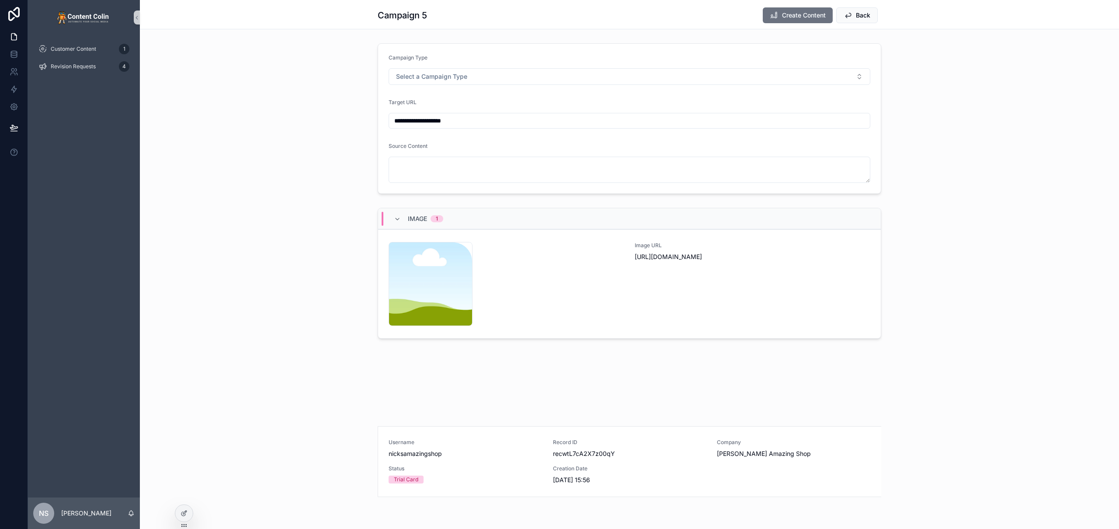
click at [463, 218] on div "Image 1" at bounding box center [629, 218] width 503 height 21
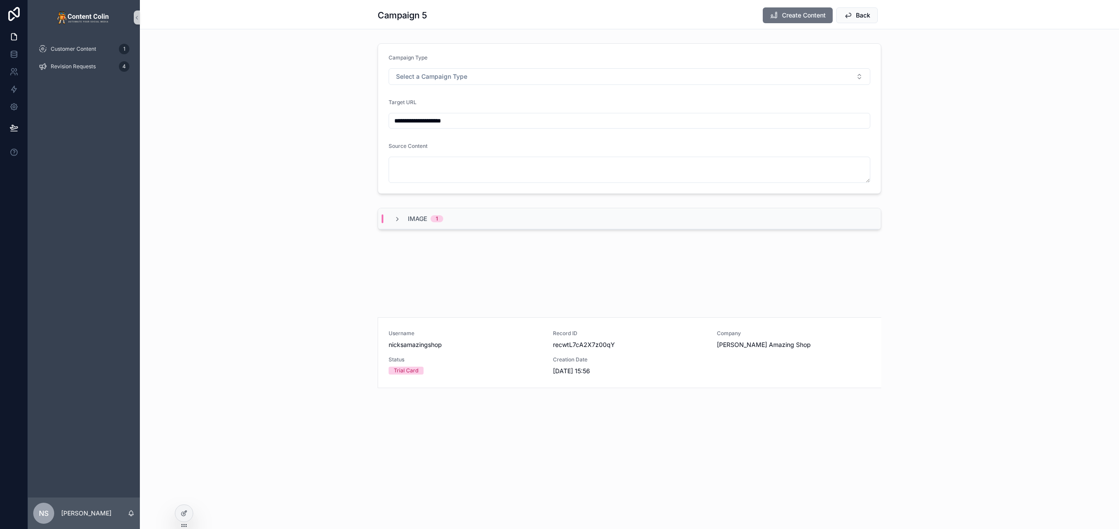
click at [461, 218] on div "Image 1" at bounding box center [629, 218] width 503 height 21
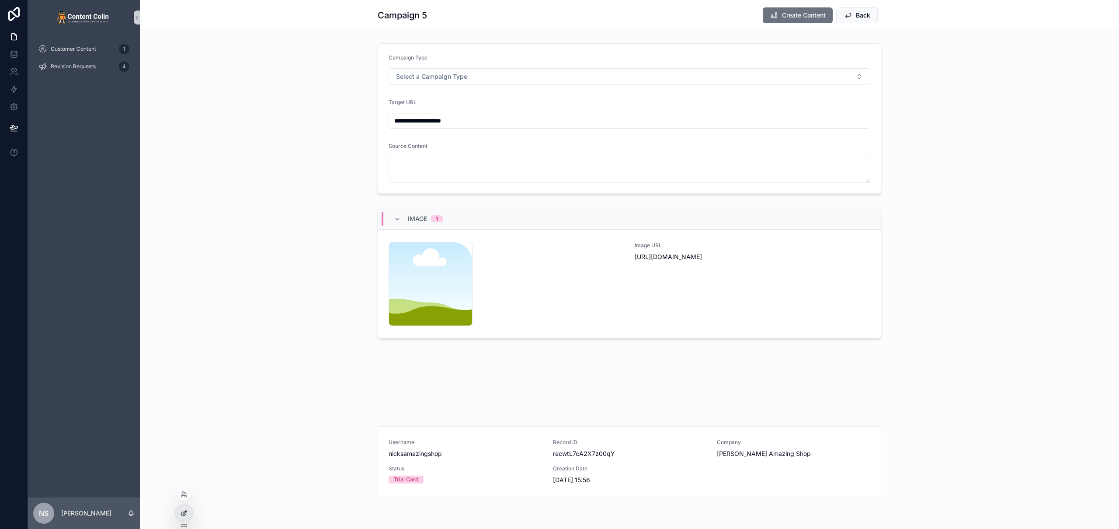
click at [183, 514] on icon at bounding box center [184, 512] width 7 height 7
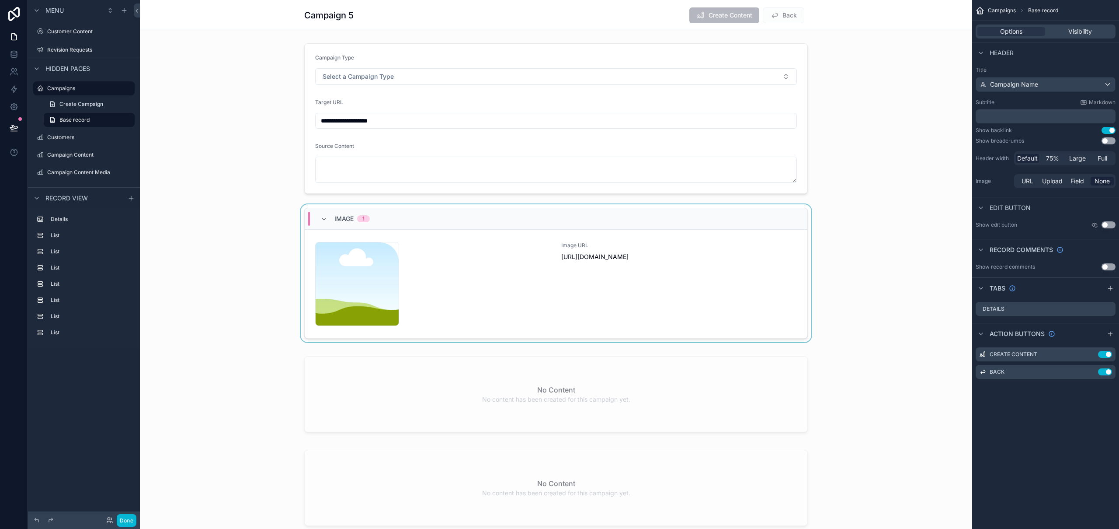
click at [753, 279] on div "scrollable content" at bounding box center [556, 274] width 833 height 141
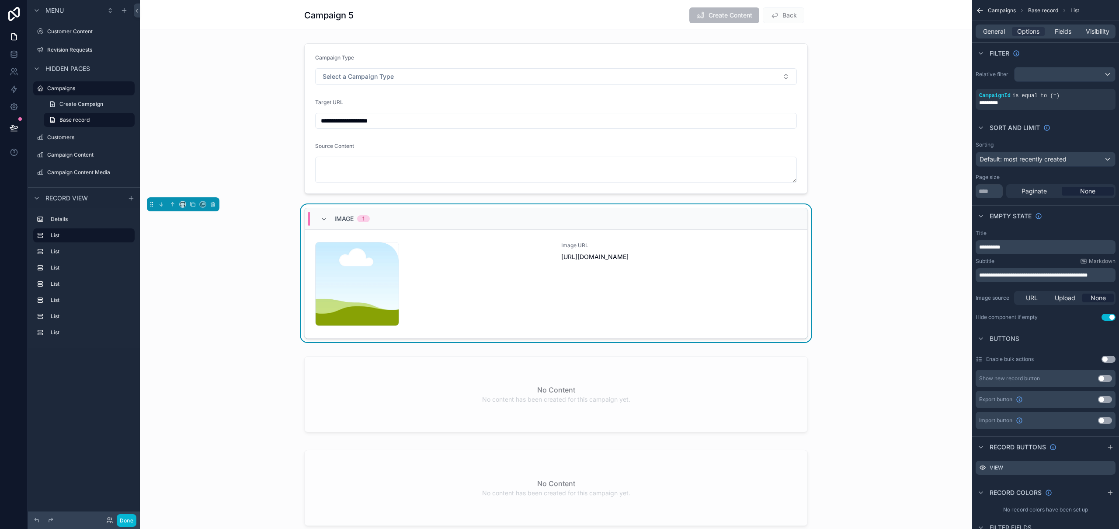
click at [763, 205] on div "Image 1 nicksamazingshop-1754514888 .png Image URL https://cdn.contentcolin.com…" at bounding box center [556, 274] width 833 height 141
click at [995, 30] on span "General" at bounding box center [994, 31] width 22 height 9
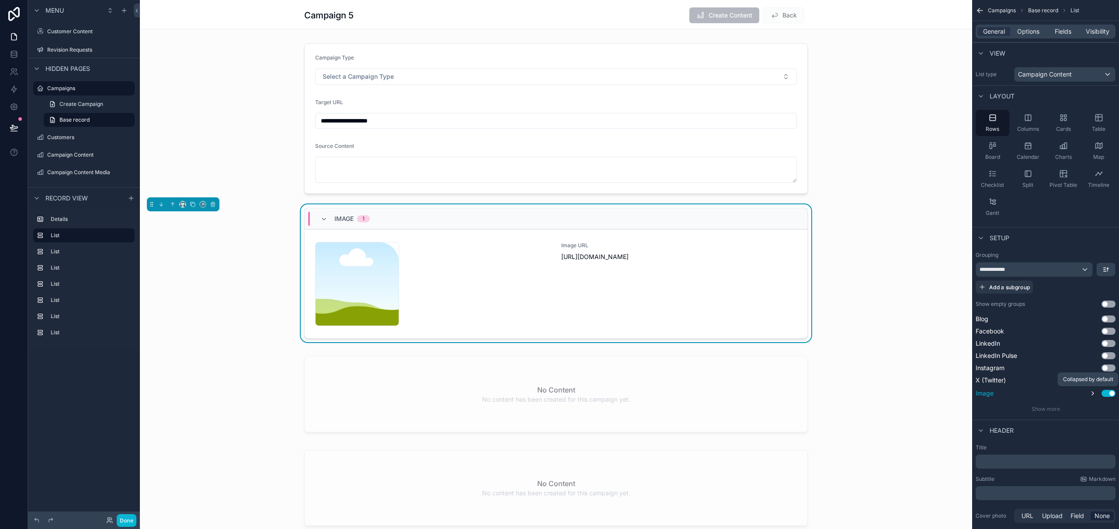
click at [1094, 393] on icon "scrollable content" at bounding box center [1093, 393] width 7 height 7
click at [615, 407] on div "scrollable content" at bounding box center [556, 395] width 833 height 87
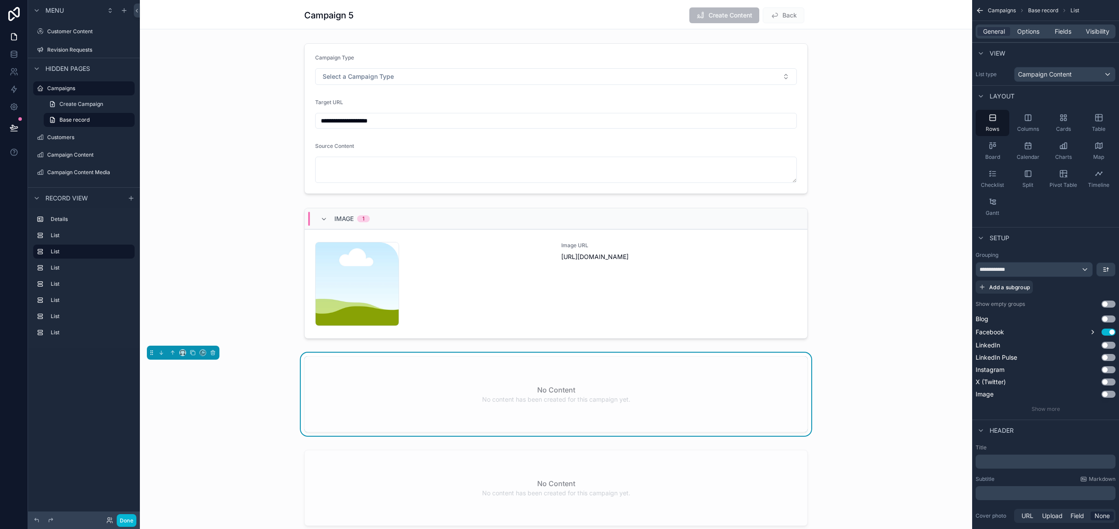
scroll to position [209, 0]
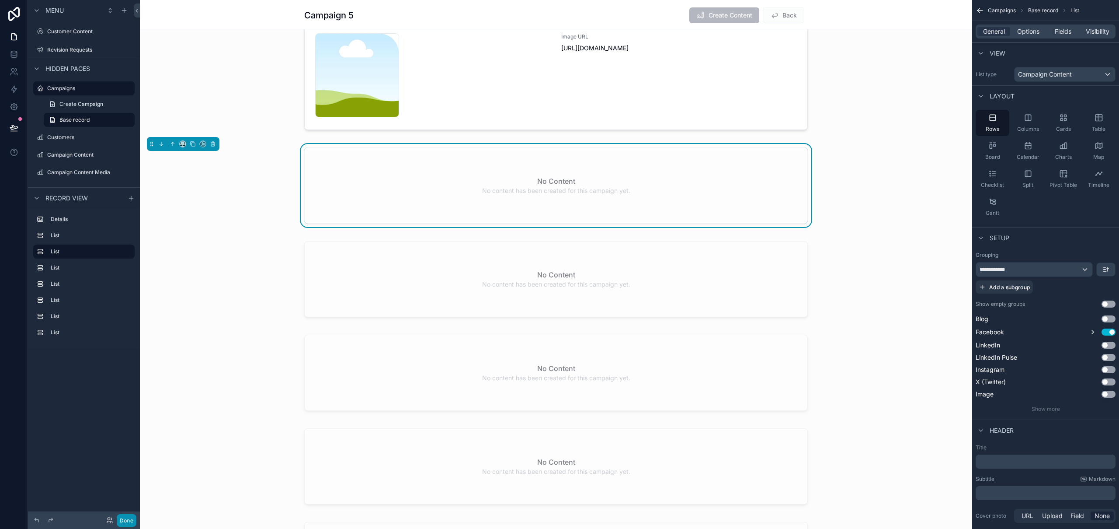
click at [127, 522] on button "Done" at bounding box center [127, 520] width 20 height 13
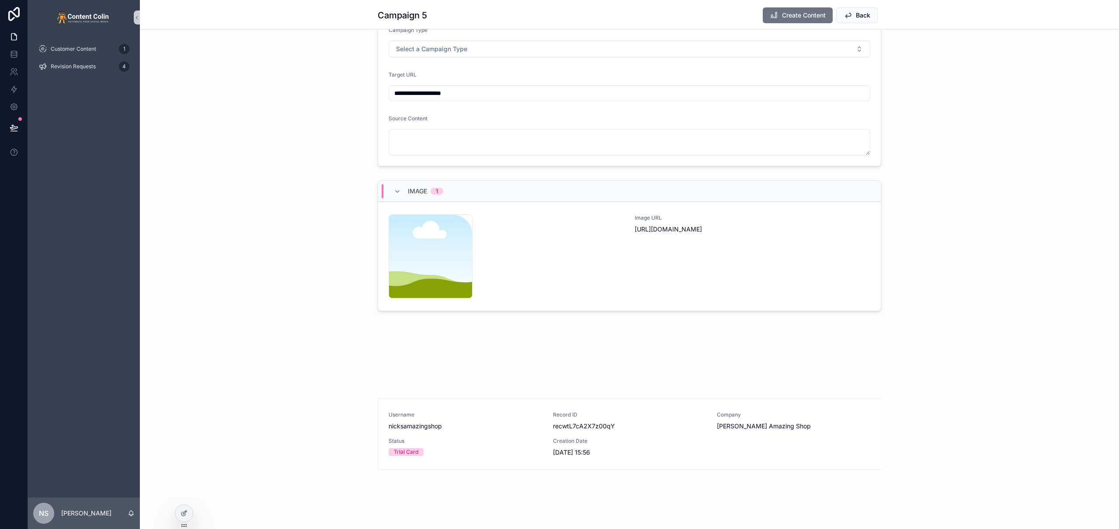
scroll to position [28, 0]
click at [542, 432] on div "Username nicksamazingshop Record ID recwtL7cA2X7z00qY Company Nicks Amazing Sho…" at bounding box center [630, 433] width 482 height 45
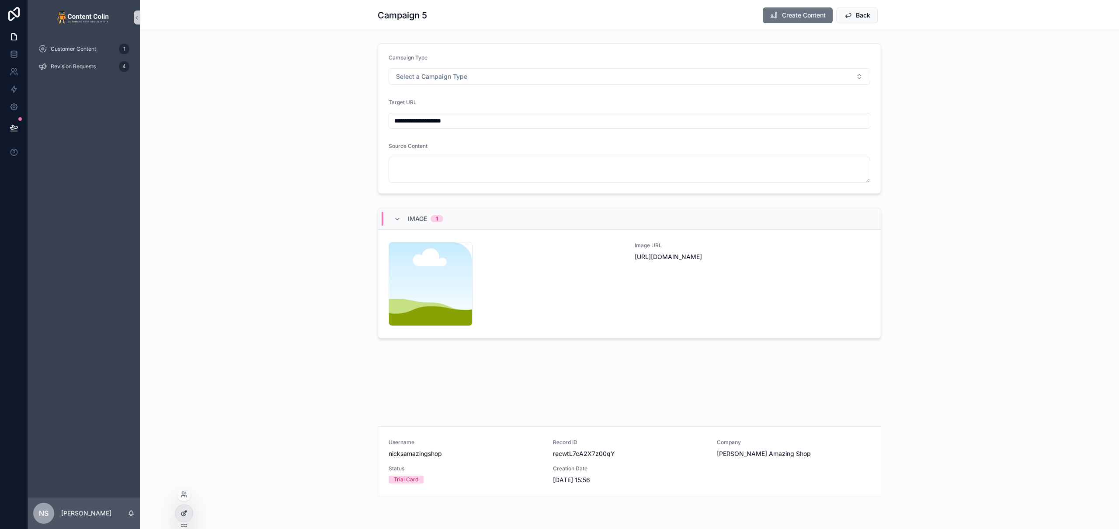
click at [188, 515] on div at bounding box center [183, 513] width 17 height 17
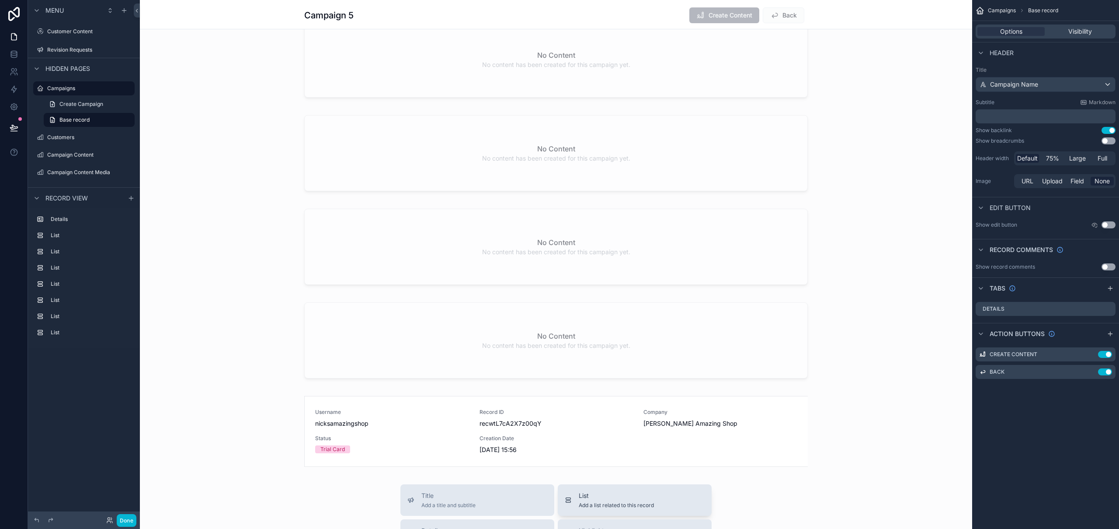
scroll to position [473, 0]
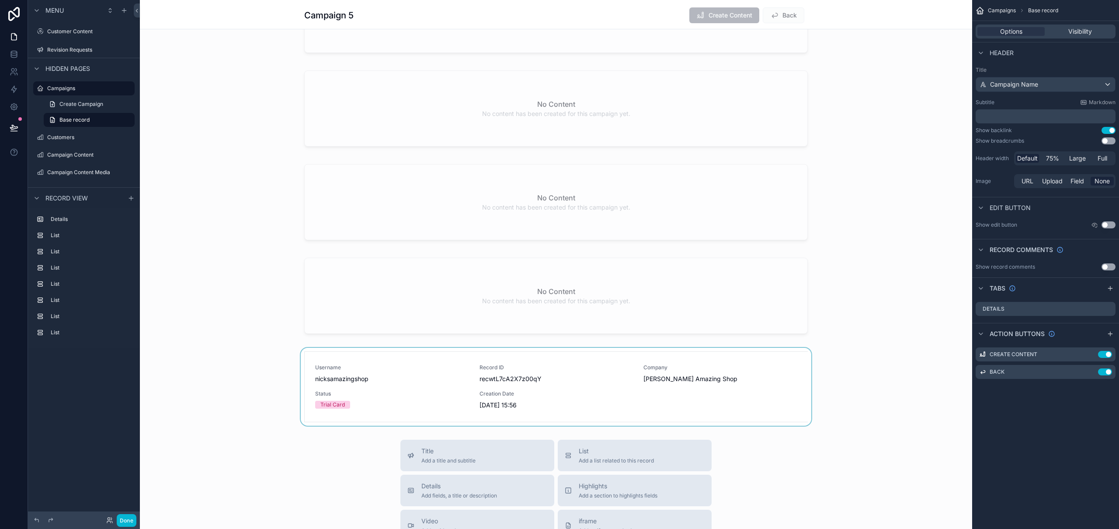
click at [581, 393] on div "scrollable content" at bounding box center [556, 387] width 833 height 78
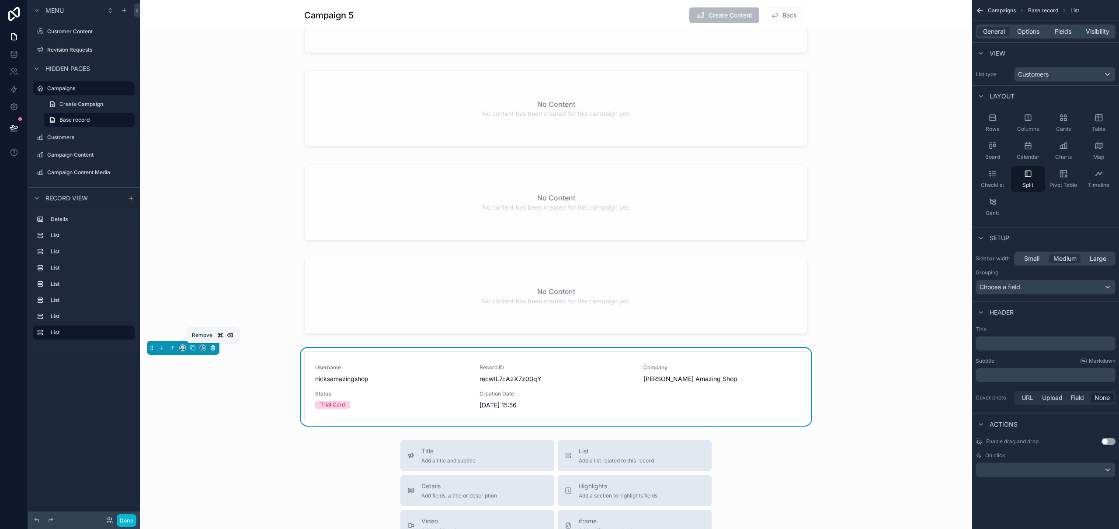
click at [215, 348] on icon "scrollable content" at bounding box center [213, 348] width 6 height 6
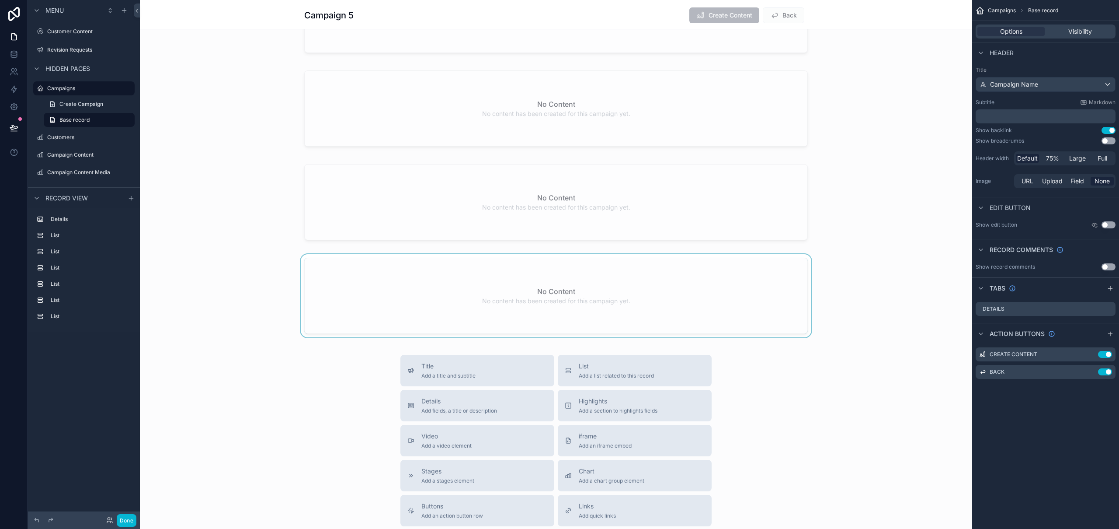
click at [477, 268] on div "scrollable content" at bounding box center [556, 297] width 833 height 87
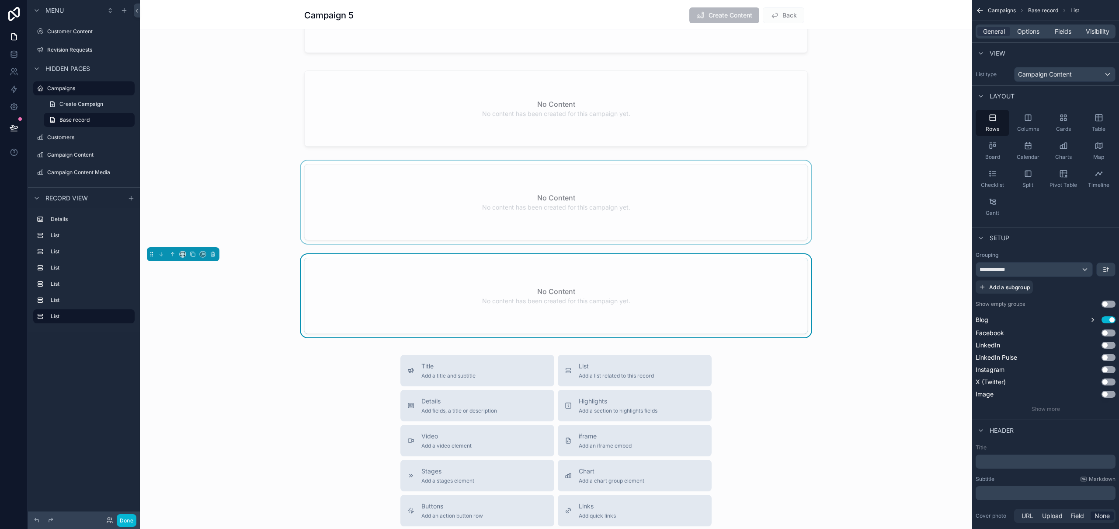
click at [432, 218] on div "scrollable content" at bounding box center [556, 203] width 833 height 87
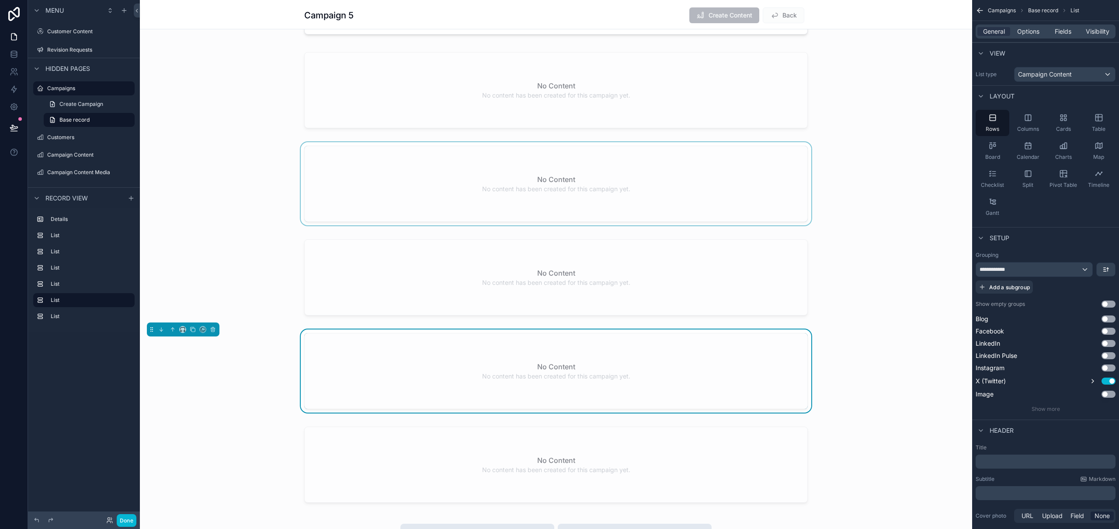
scroll to position [298, 0]
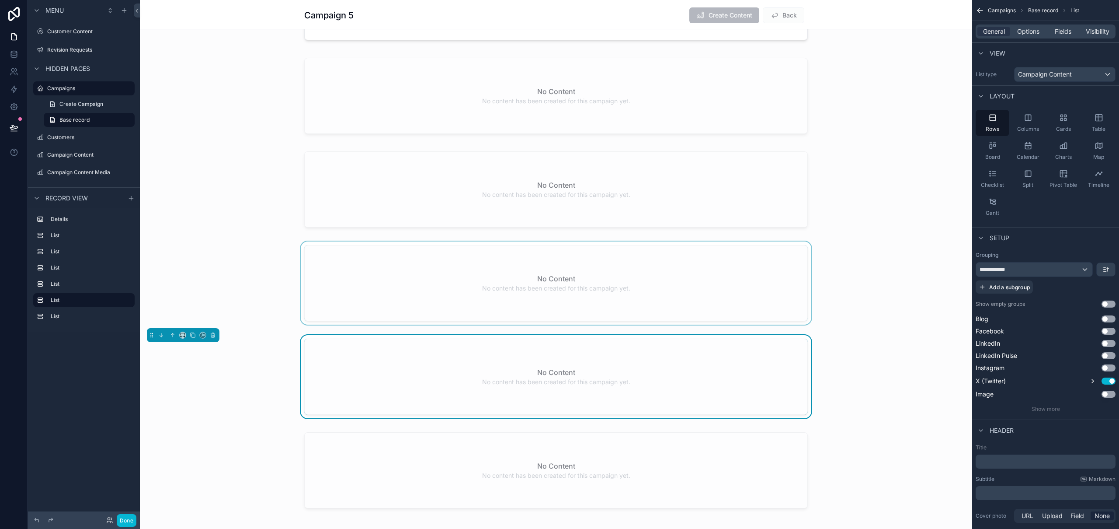
click at [448, 269] on div "scrollable content" at bounding box center [556, 284] width 833 height 87
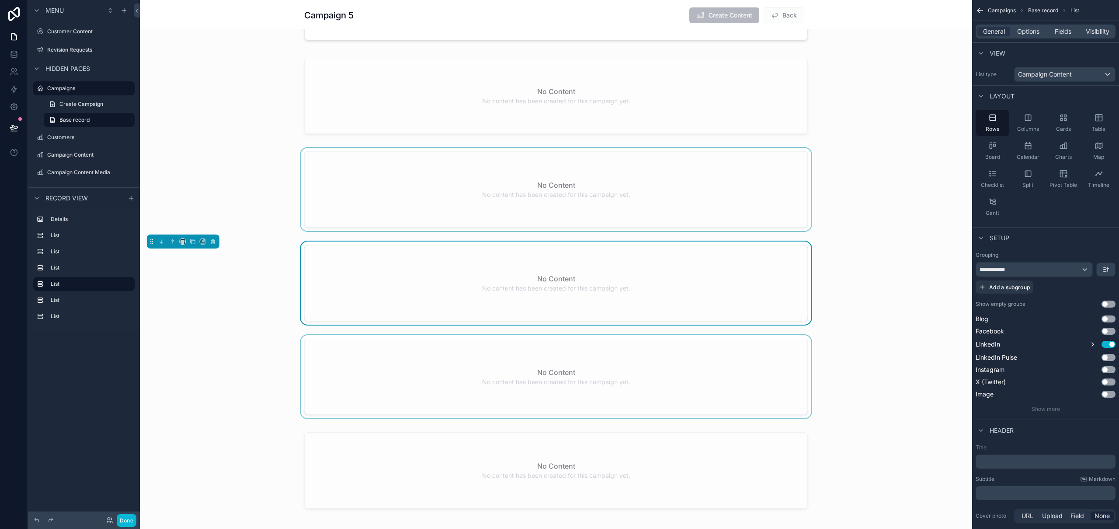
click at [462, 209] on div "scrollable content" at bounding box center [556, 191] width 833 height 87
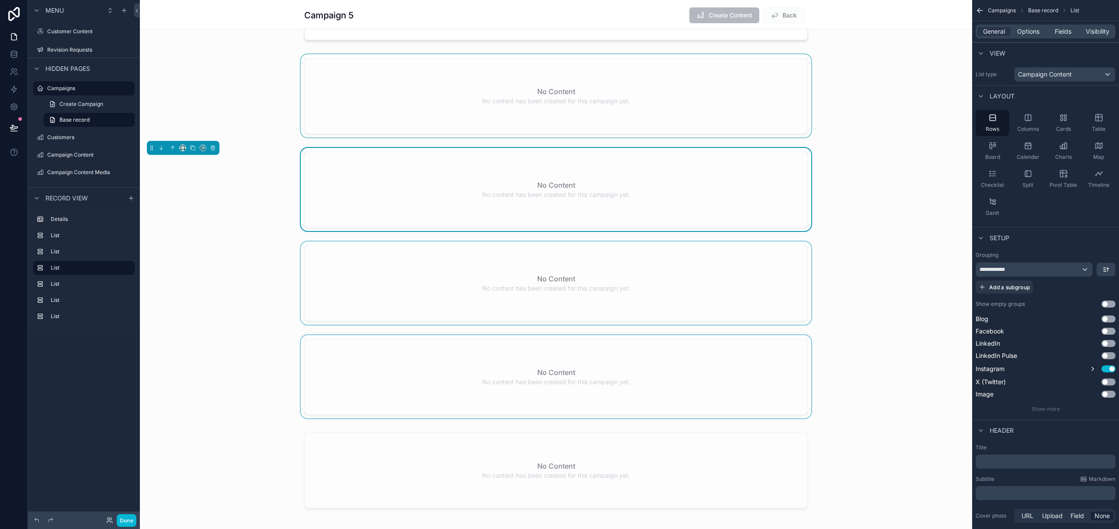
scroll to position [190, 0]
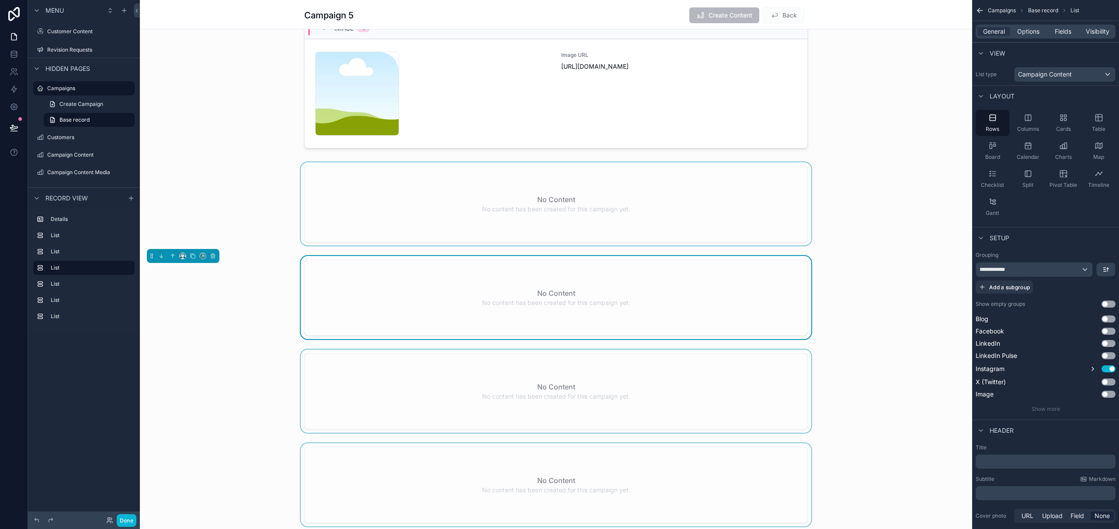
click at [460, 216] on div "scrollable content" at bounding box center [556, 205] width 833 height 87
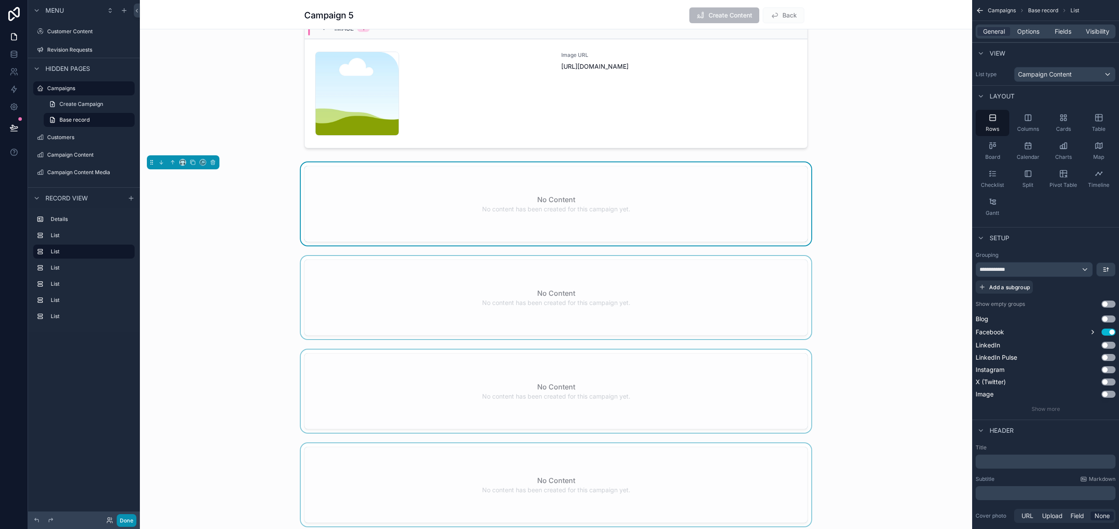
click at [128, 516] on button "Done" at bounding box center [127, 520] width 20 height 13
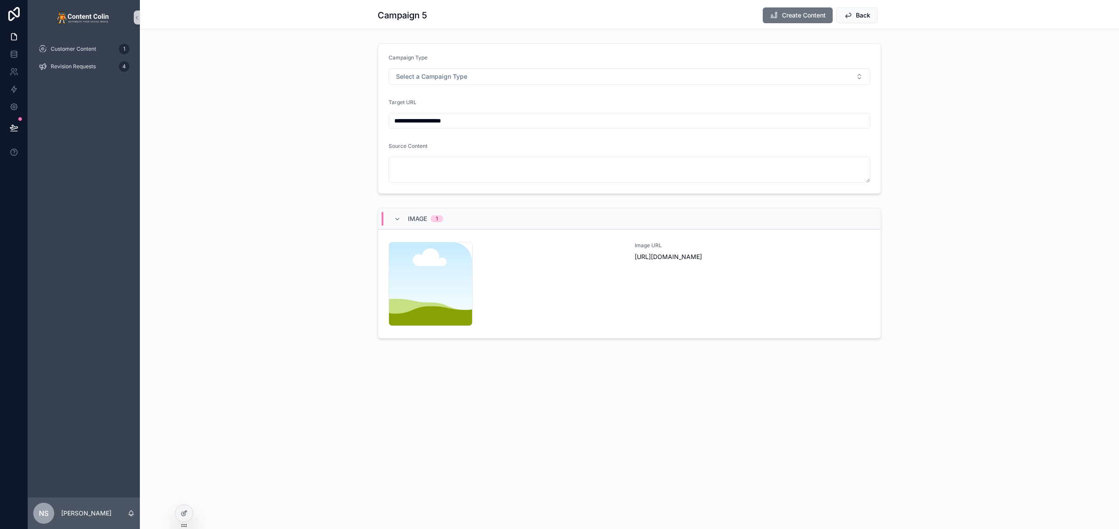
scroll to position [0, 0]
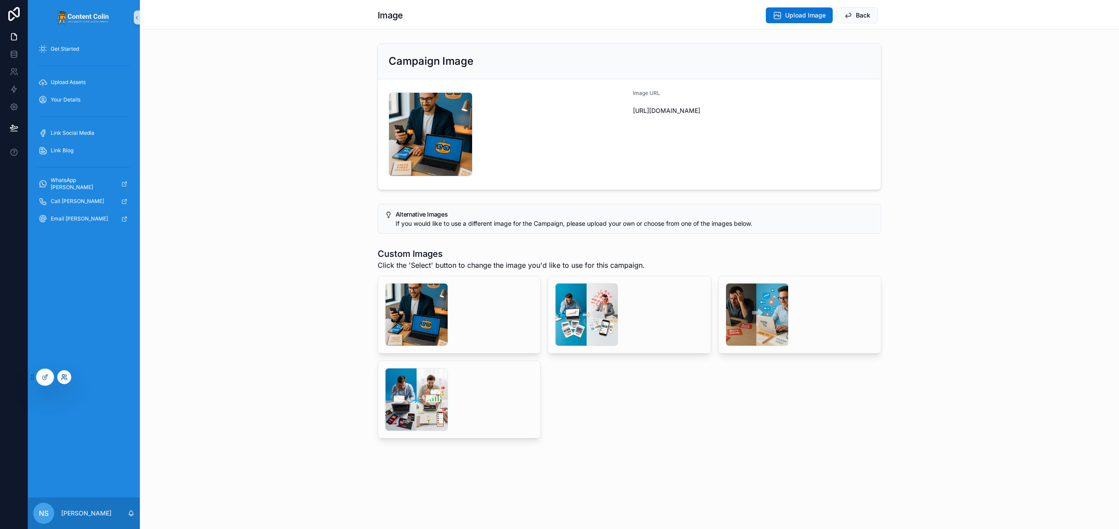
click at [62, 378] on icon at bounding box center [63, 379] width 3 height 2
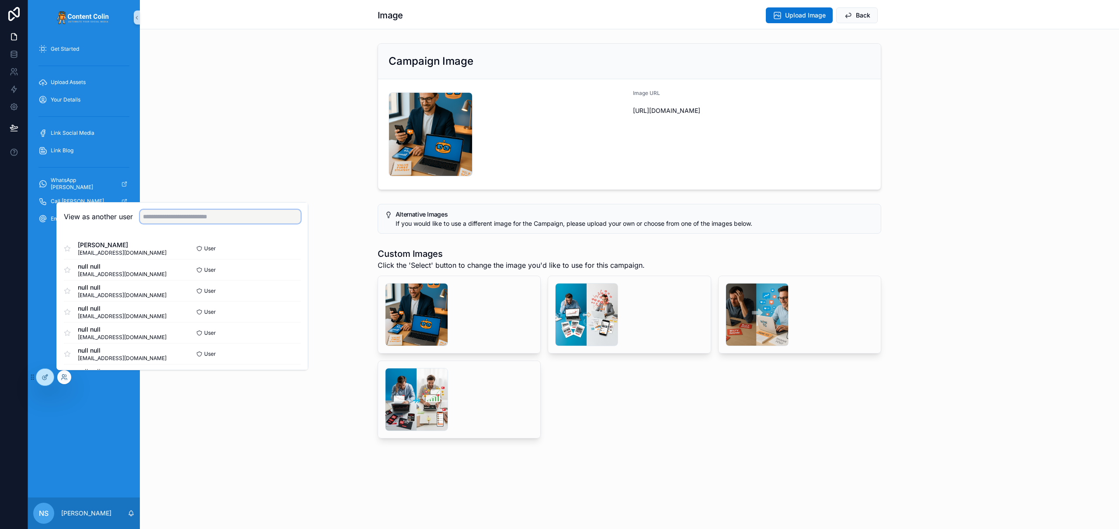
click at [207, 215] on input "text" at bounding box center [220, 216] width 161 height 14
drag, startPoint x: 199, startPoint y: 214, endPoint x: 128, endPoint y: 216, distance: 71.7
click at [128, 216] on div "View as another user ****" at bounding box center [182, 216] width 237 height 14
type input "**********"
click at [286, 332] on button "Select" at bounding box center [289, 332] width 23 height 13
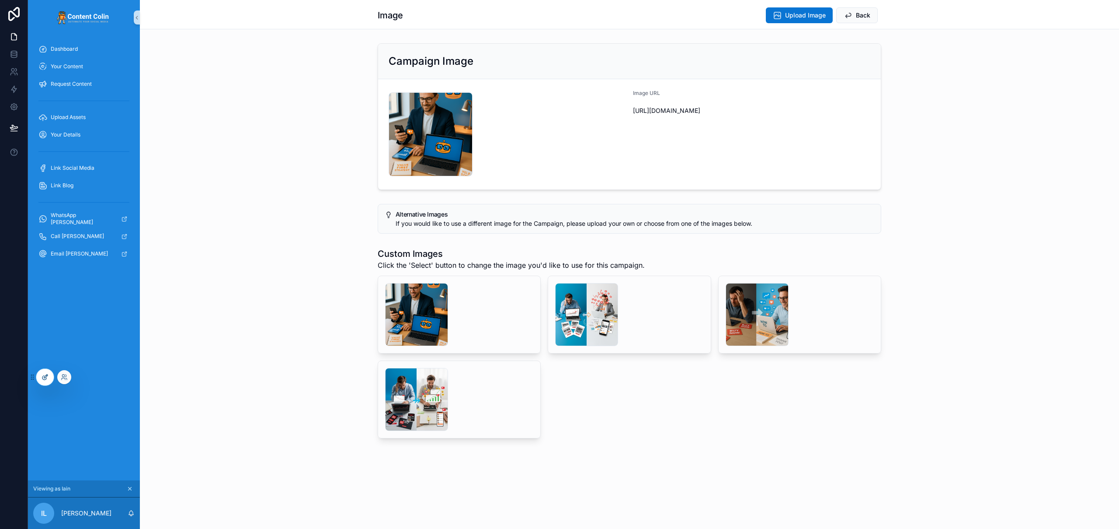
click at [47, 374] on icon at bounding box center [45, 375] width 3 height 3
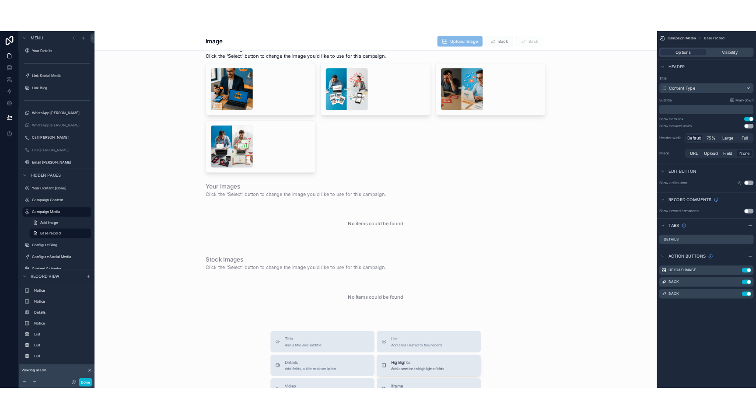
scroll to position [226, 0]
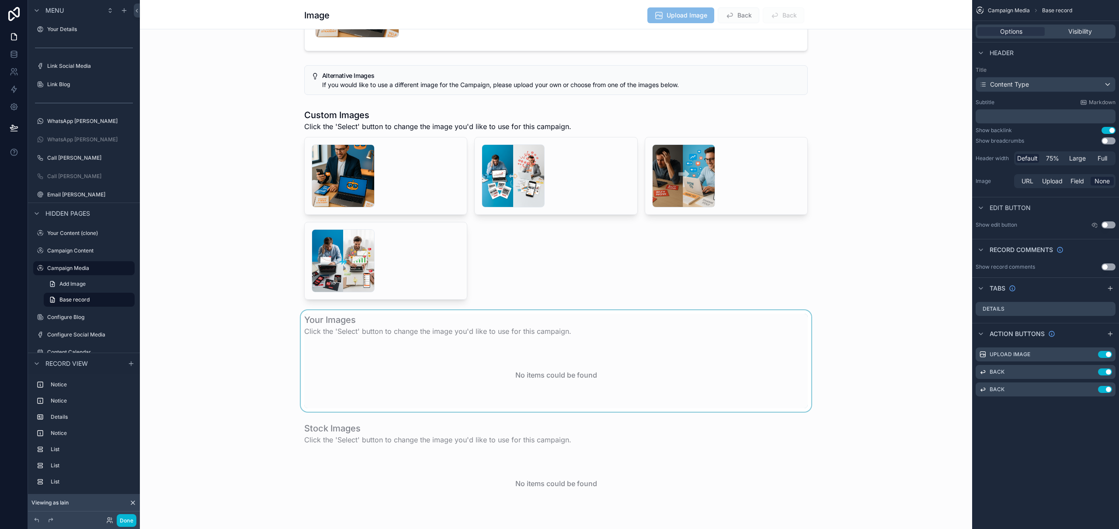
click at [437, 327] on div "scrollable content" at bounding box center [556, 360] width 833 height 101
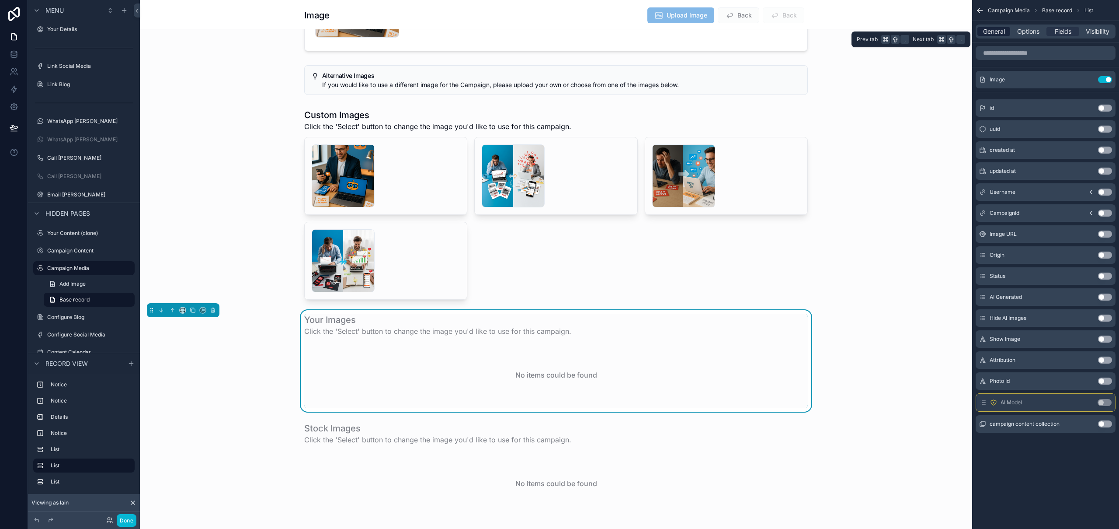
click at [991, 31] on span "General" at bounding box center [994, 31] width 22 height 9
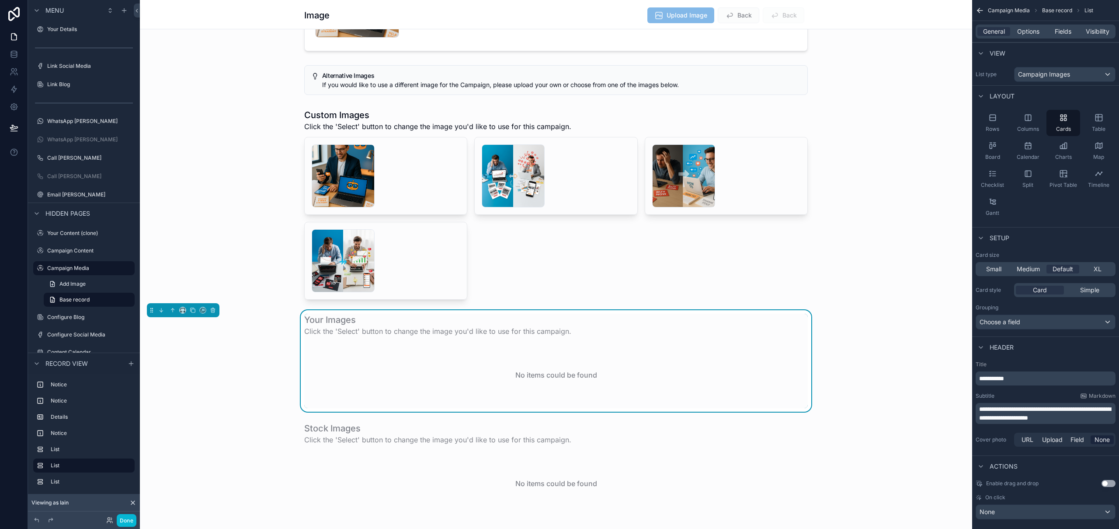
click at [986, 380] on span "**********" at bounding box center [992, 378] width 25 height 6
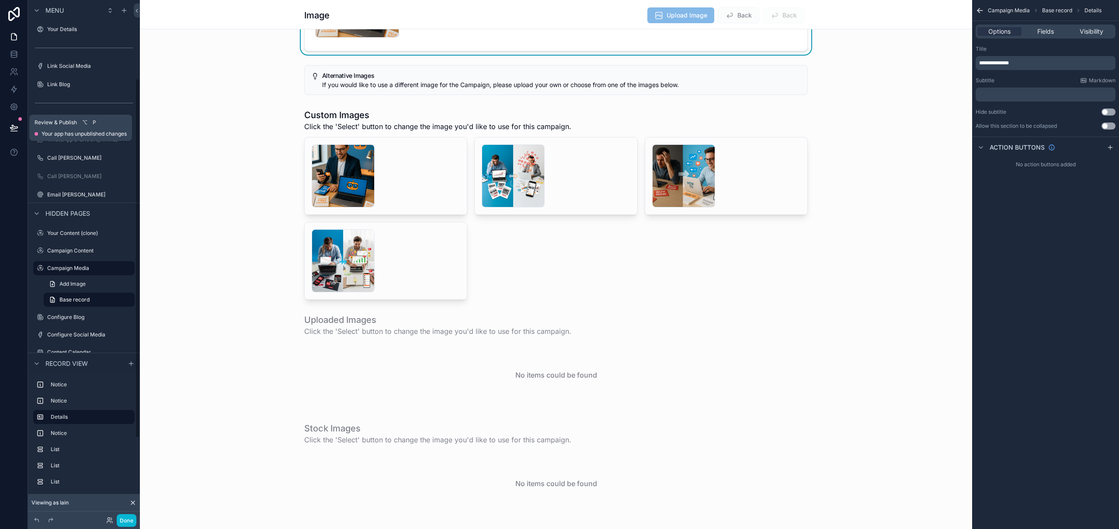
click at [6, 131] on button at bounding box center [13, 127] width 19 height 24
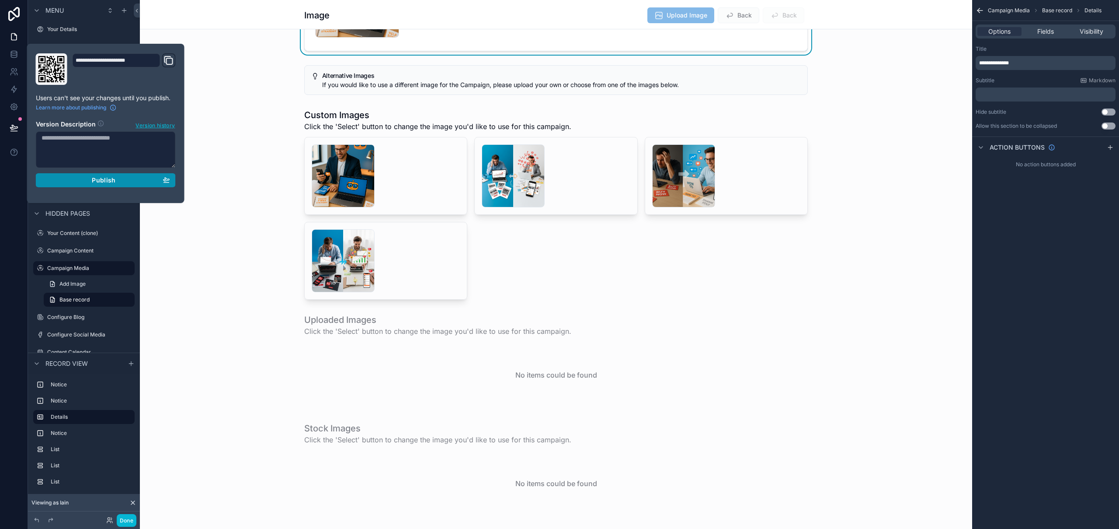
click at [81, 182] on div "Publish" at bounding box center [106, 180] width 129 height 8
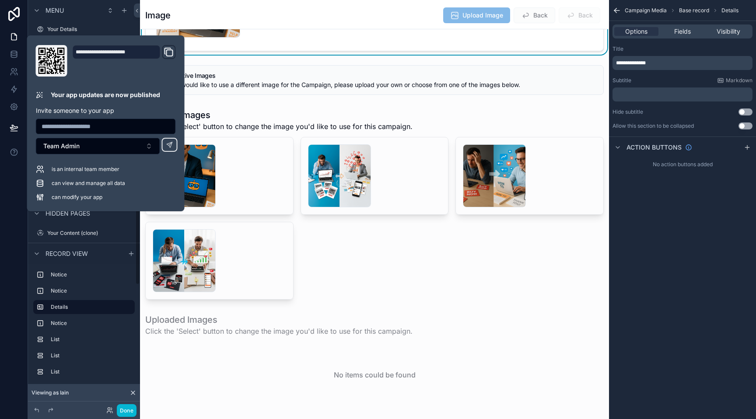
click at [177, 3] on div "Image Upload Image Back Back" at bounding box center [374, 14] width 458 height 29
